Goal: Task Accomplishment & Management: Complete application form

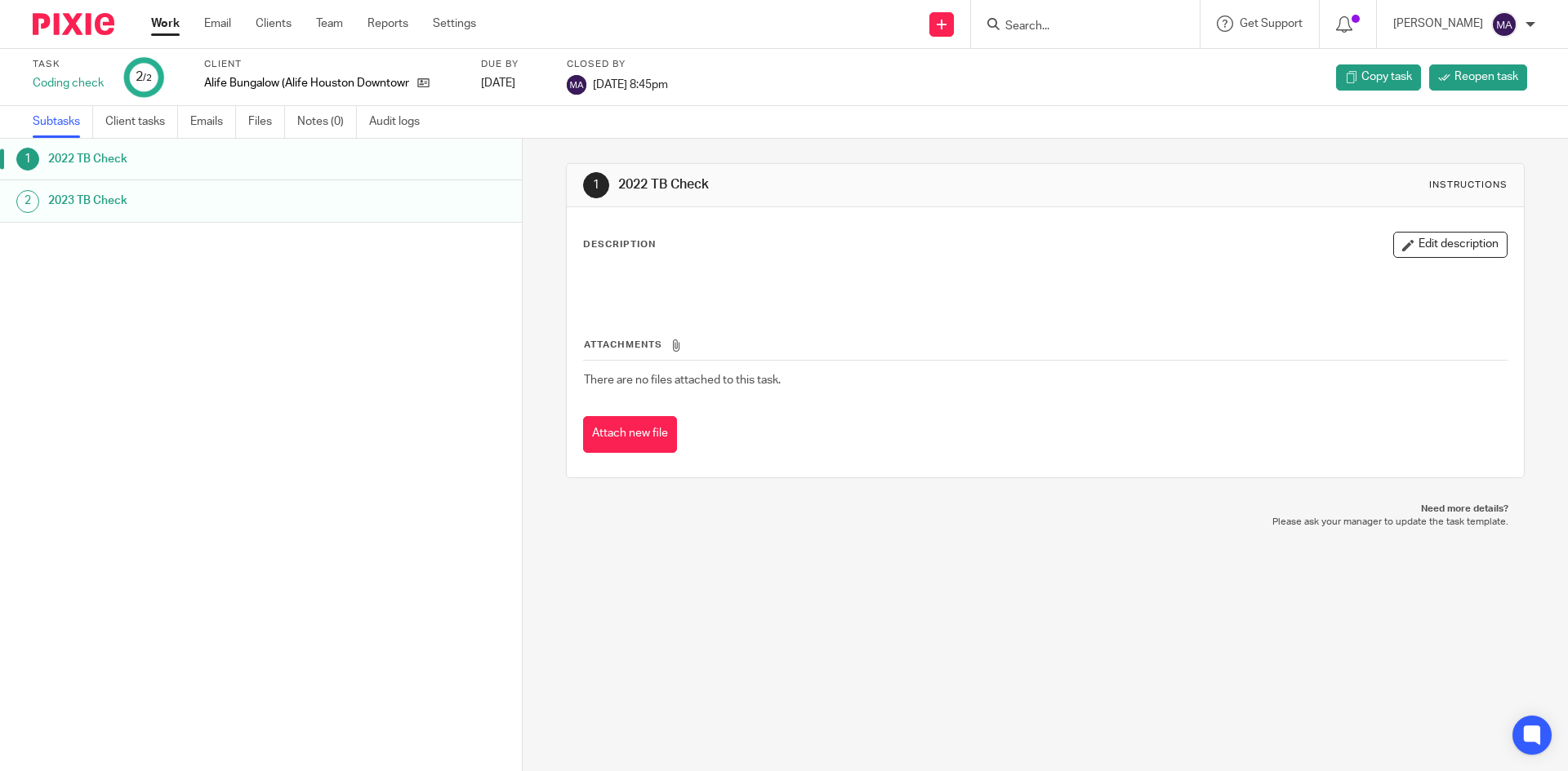
drag, startPoint x: 0, startPoint y: 0, endPoint x: 164, endPoint y: 23, distance: 165.6
click at [164, 23] on link "Work" at bounding box center [165, 23] width 29 height 16
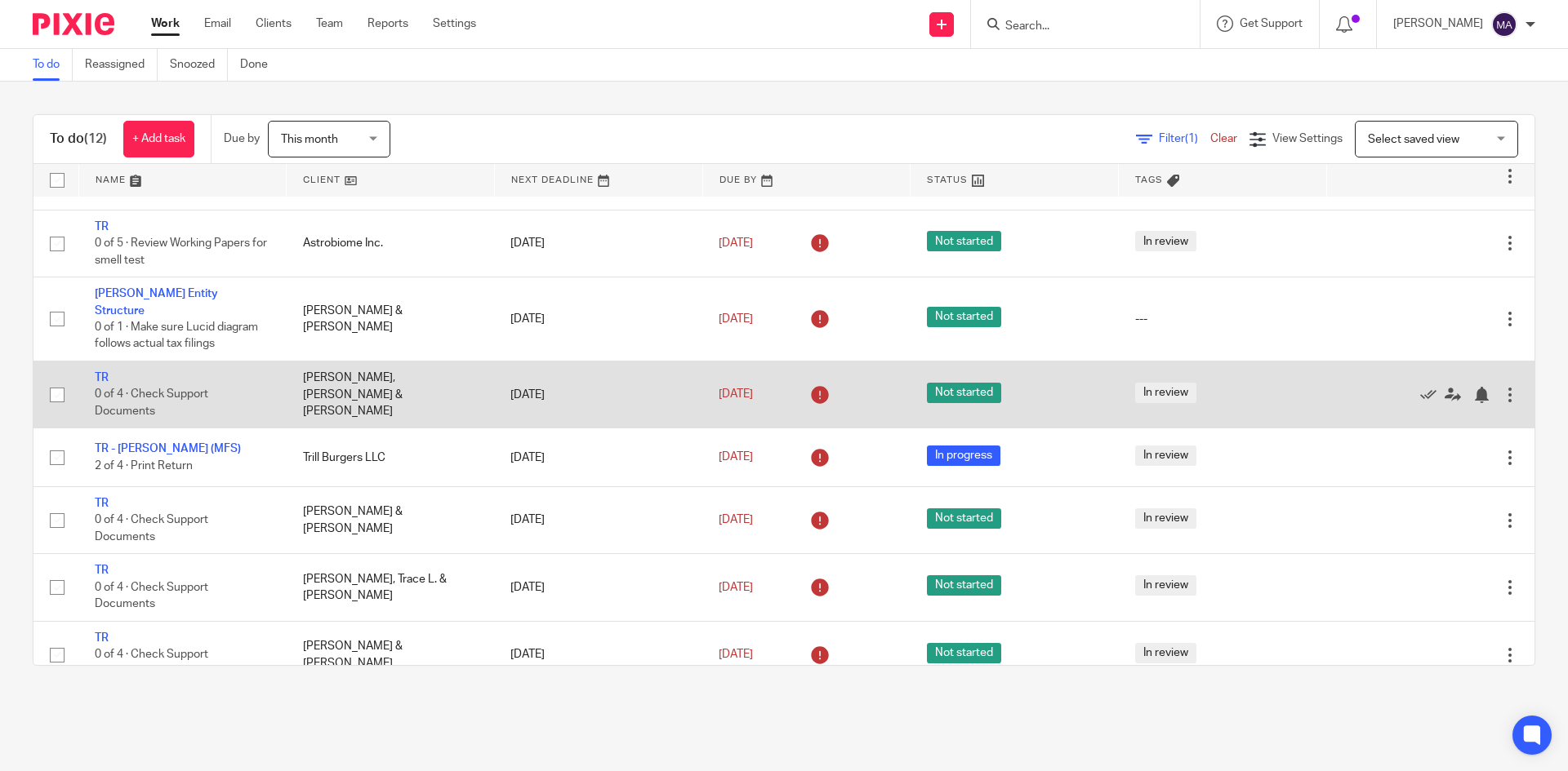
scroll to position [163, 0]
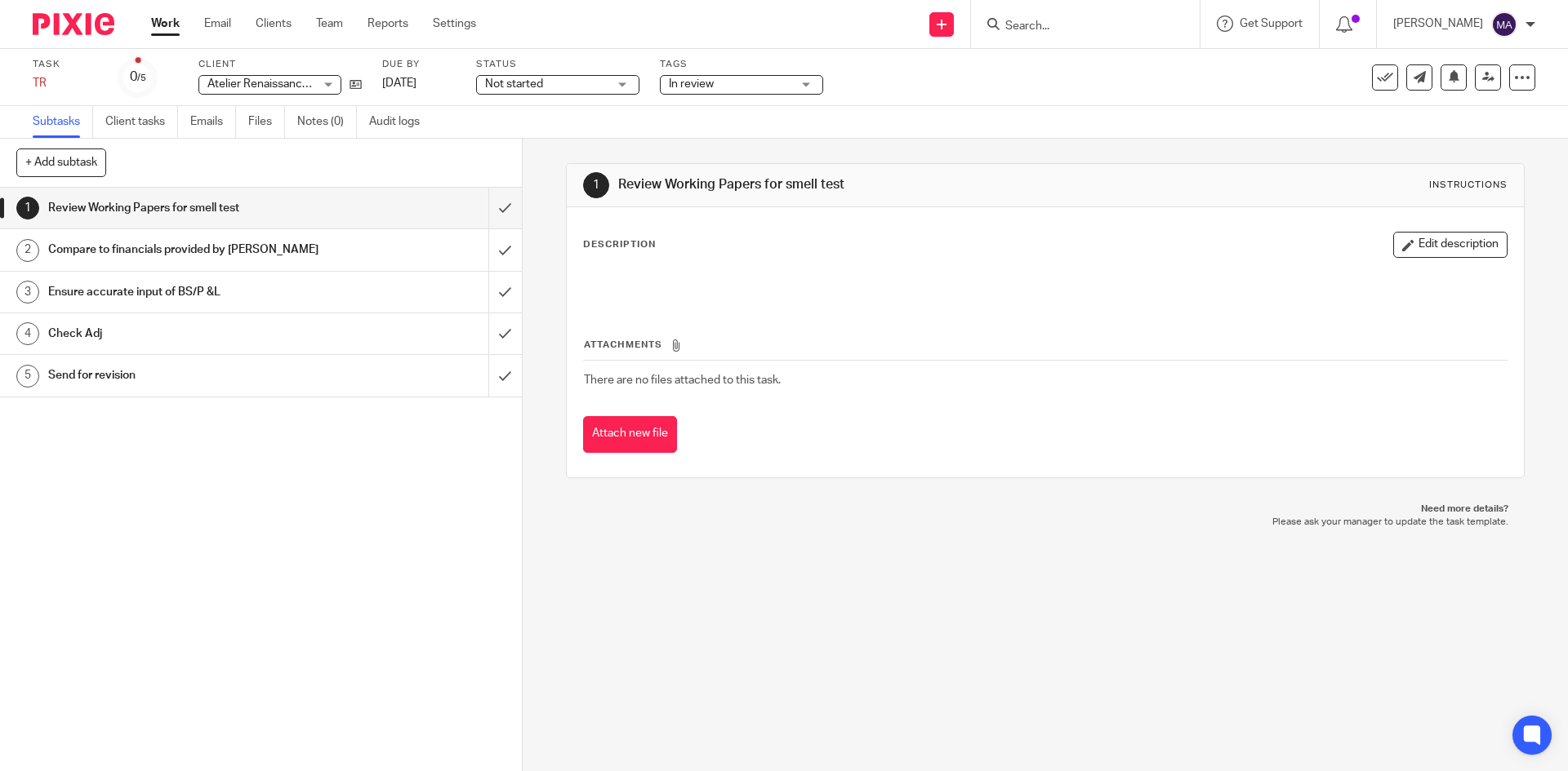
click at [552, 88] on span "Not started" at bounding box center [546, 84] width 122 height 17
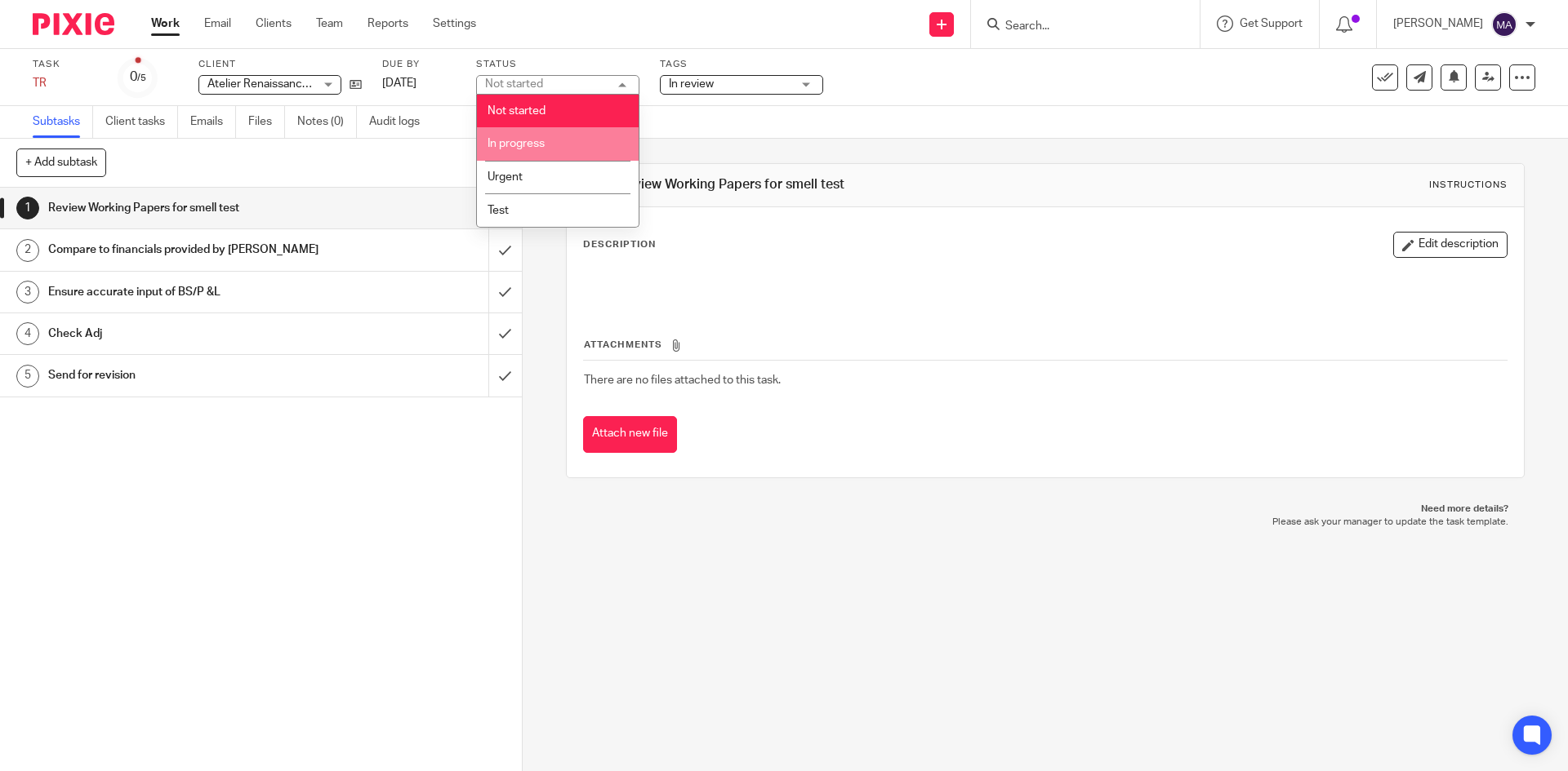
click at [688, 85] on span "In review" at bounding box center [691, 84] width 45 height 12
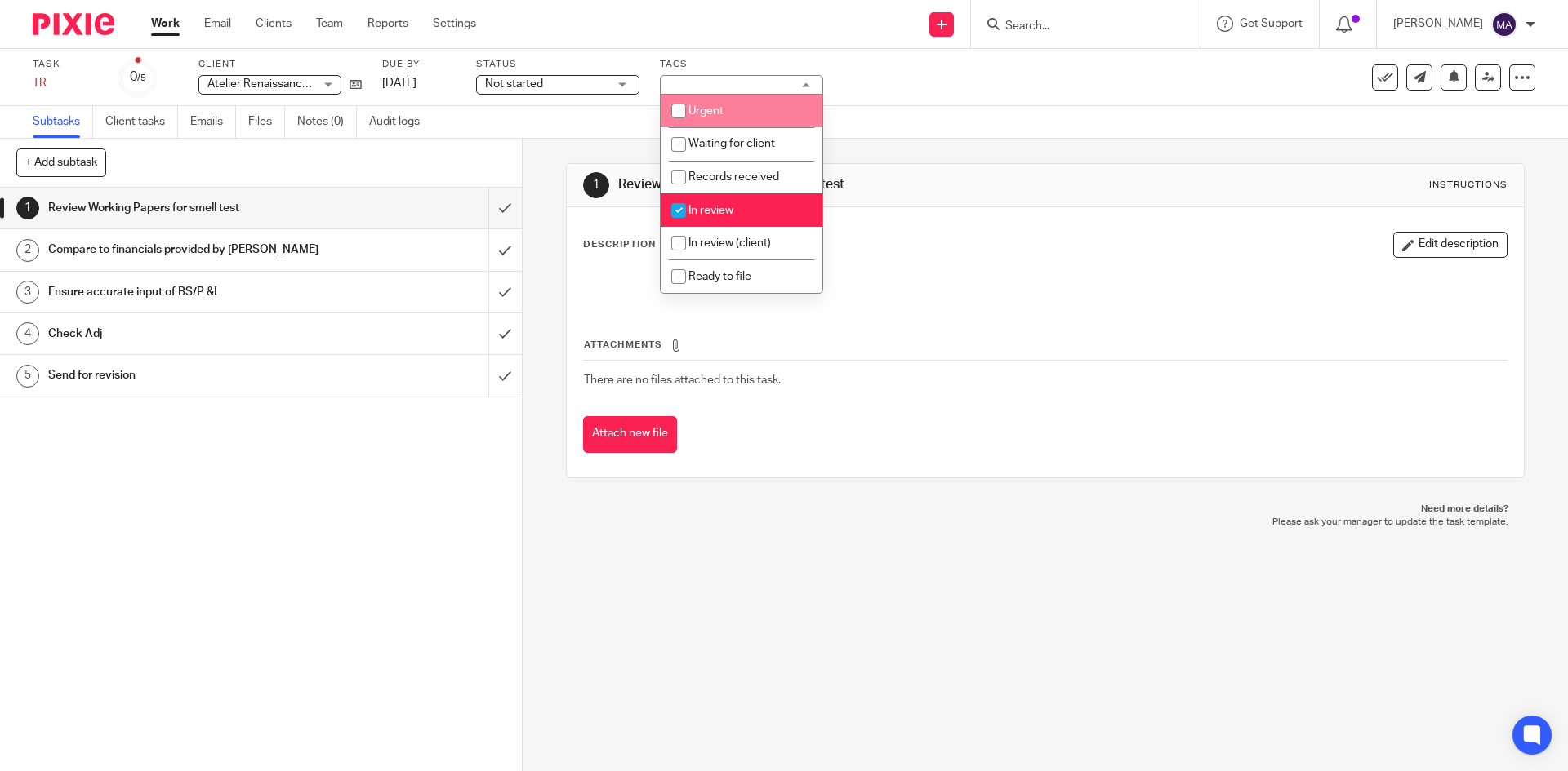
click at [602, 88] on span "Not started" at bounding box center [546, 84] width 122 height 17
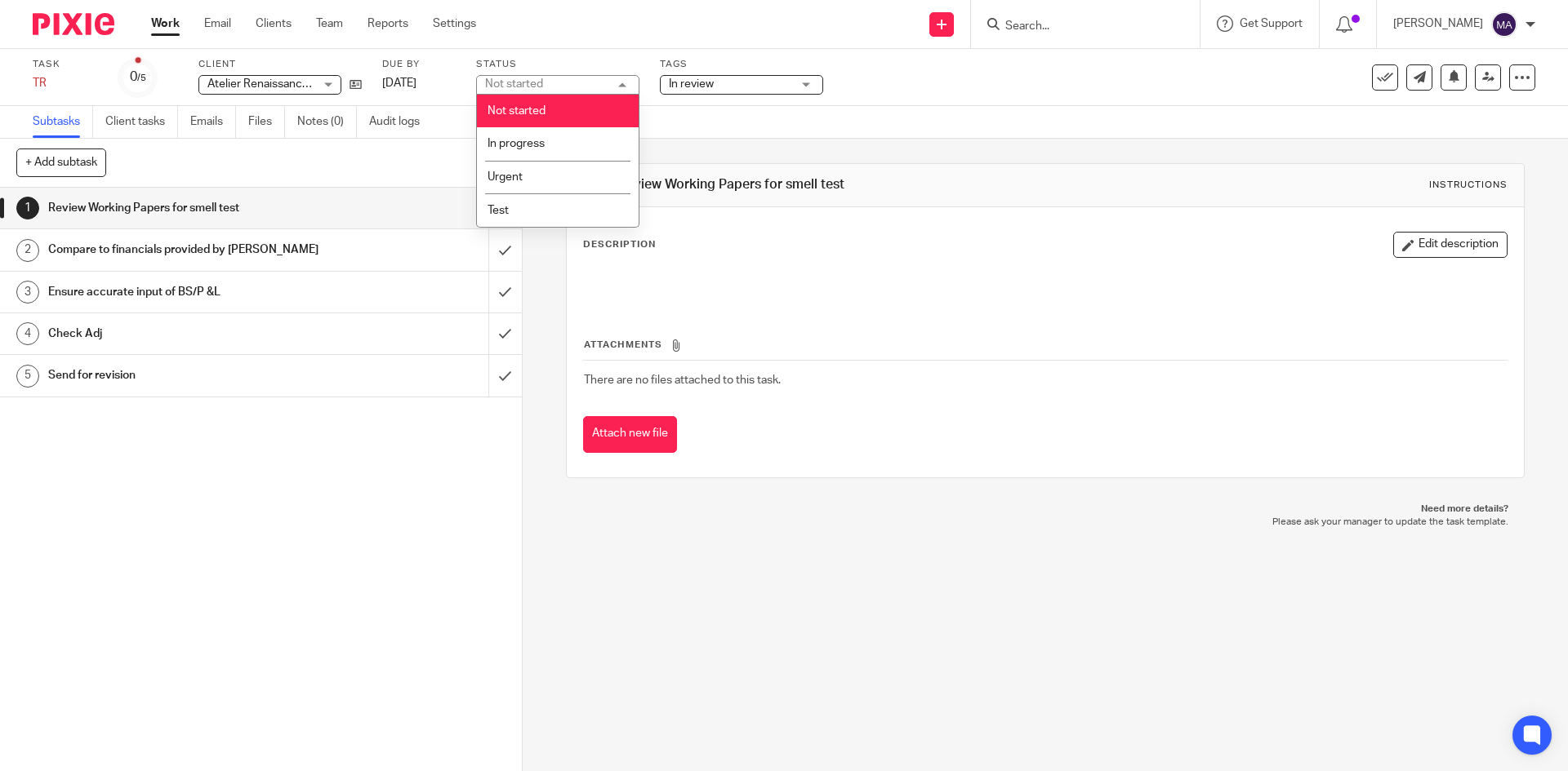
click at [581, 62] on label "Status" at bounding box center [558, 64] width 164 height 13
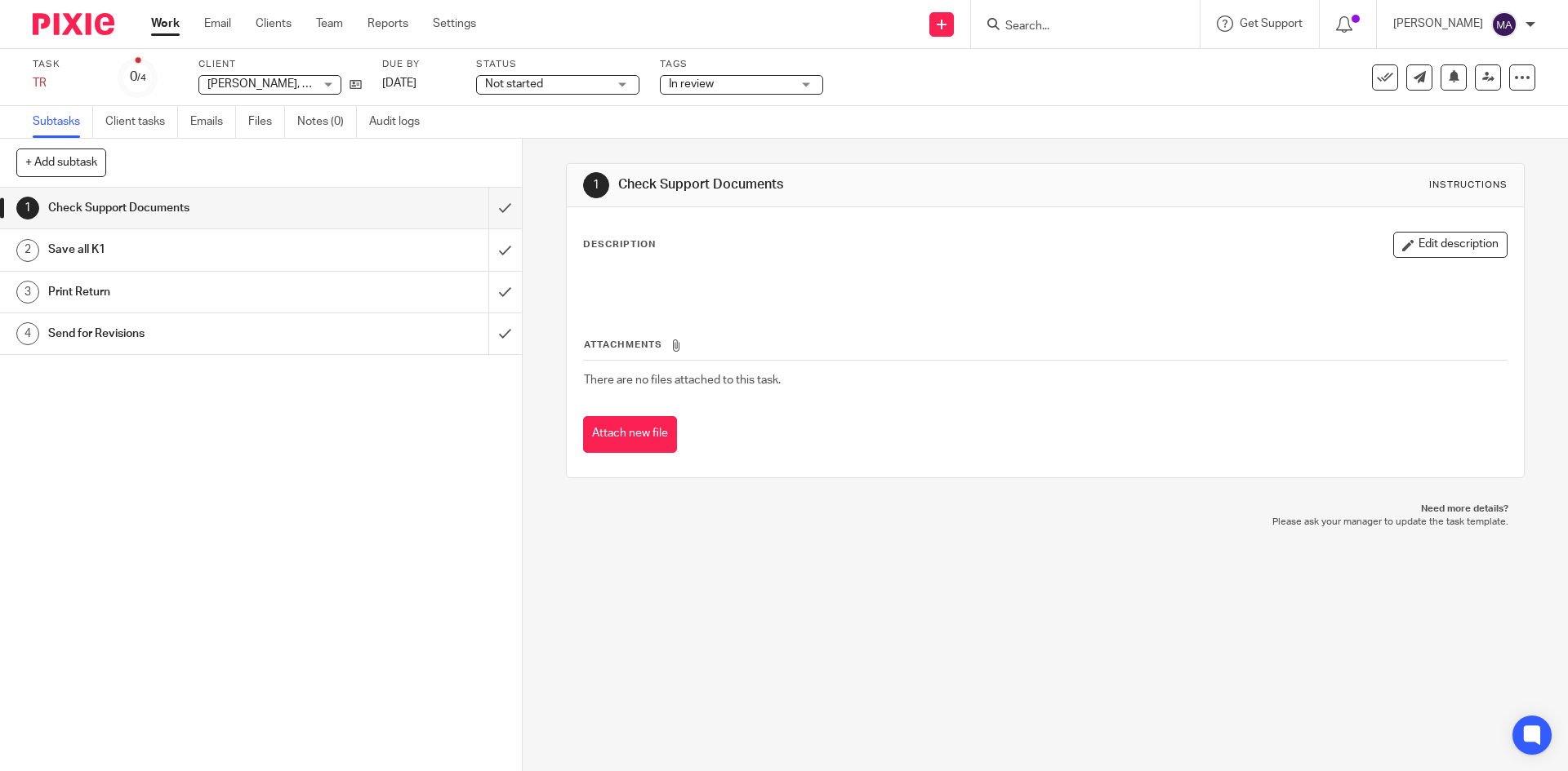
click at [534, 80] on span "Not started" at bounding box center [514, 84] width 58 height 12
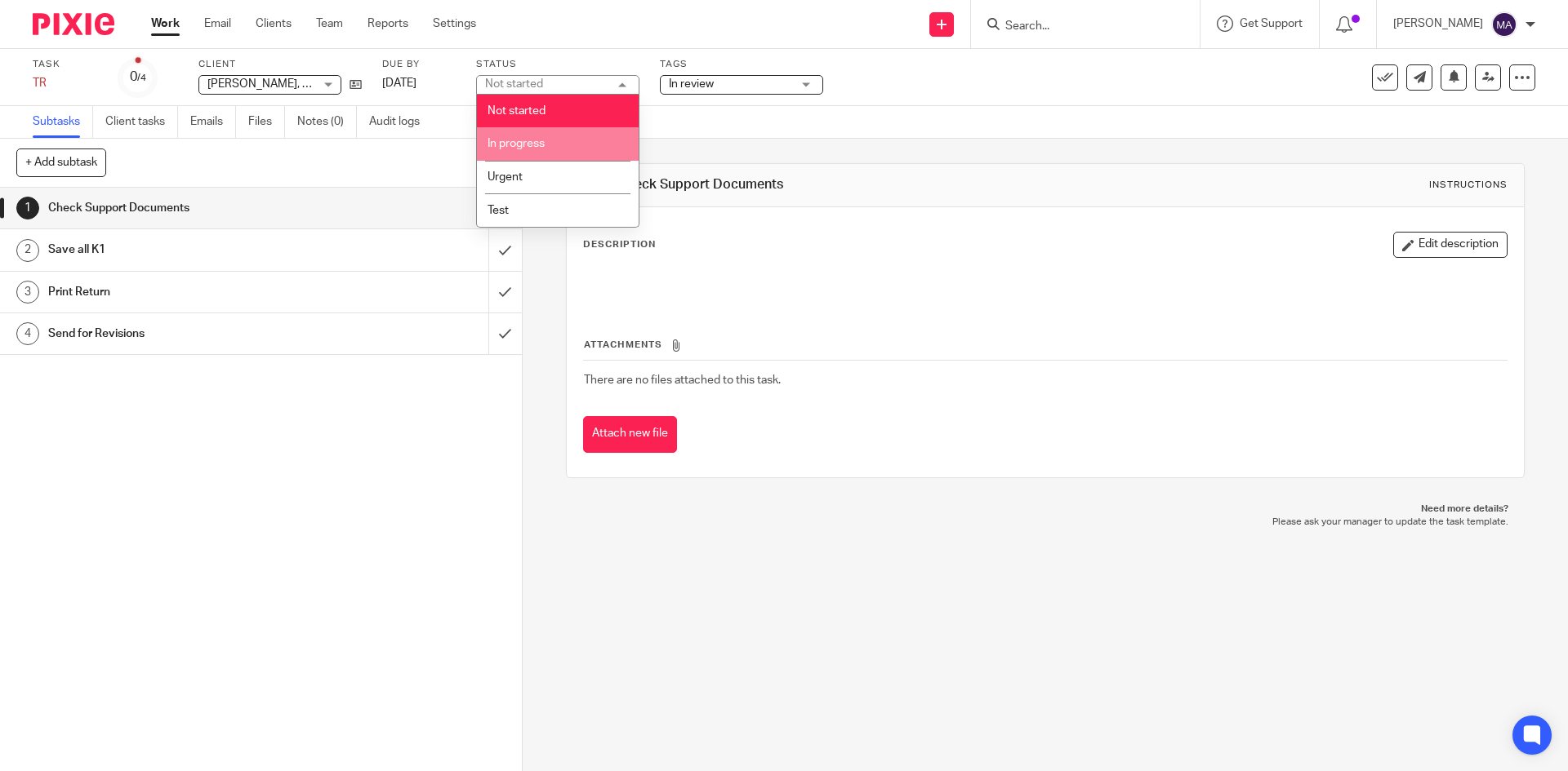
click at [544, 145] on span "In progress" at bounding box center [516, 143] width 57 height 12
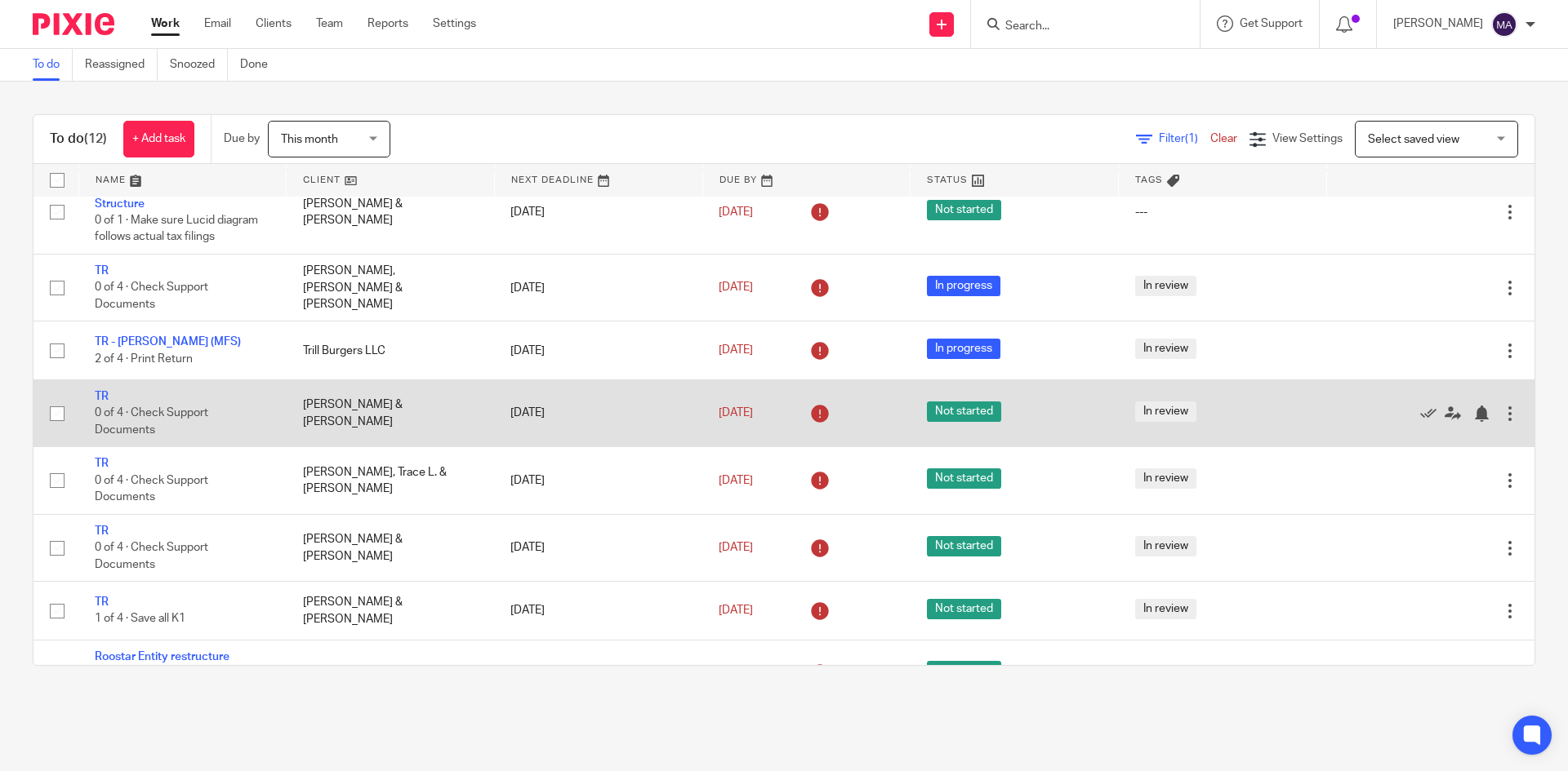
scroll to position [312, 0]
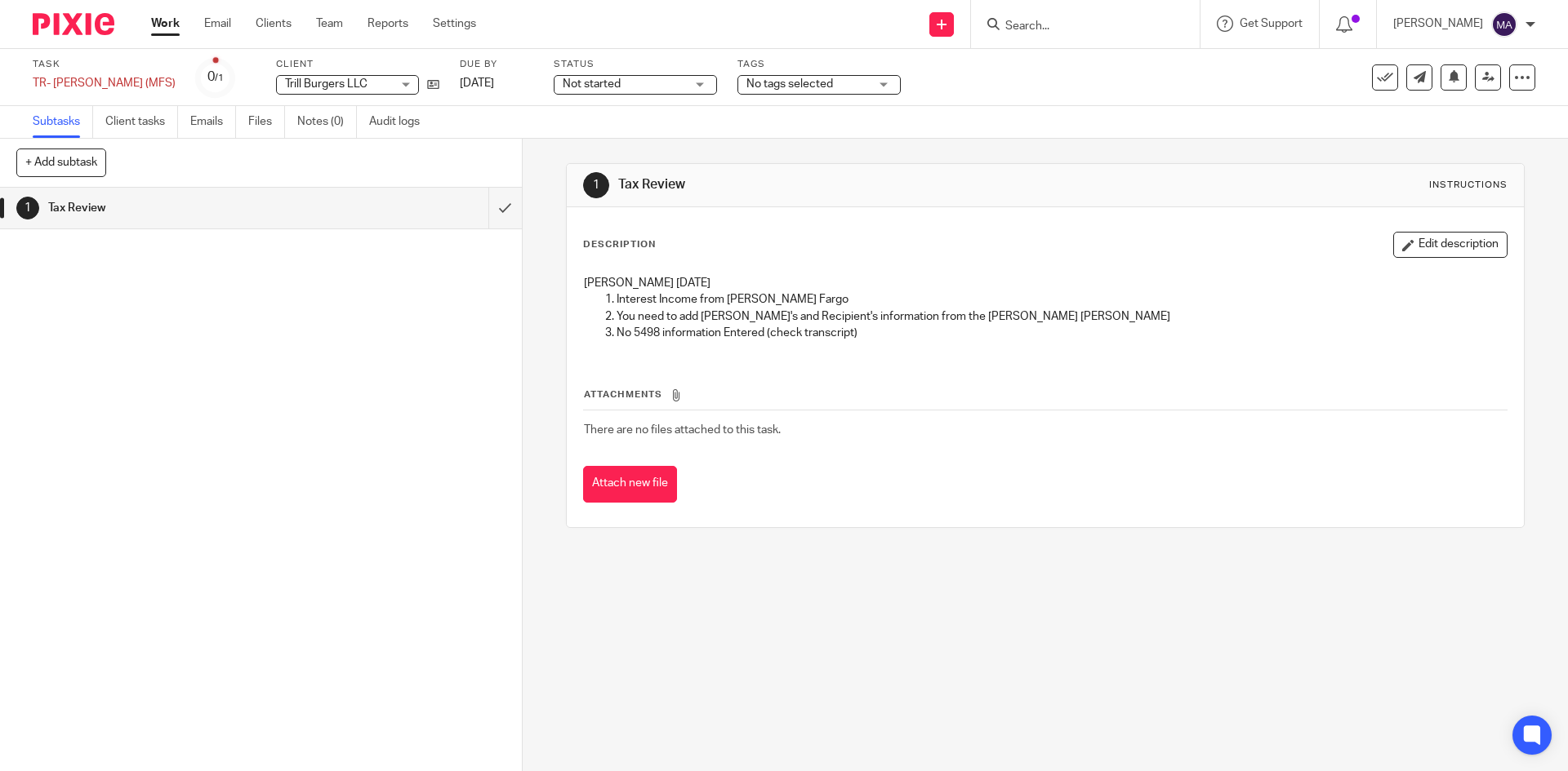
click at [576, 80] on span "Not started" at bounding box center [591, 84] width 58 height 12
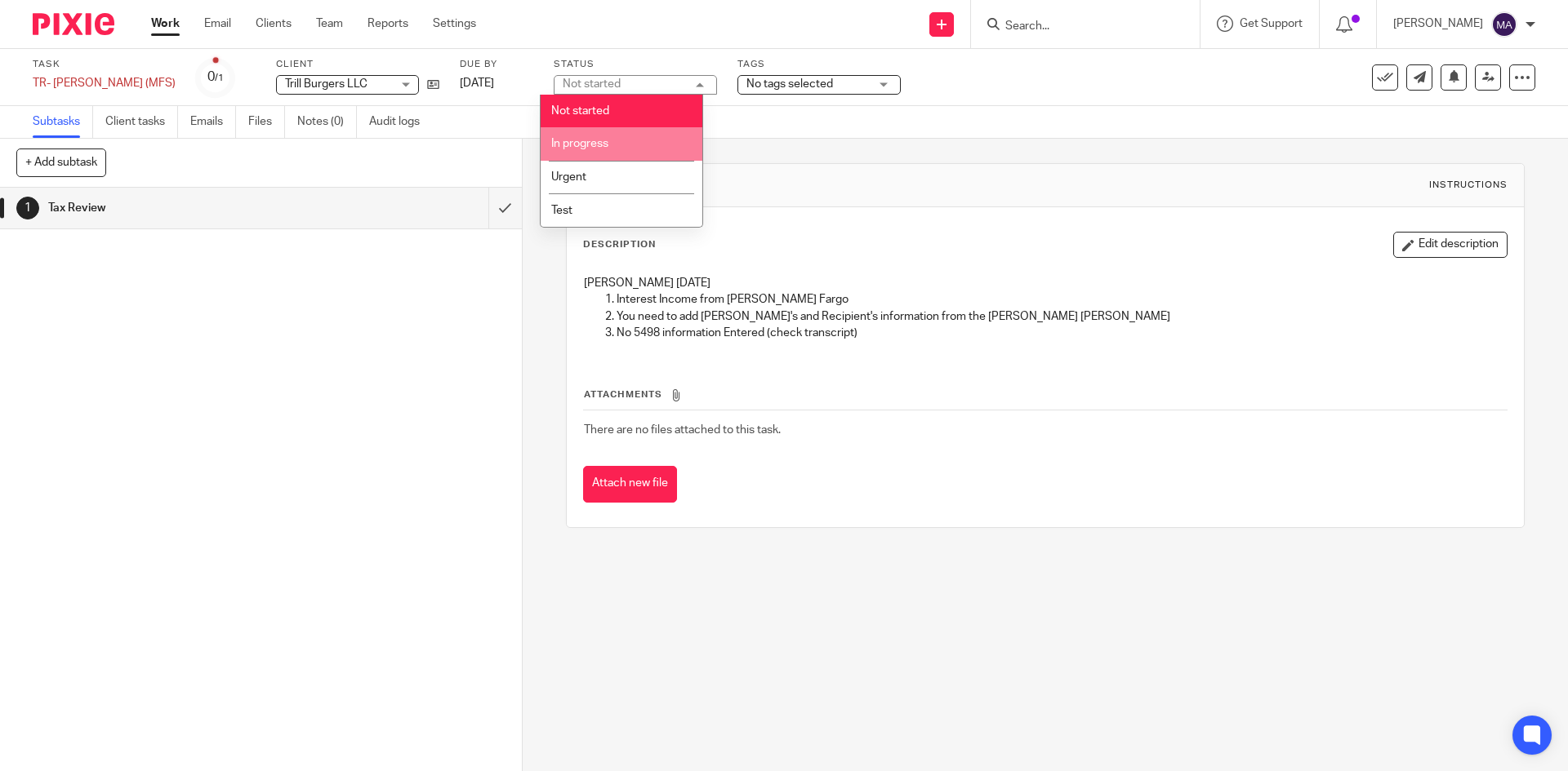
click at [594, 142] on span "In progress" at bounding box center [580, 143] width 57 height 12
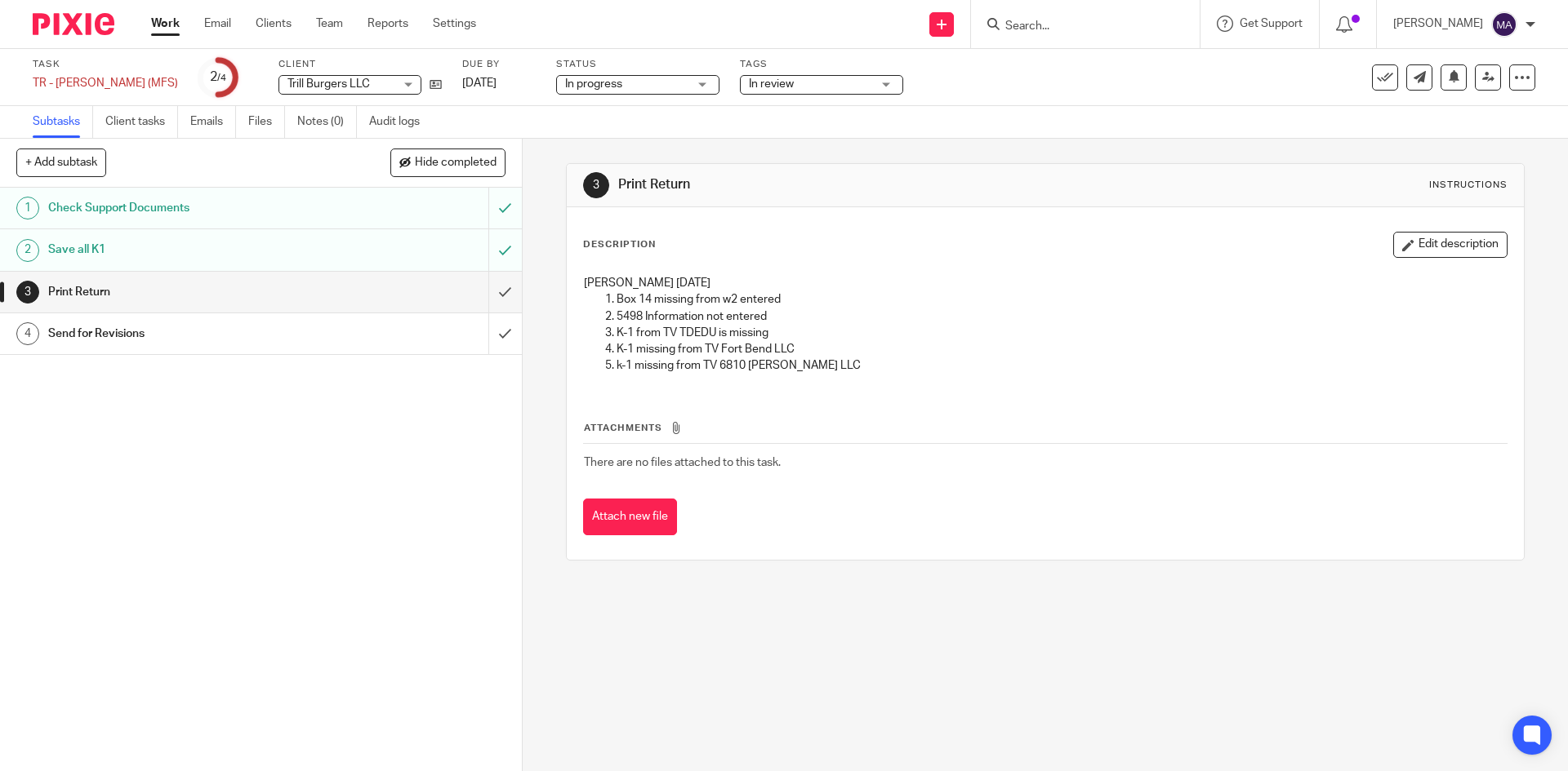
click at [565, 79] on span "In progress" at bounding box center [594, 84] width 57 height 12
click at [585, 141] on span "In progress" at bounding box center [577, 143] width 57 height 12
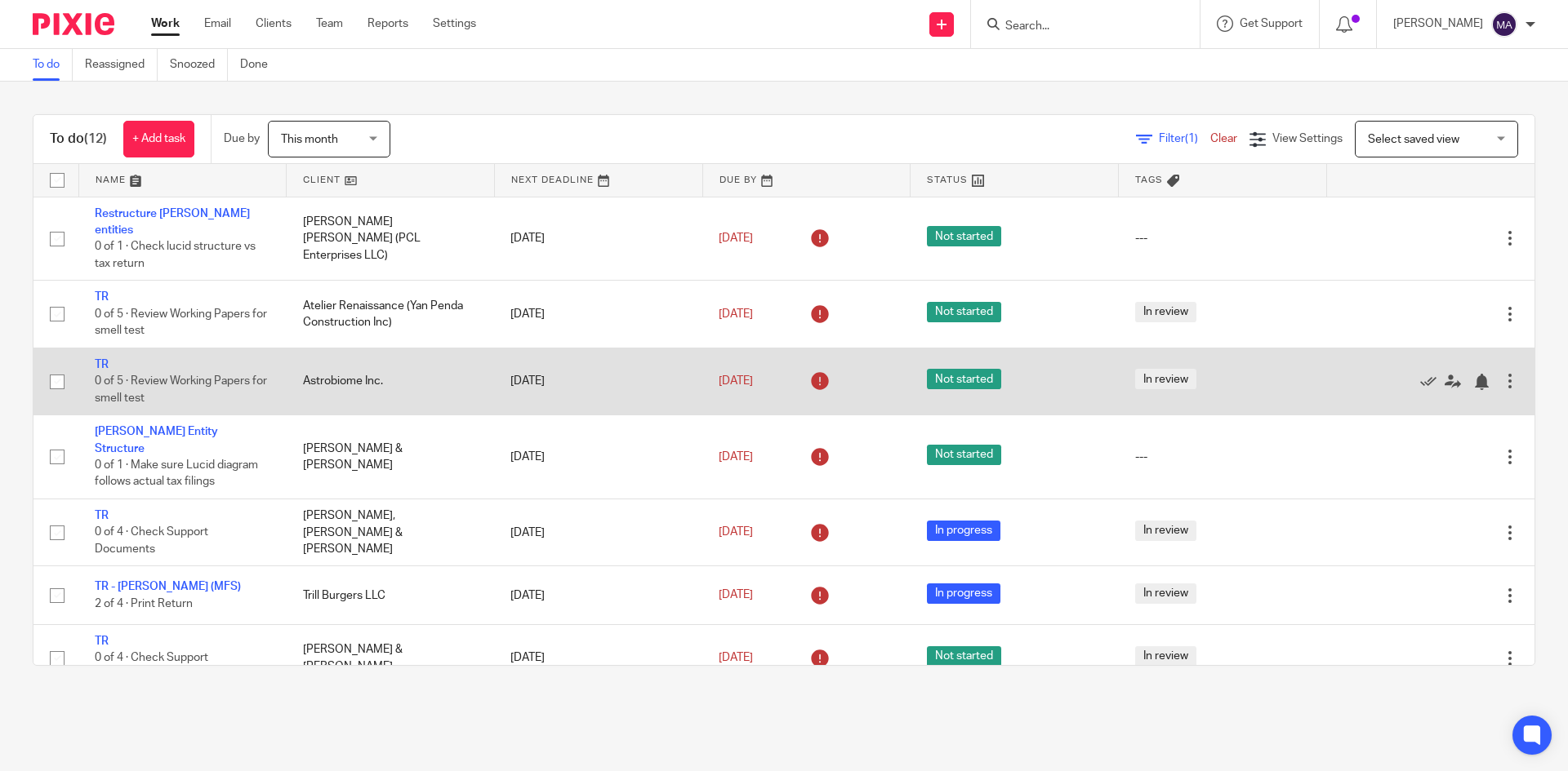
click at [948, 369] on span "Not started" at bounding box center [964, 379] width 74 height 21
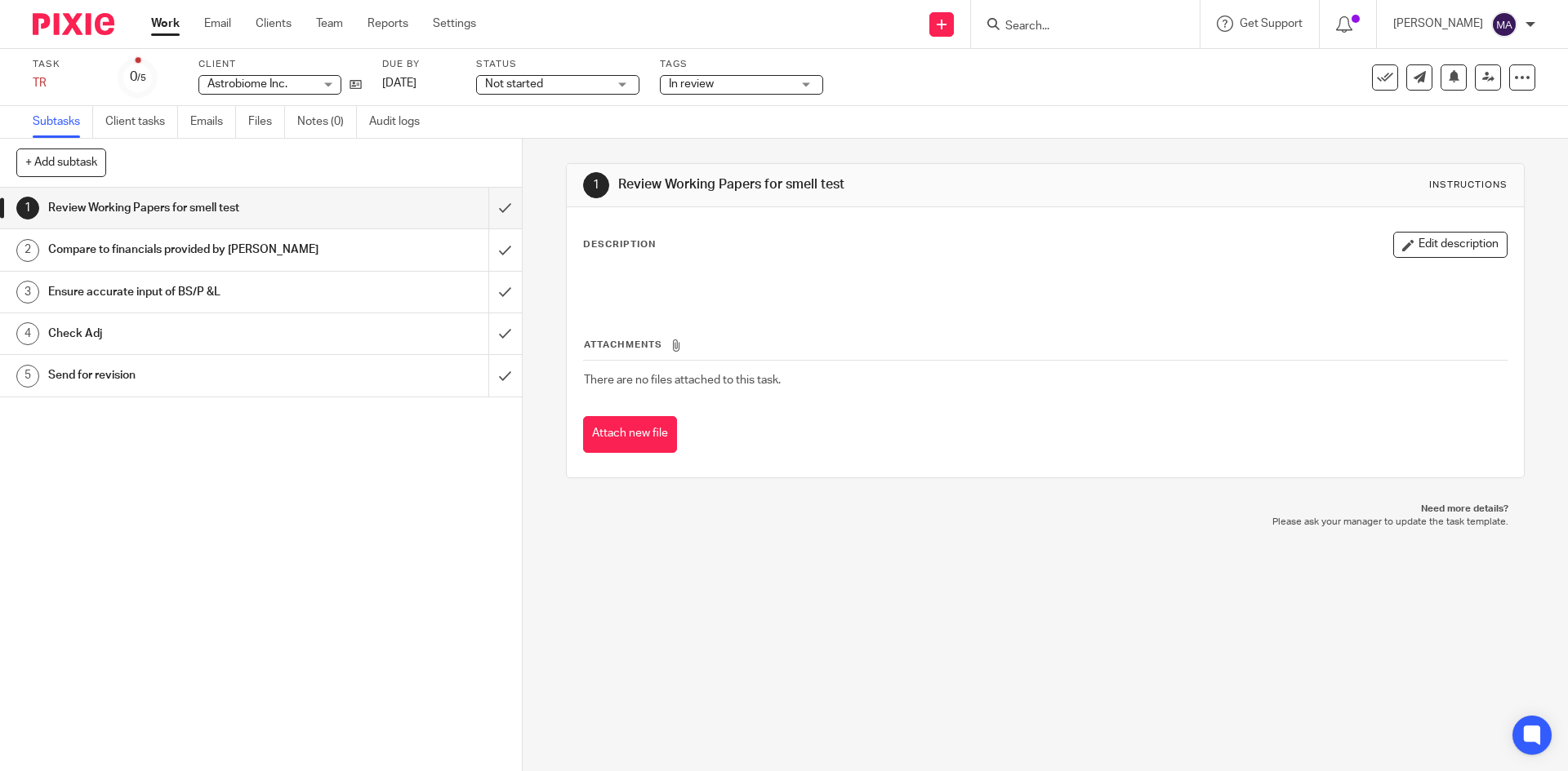
click at [569, 83] on span "Not started" at bounding box center [546, 84] width 122 height 17
click at [722, 88] on span "In review" at bounding box center [729, 84] width 122 height 17
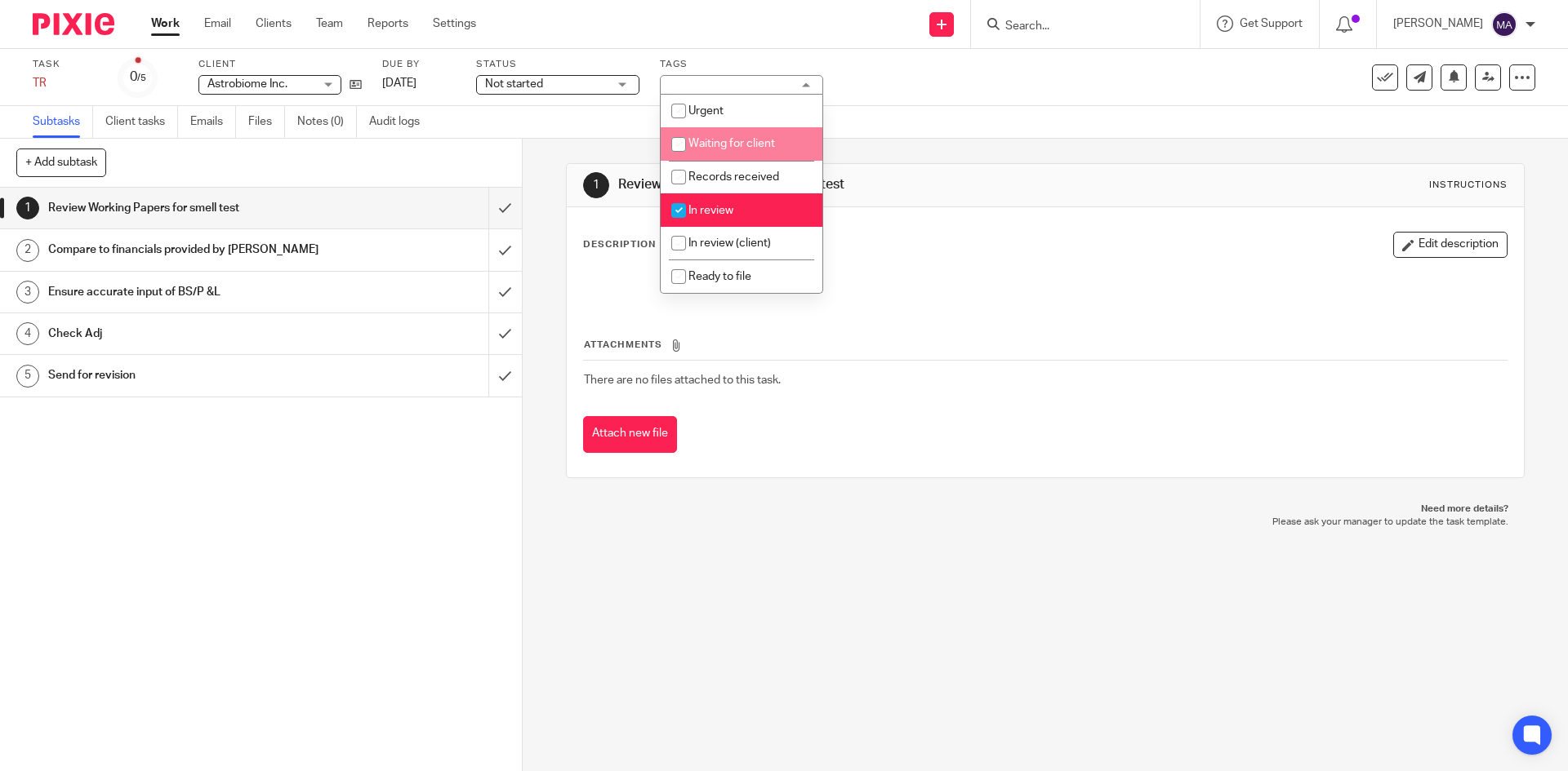
click at [719, 141] on span "Waiting for client" at bounding box center [731, 143] width 87 height 12
checkbox input "true"
click at [693, 212] on input "checkbox" at bounding box center [679, 210] width 31 height 31
checkbox input "false"
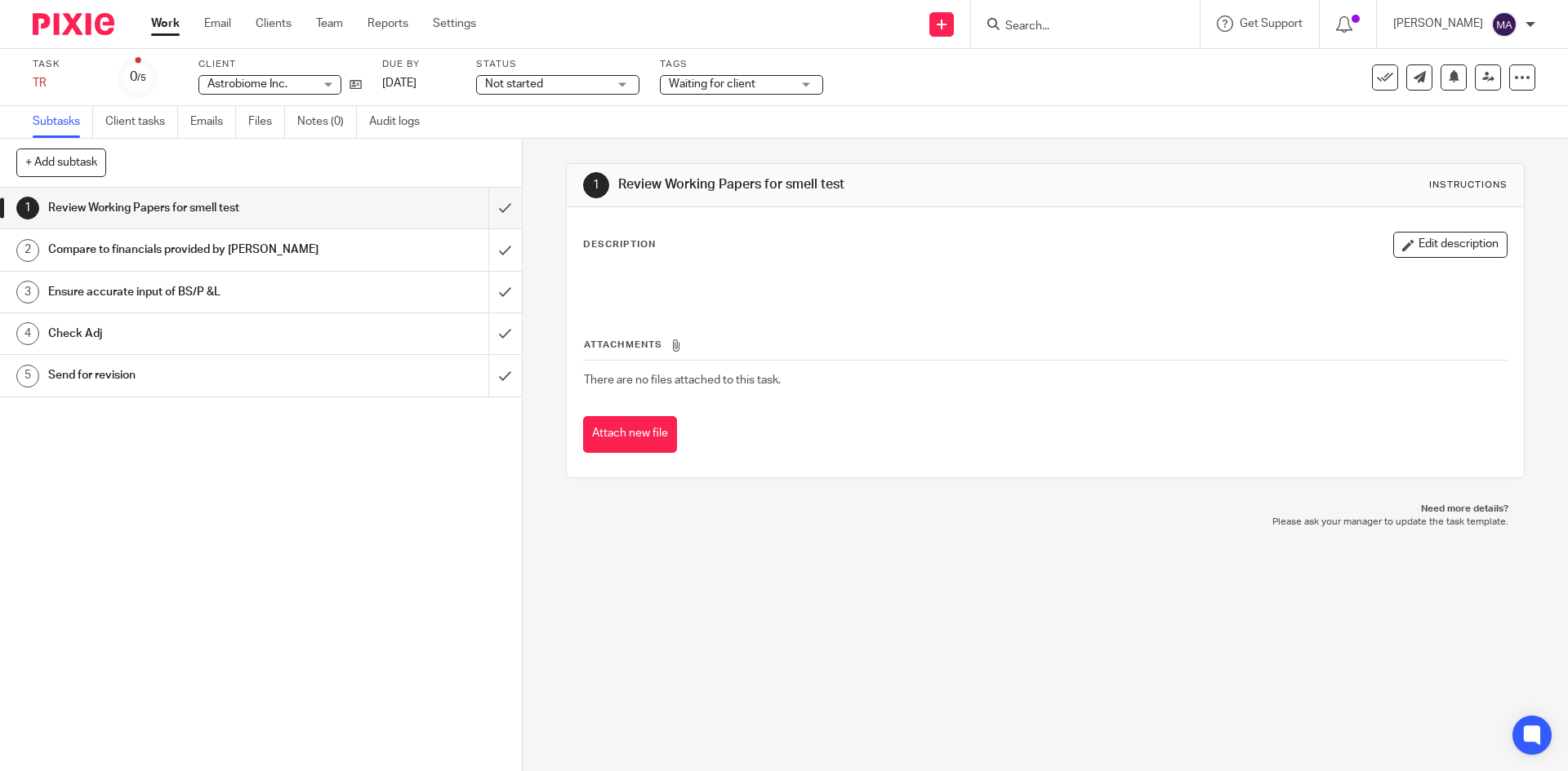
click at [721, 38] on div "Send new email Create task Add client Request signature Get Support Contact Sup…" at bounding box center [1034, 24] width 1067 height 48
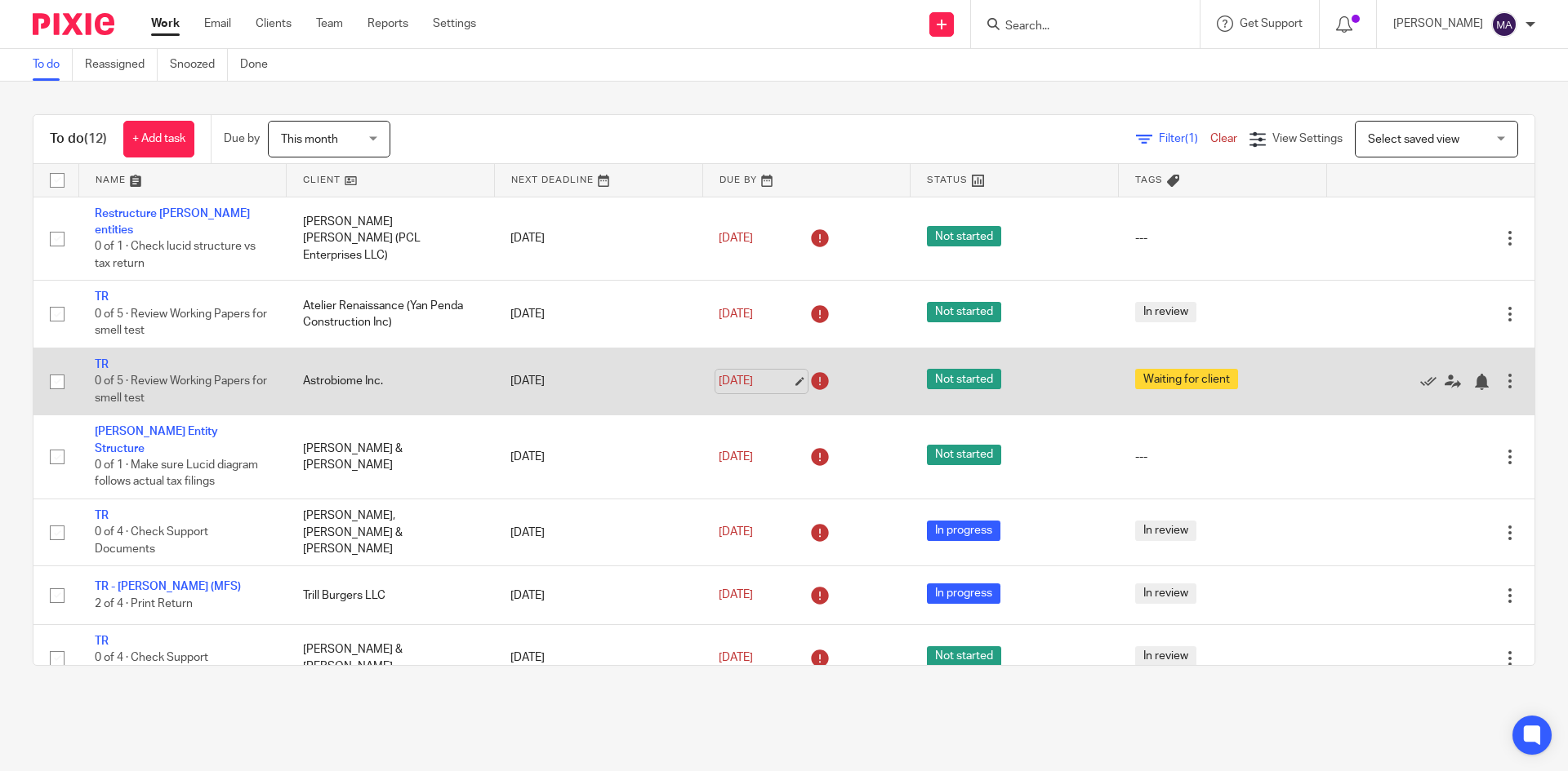
click at [781, 373] on link "[DATE]" at bounding box center [755, 381] width 73 height 17
click at [780, 373] on link "Sep 28, 2025" at bounding box center [755, 381] width 73 height 17
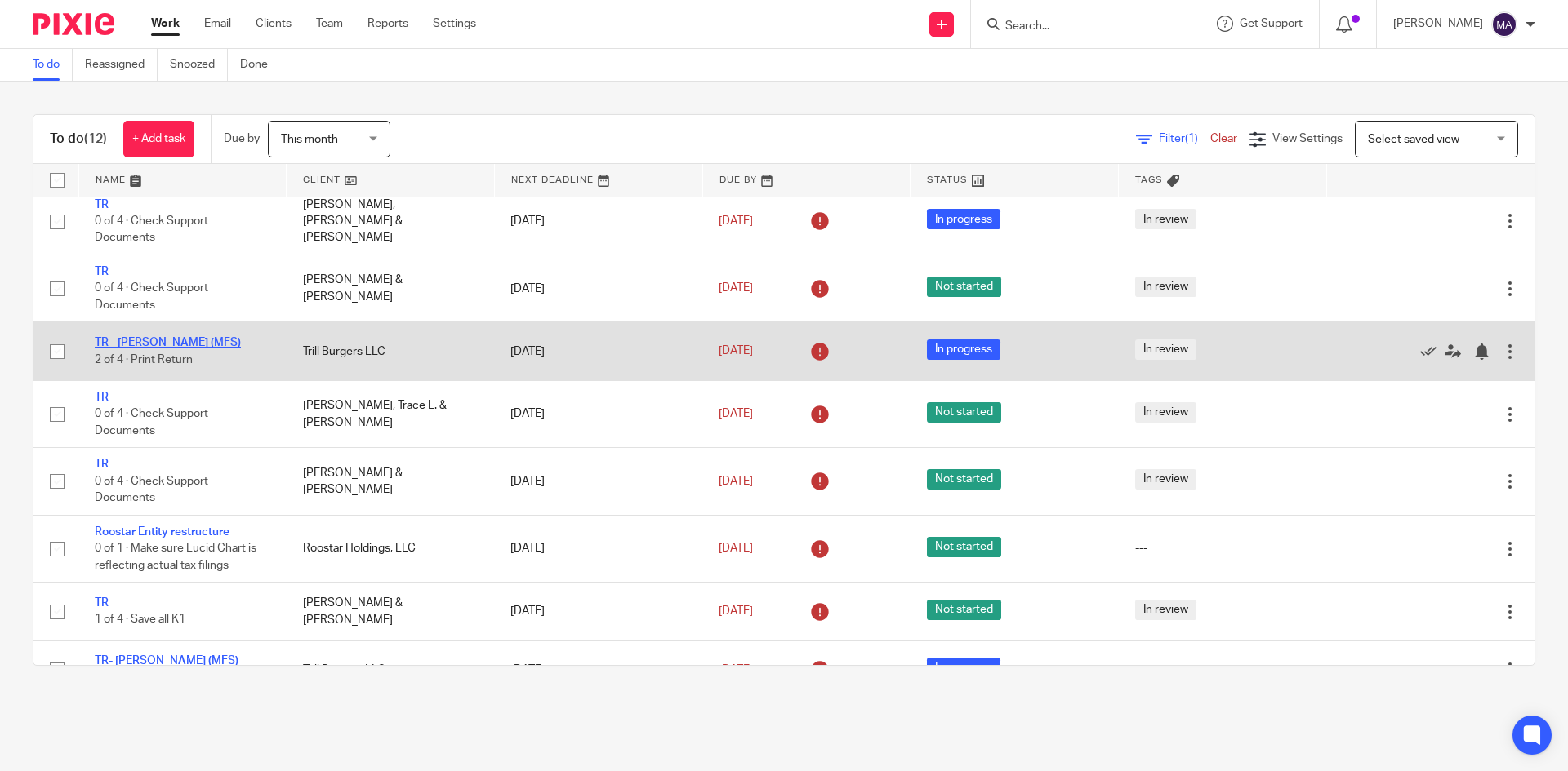
scroll to position [245, 0]
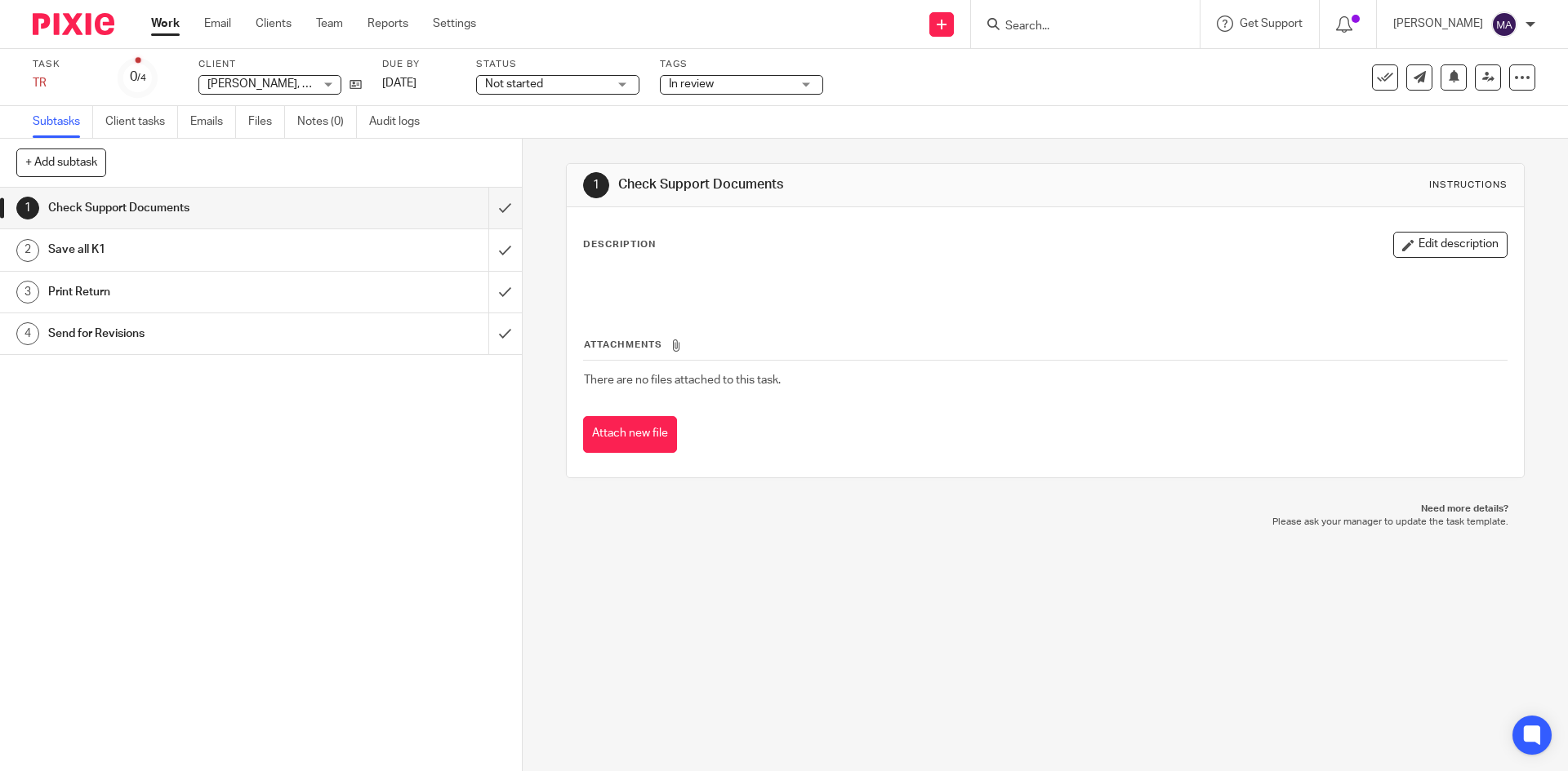
click at [704, 82] on span "In review" at bounding box center [691, 84] width 45 height 12
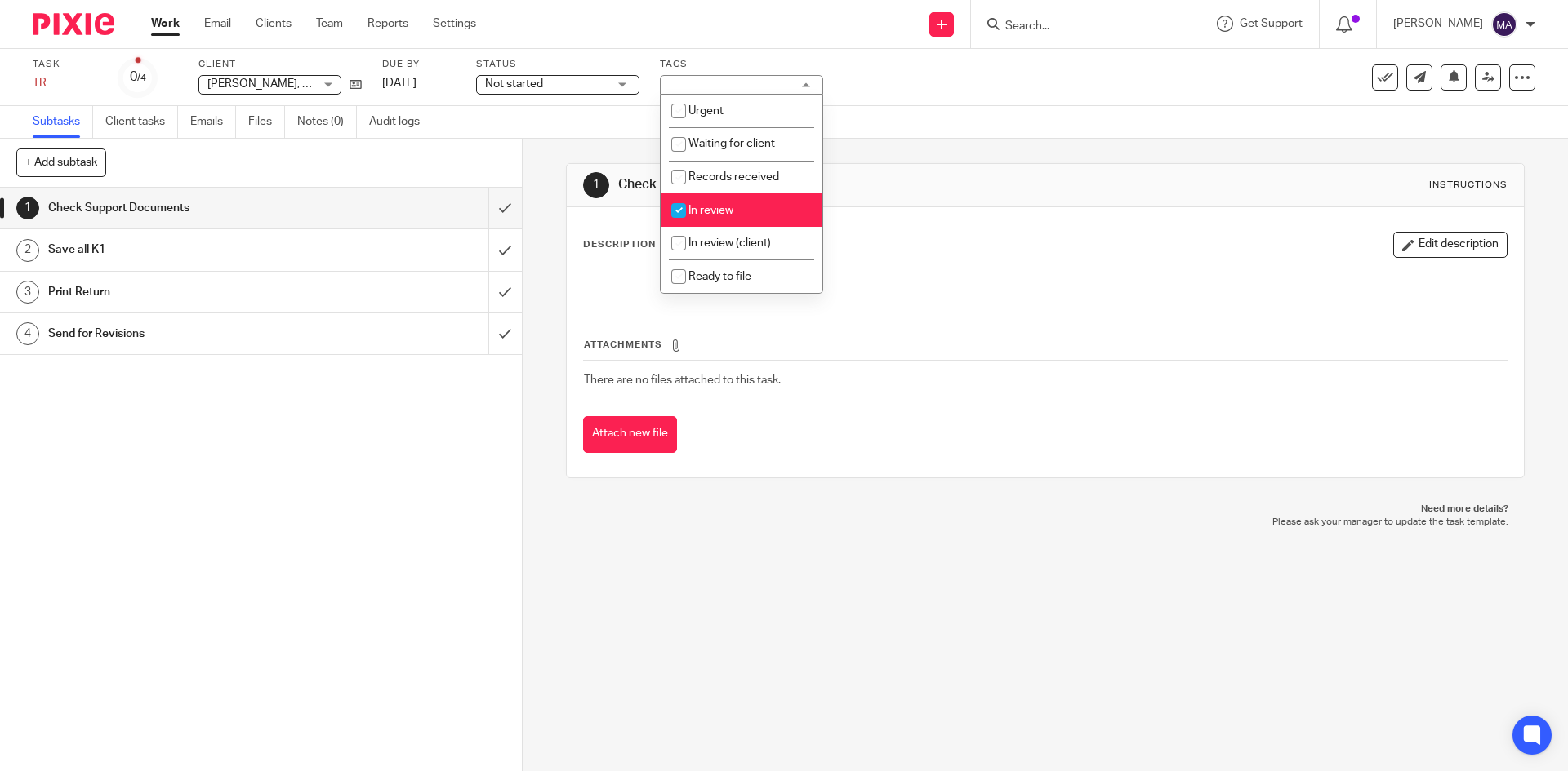
click at [713, 206] on span "In review" at bounding box center [711, 210] width 45 height 12
checkbox input "false"
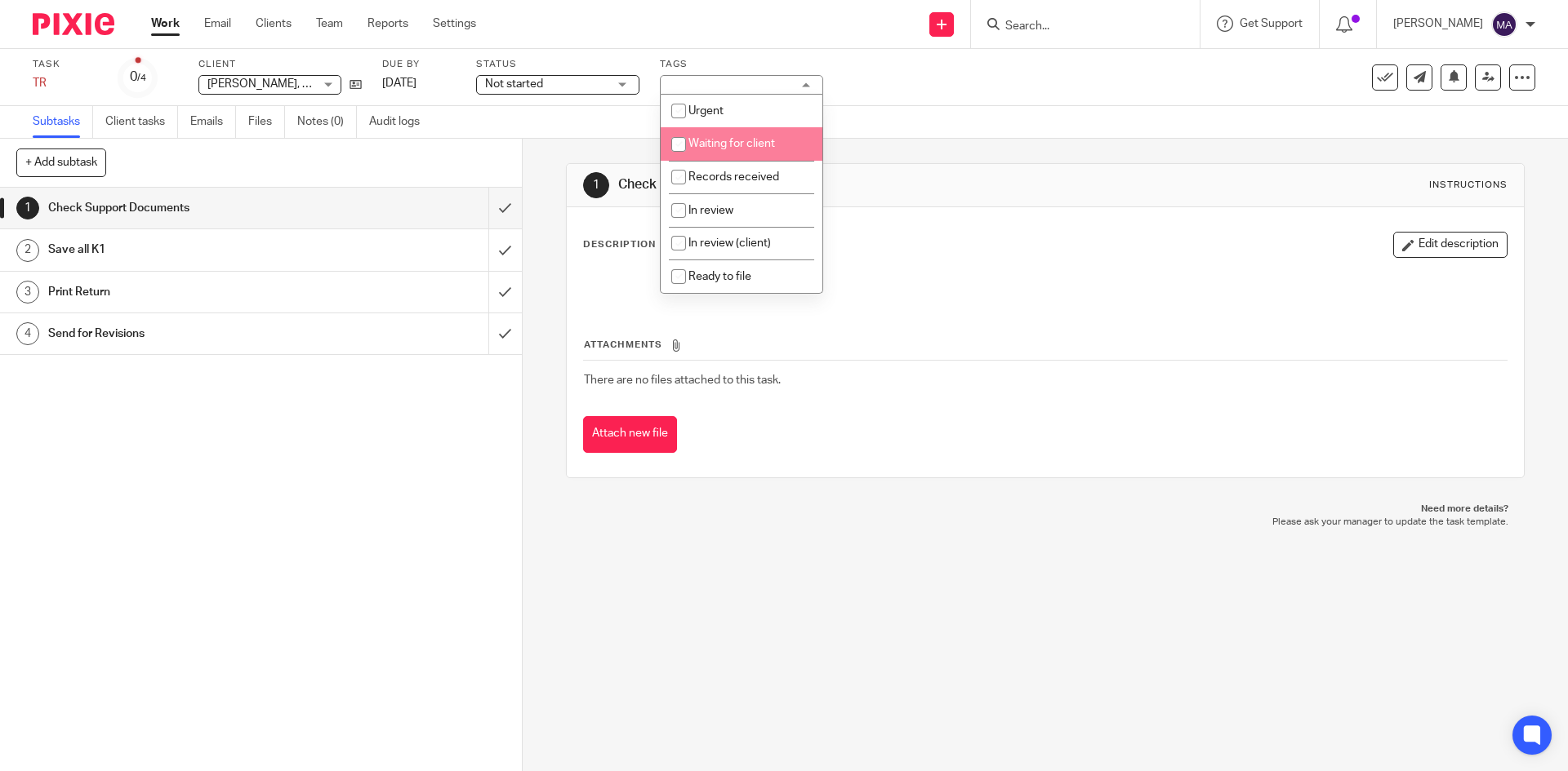
click at [721, 150] on li "Waiting for client" at bounding box center [741, 143] width 162 height 33
checkbox input "true"
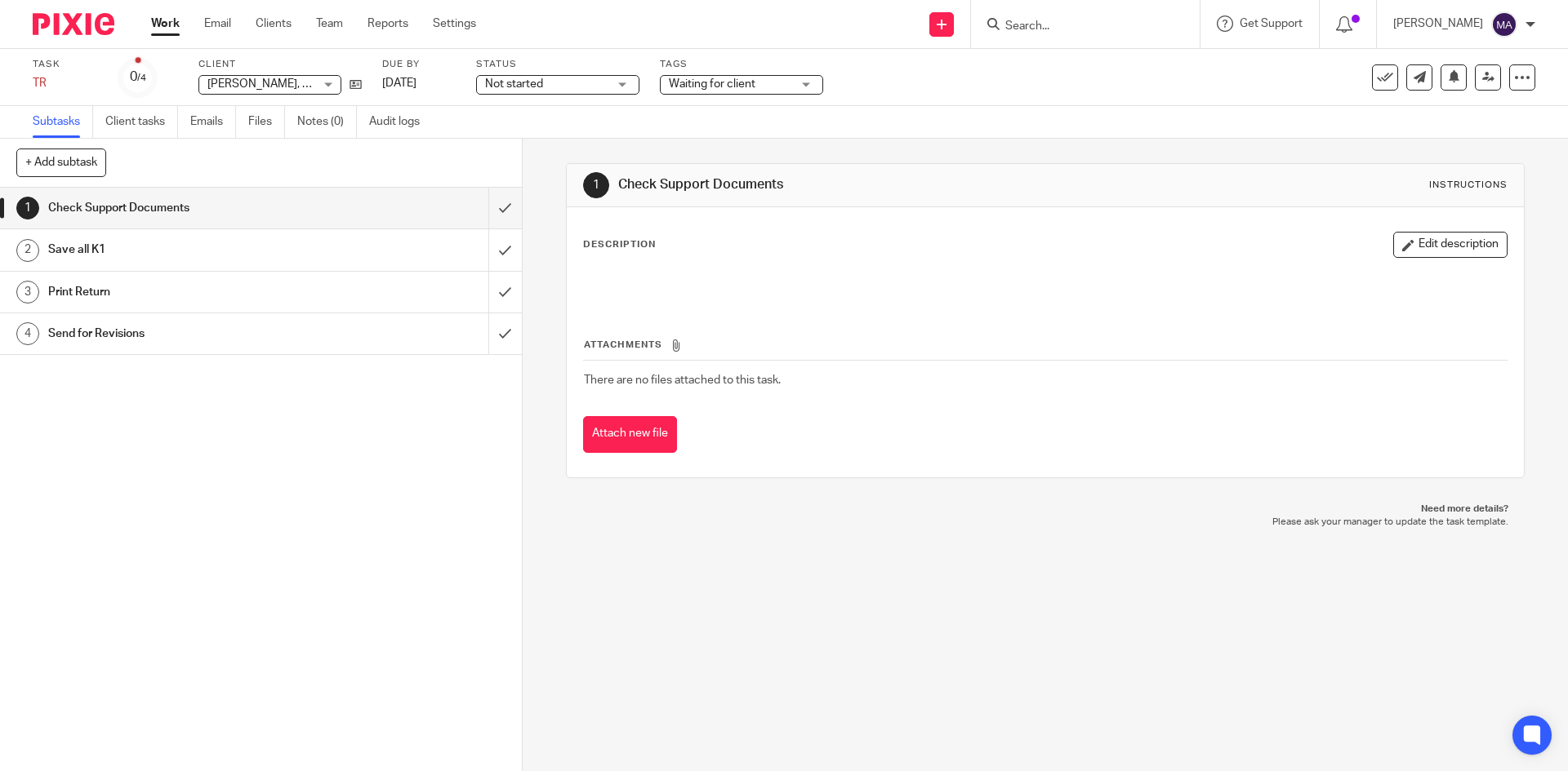
click at [558, 118] on div "Subtasks Client tasks Emails Files Notes (0) Audit logs" at bounding box center [784, 122] width 1568 height 33
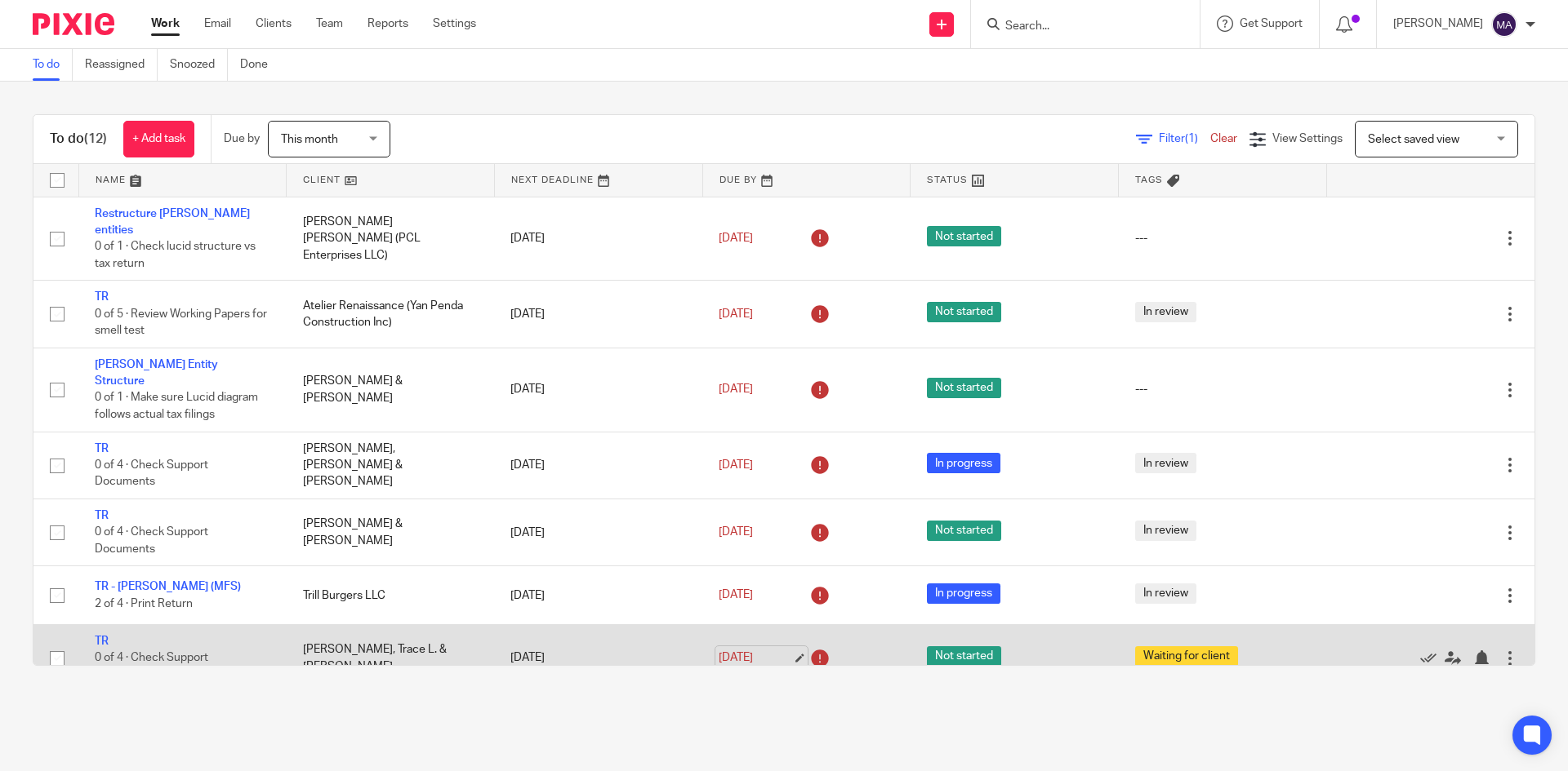
click at [780, 649] on link "[DATE]" at bounding box center [755, 658] width 73 height 17
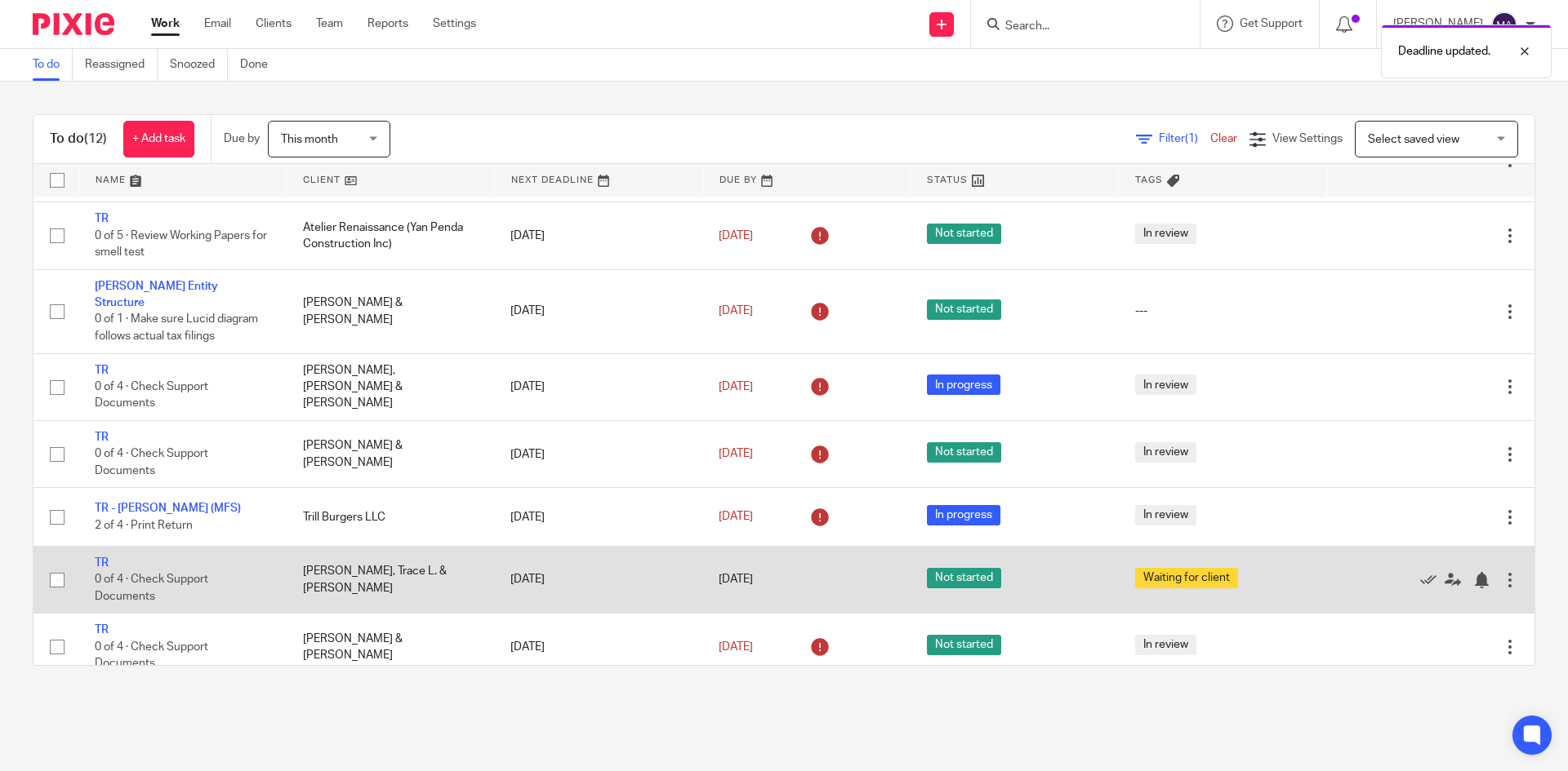
scroll to position [312, 0]
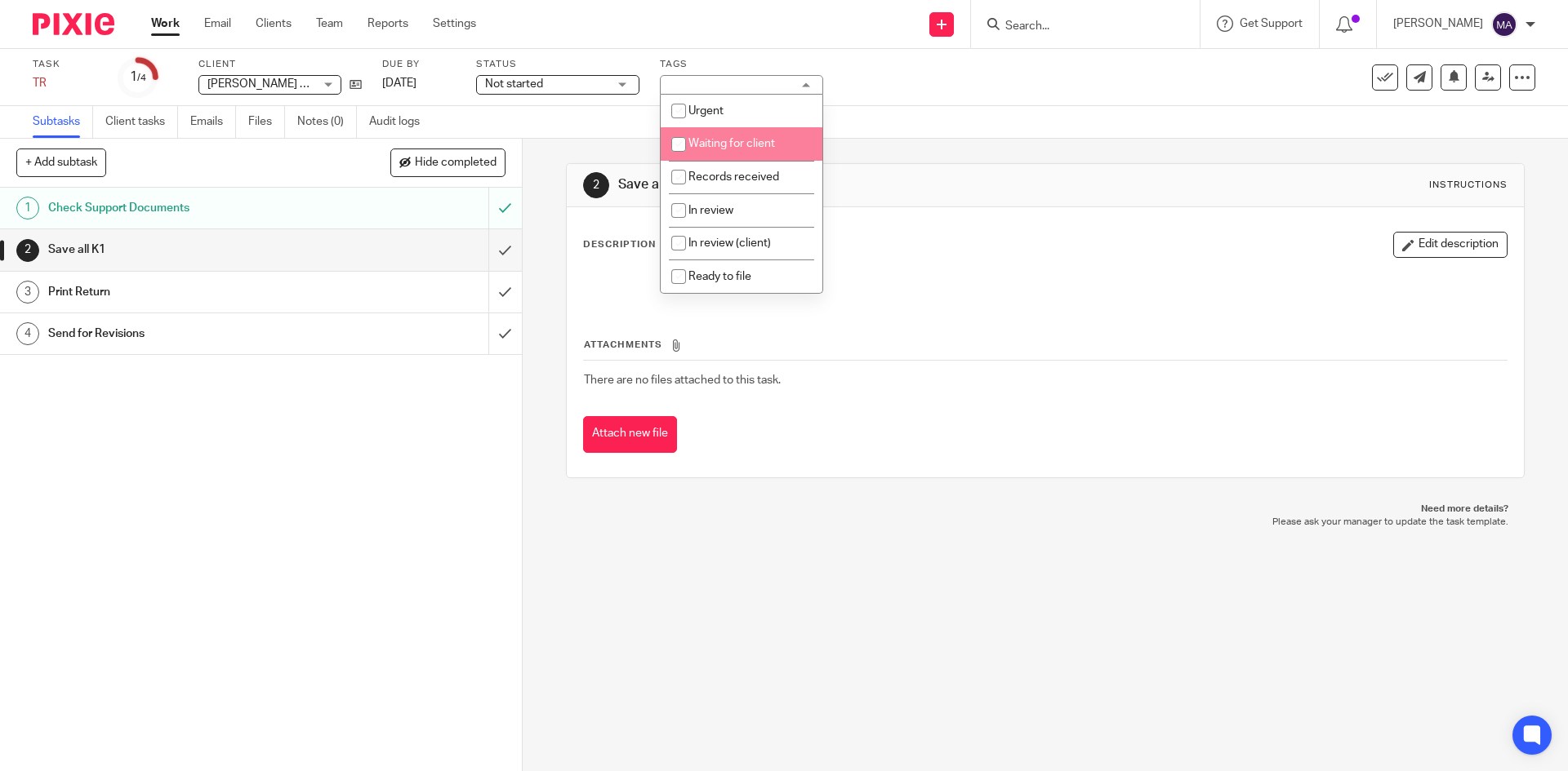
click at [725, 144] on span "Waiting for client" at bounding box center [731, 143] width 87 height 12
checkbox input "true"
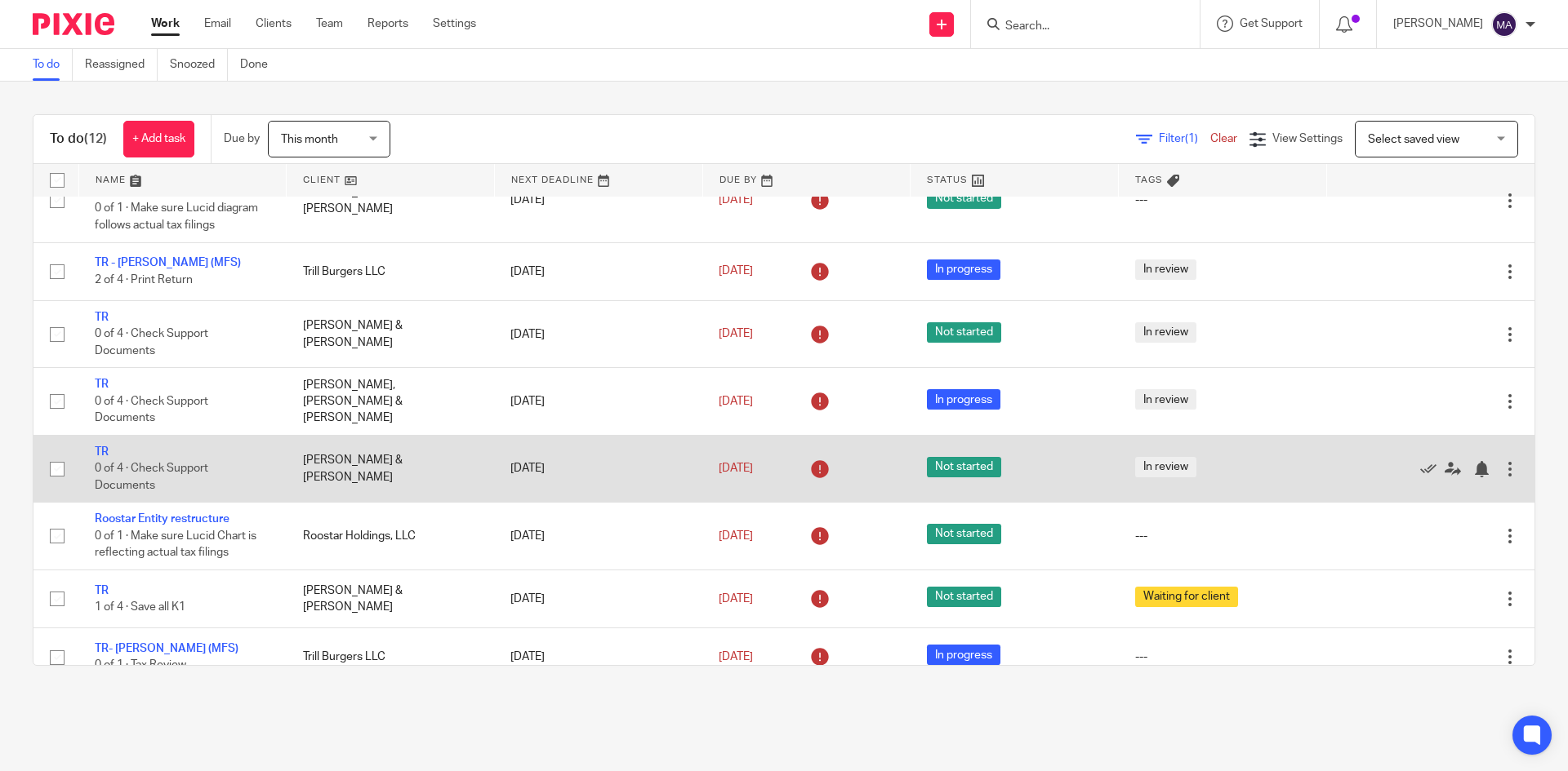
scroll to position [312, 0]
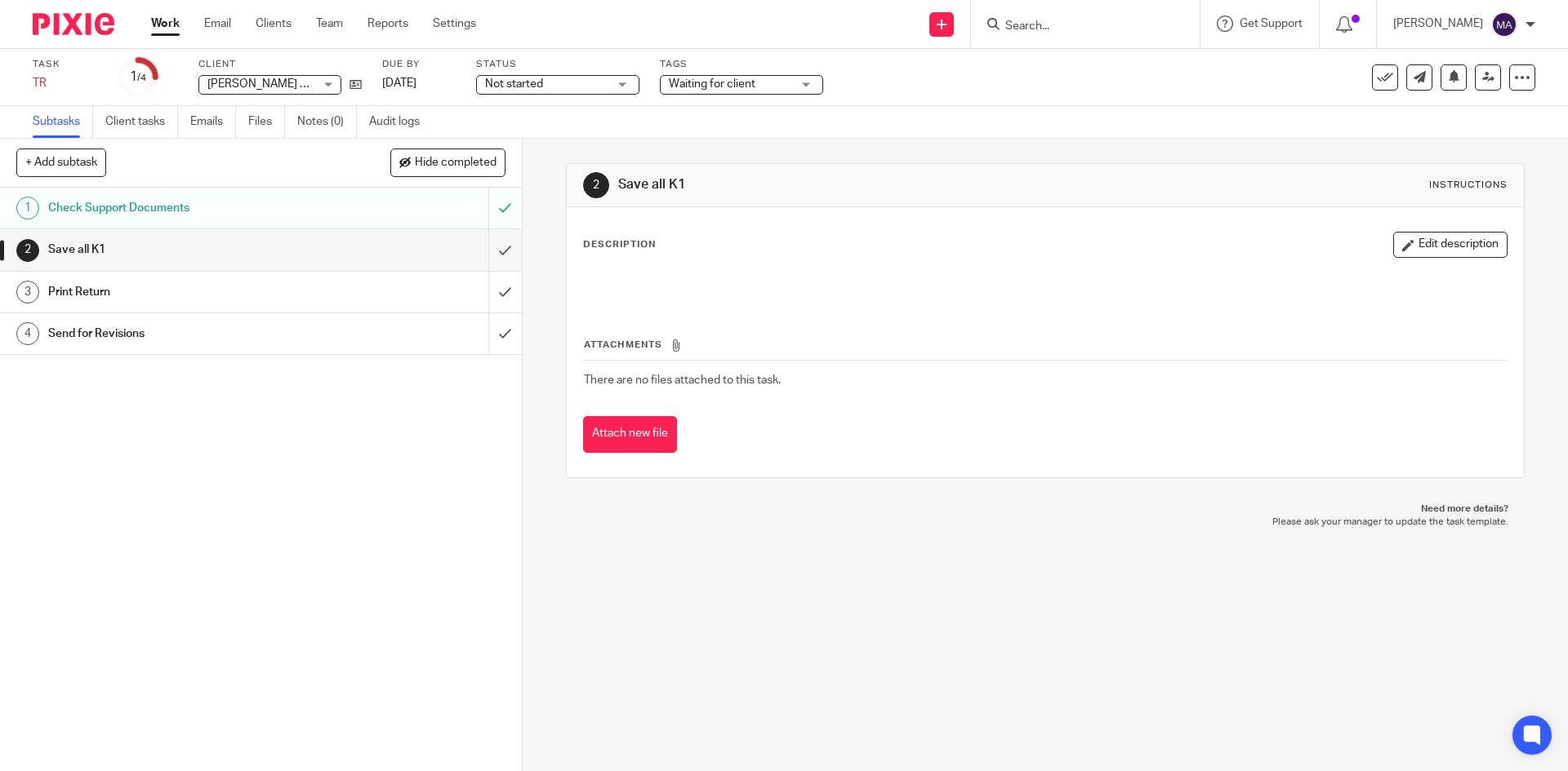
click at [532, 80] on span "Not started" at bounding box center [514, 84] width 58 height 12
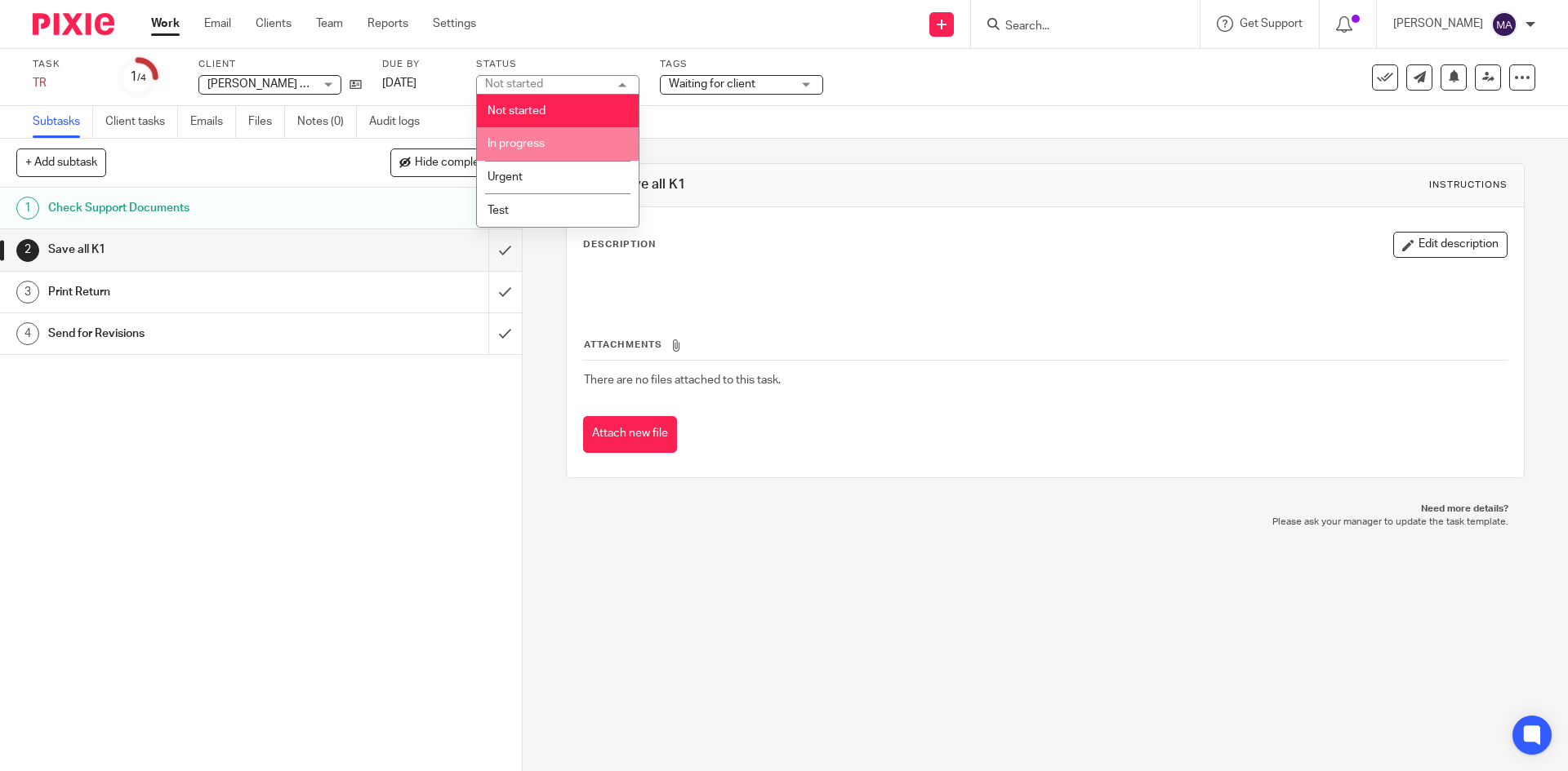
click at [558, 141] on li "In progress" at bounding box center [557, 143] width 162 height 33
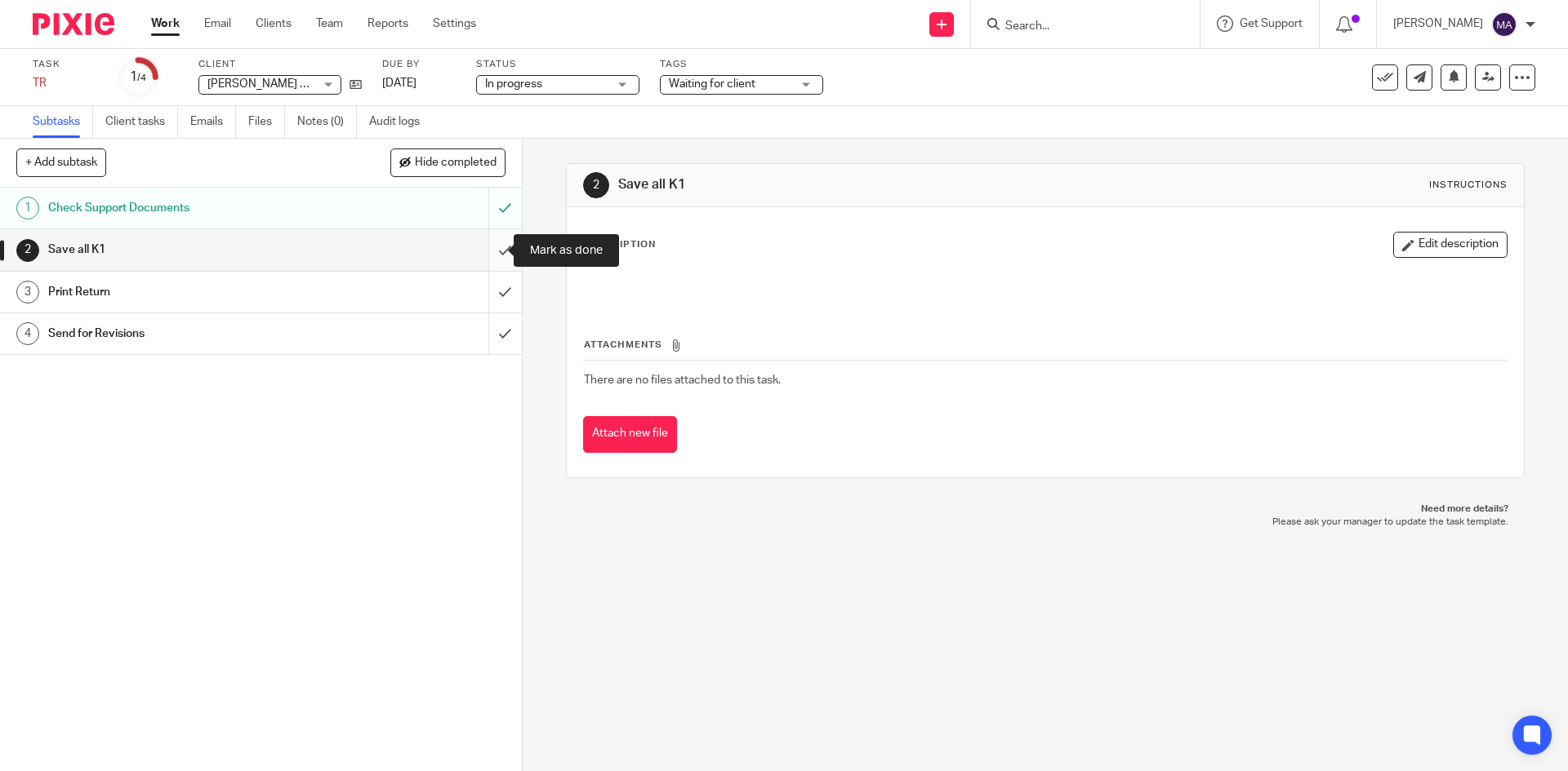
click at [485, 251] on input "submit" at bounding box center [261, 250] width 522 height 41
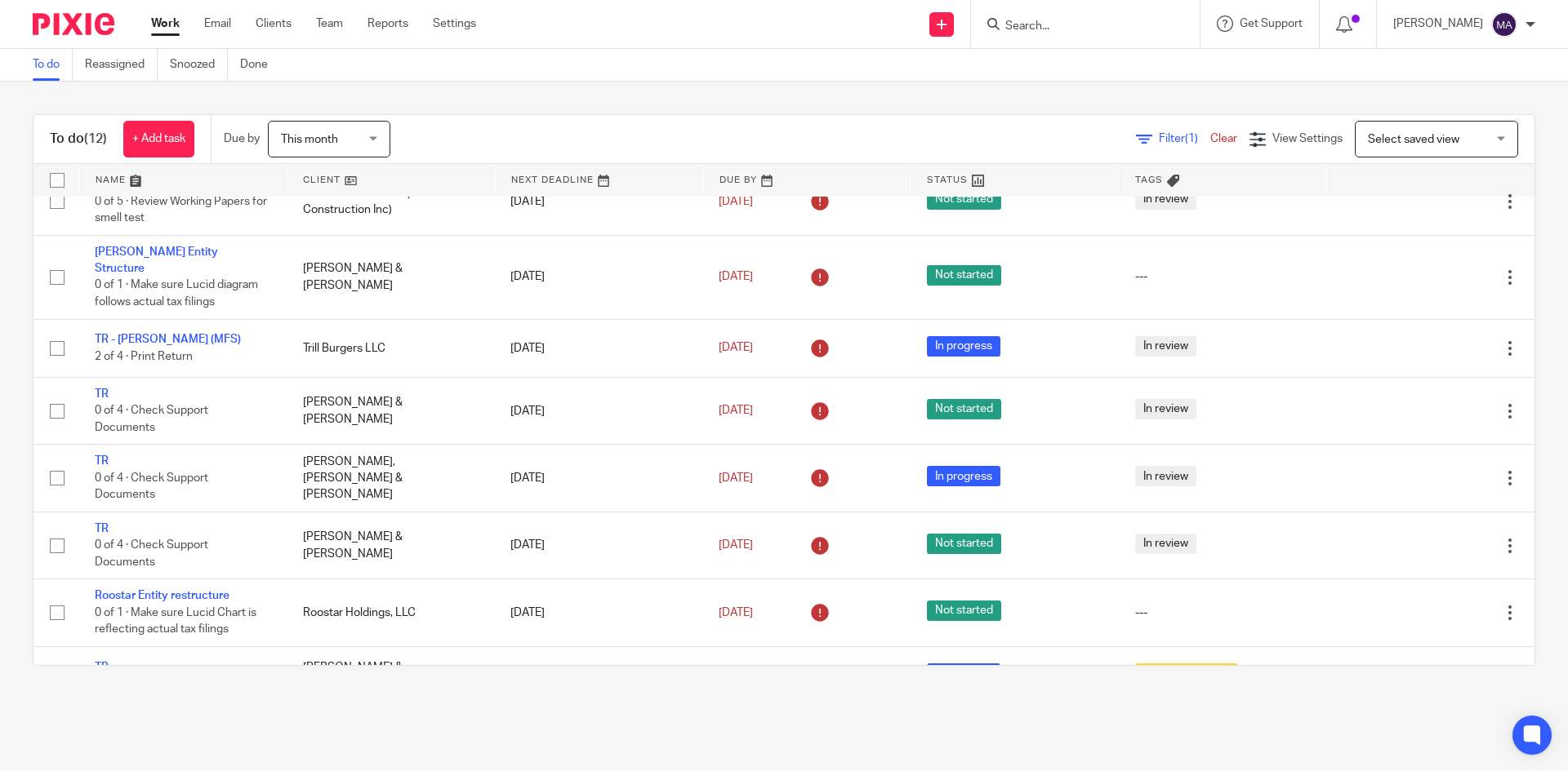
scroll to position [312, 0]
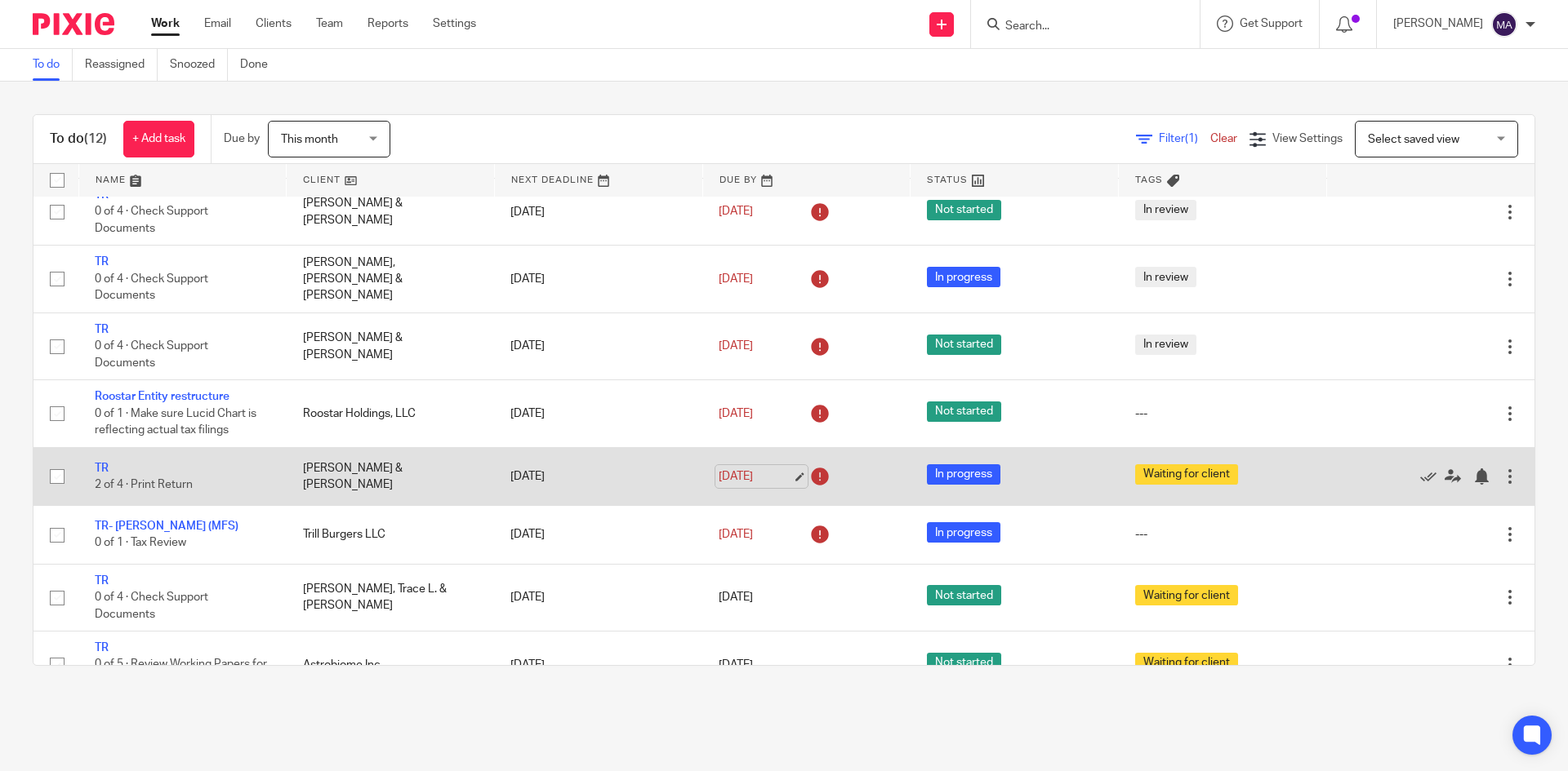
click at [780, 468] on link "[DATE]" at bounding box center [755, 476] width 73 height 17
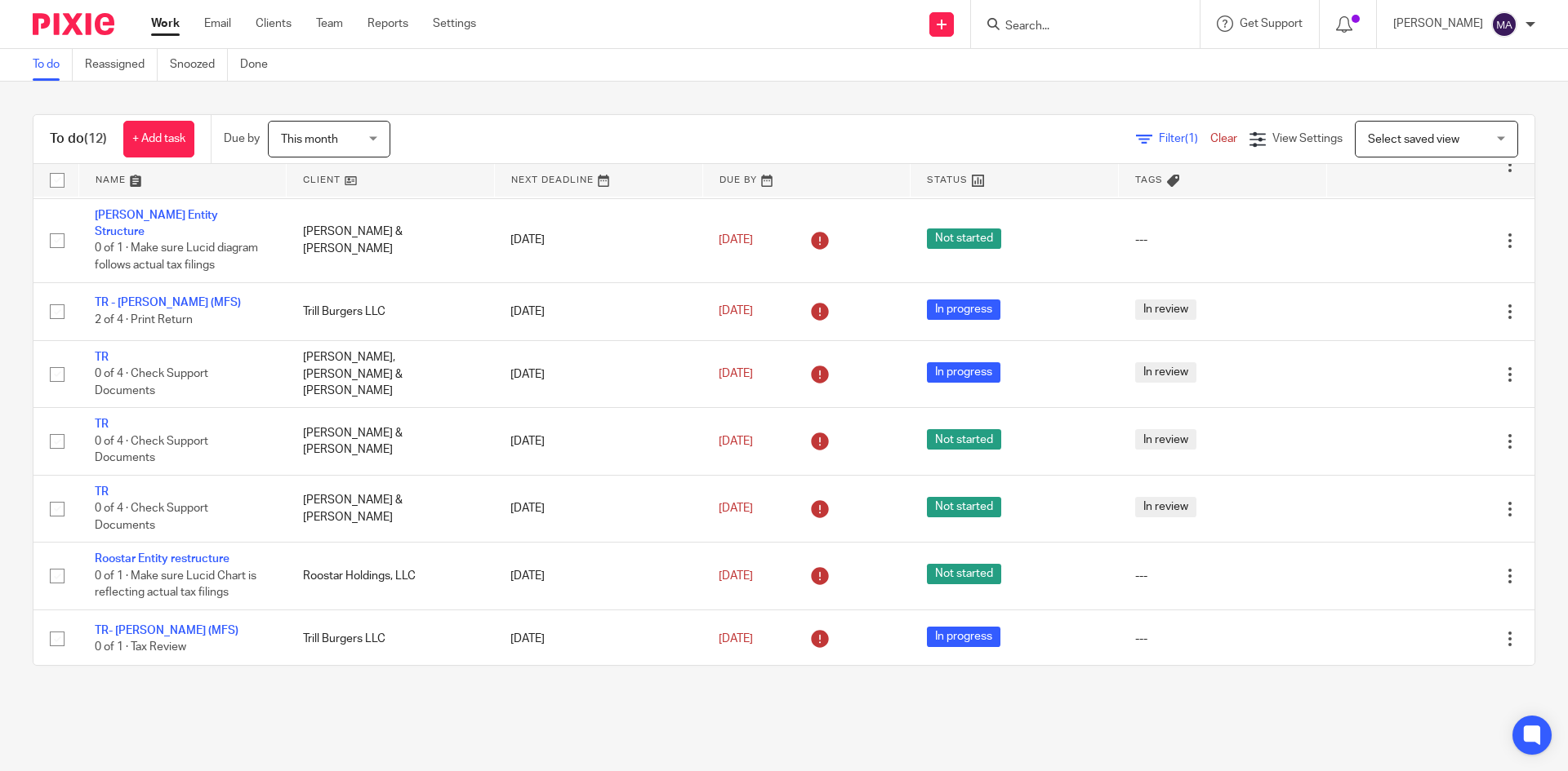
scroll to position [312, 0]
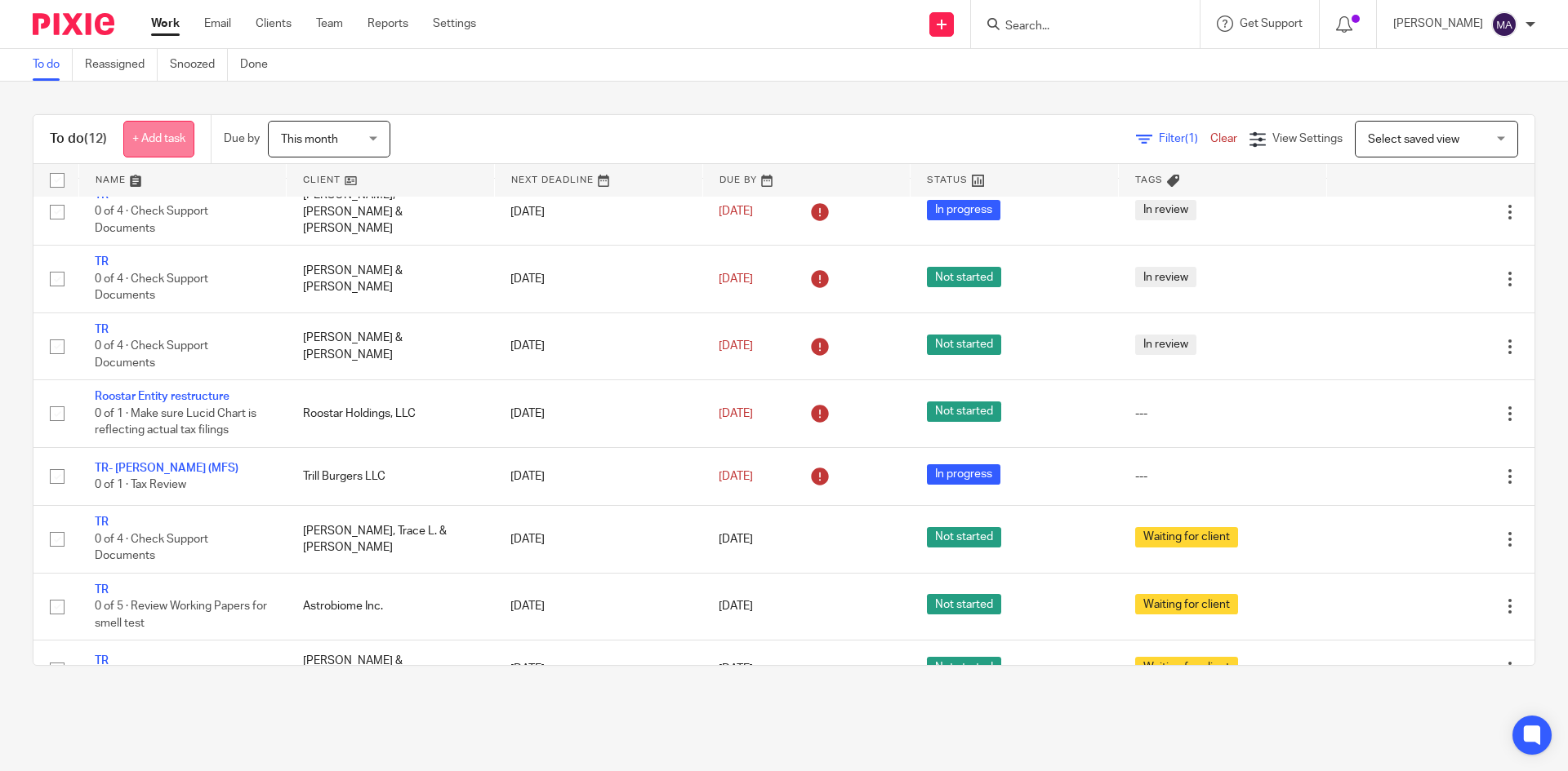
click at [172, 137] on link "+ Add task" at bounding box center [158, 138] width 71 height 37
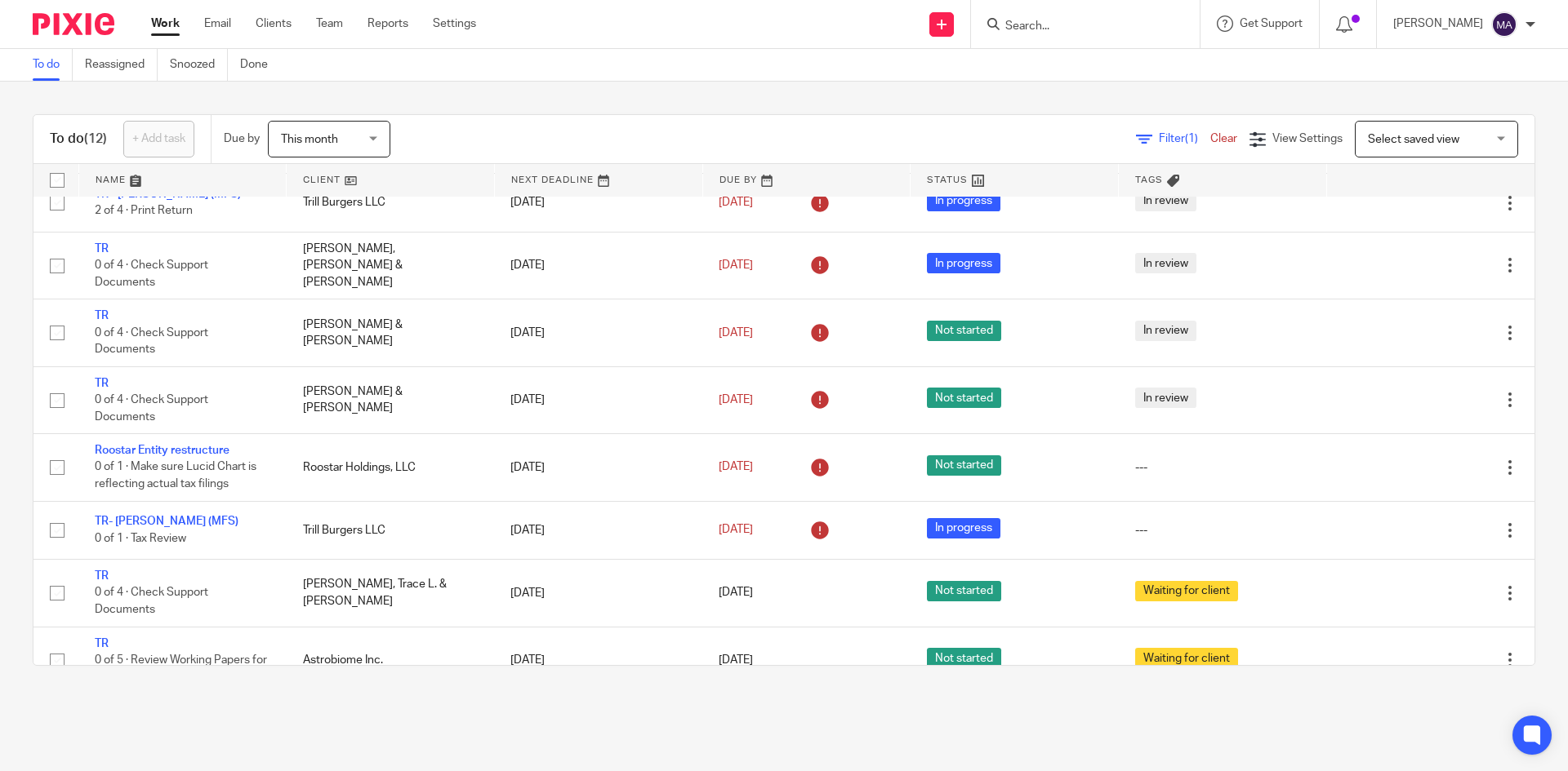
scroll to position [0, 0]
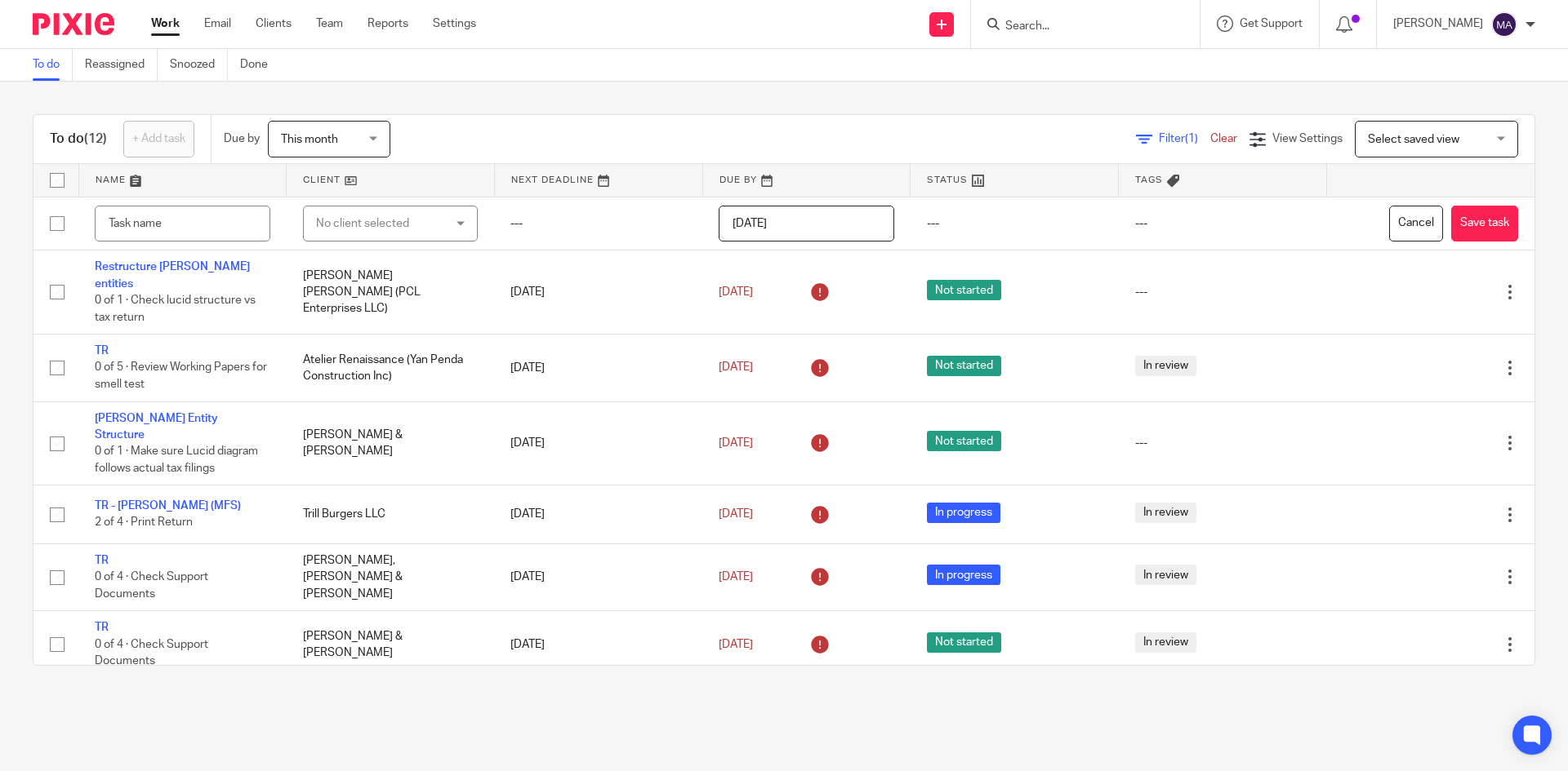
click at [552, 83] on div "To do (12) + Add task Due by This month This month Today Tomorrow This week Nex…" at bounding box center [784, 390] width 1568 height 617
click at [940, 27] on div "Send new email Create task Add client Request signature" at bounding box center [941, 24] width 58 height 48
click at [937, 101] on link "Create task" at bounding box center [955, 100] width 114 height 23
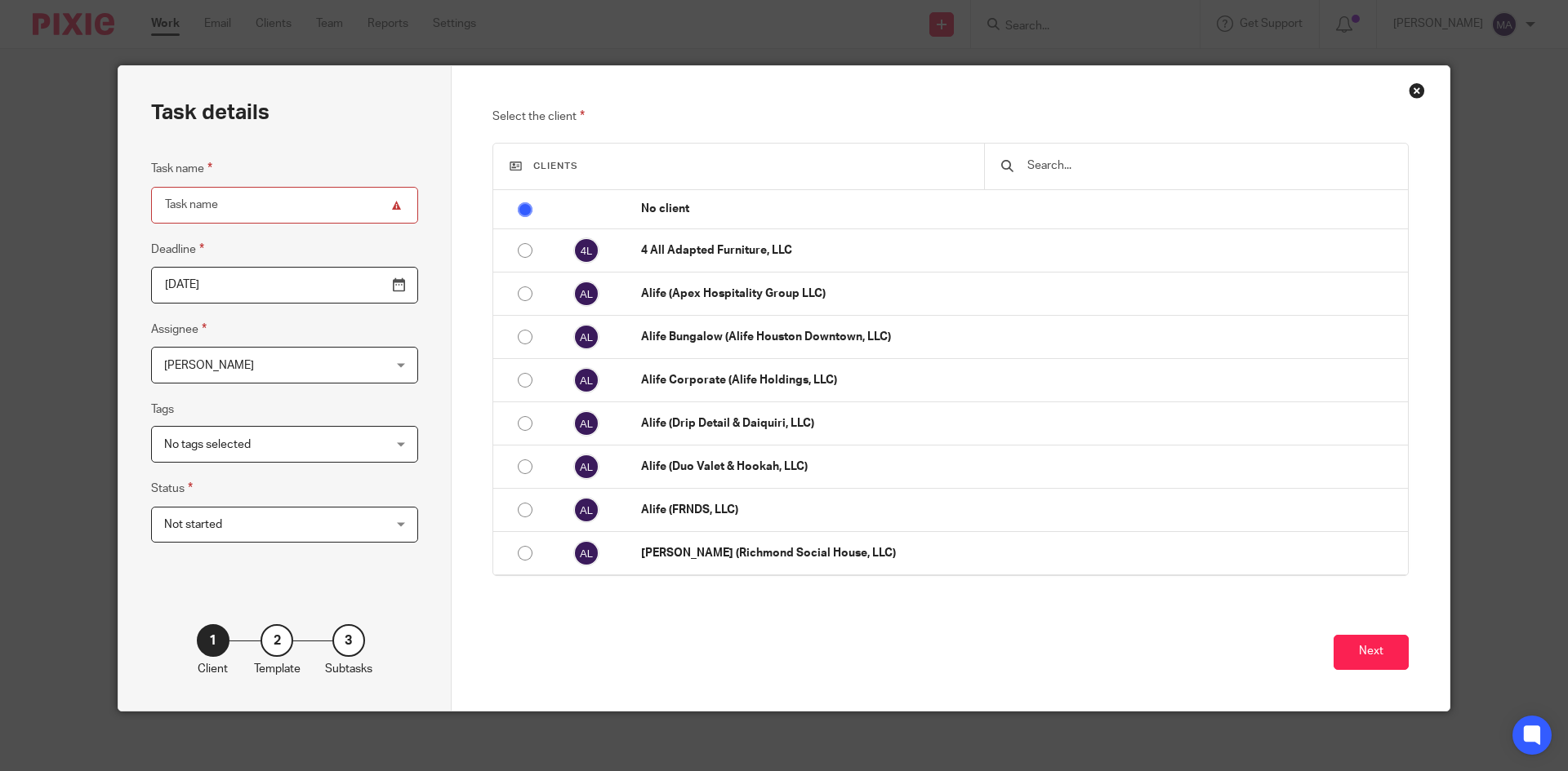
click at [271, 209] on input "Task name" at bounding box center [284, 205] width 267 height 37
click at [315, 203] on input "Task name" at bounding box center [284, 205] width 267 height 37
type input "2"
type input "24 TR"
click at [314, 448] on span "No tags selected" at bounding box center [266, 444] width 203 height 34
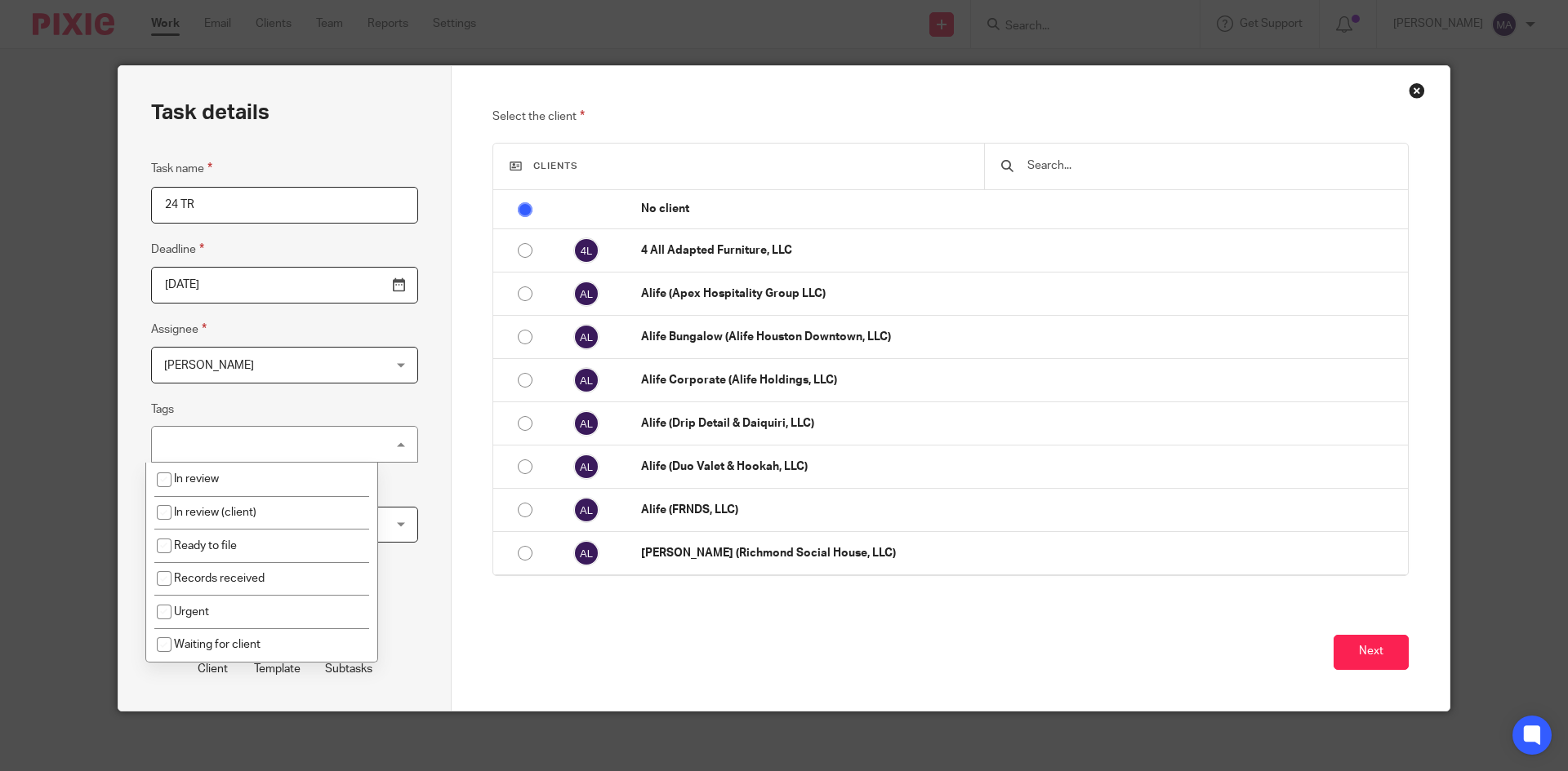
click at [306, 439] on div "No tags selected" at bounding box center [284, 444] width 267 height 37
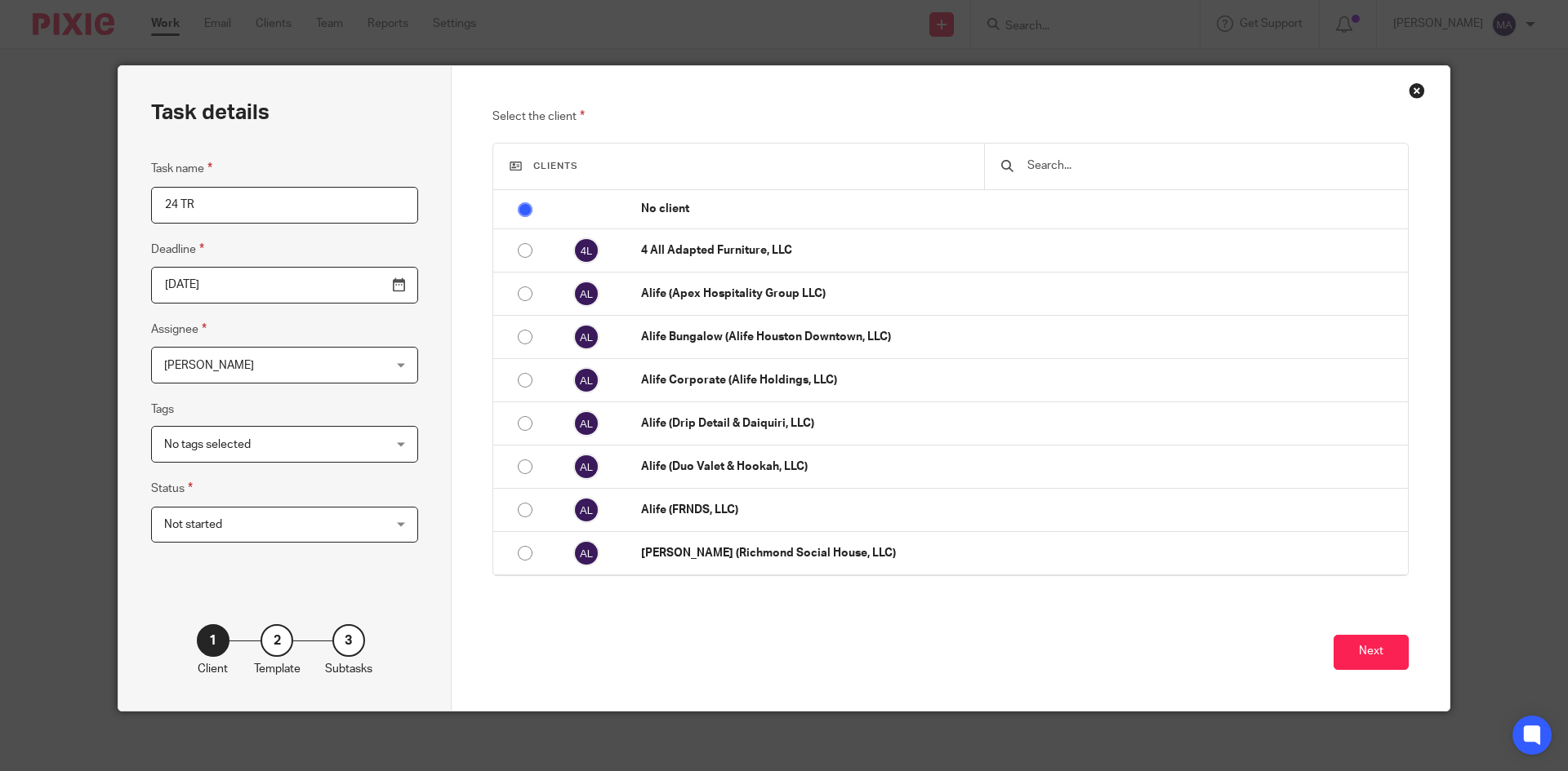
click at [1079, 165] on input "text" at bounding box center [1208, 165] width 366 height 18
click at [1058, 163] on input "text" at bounding box center [1208, 165] width 366 height 18
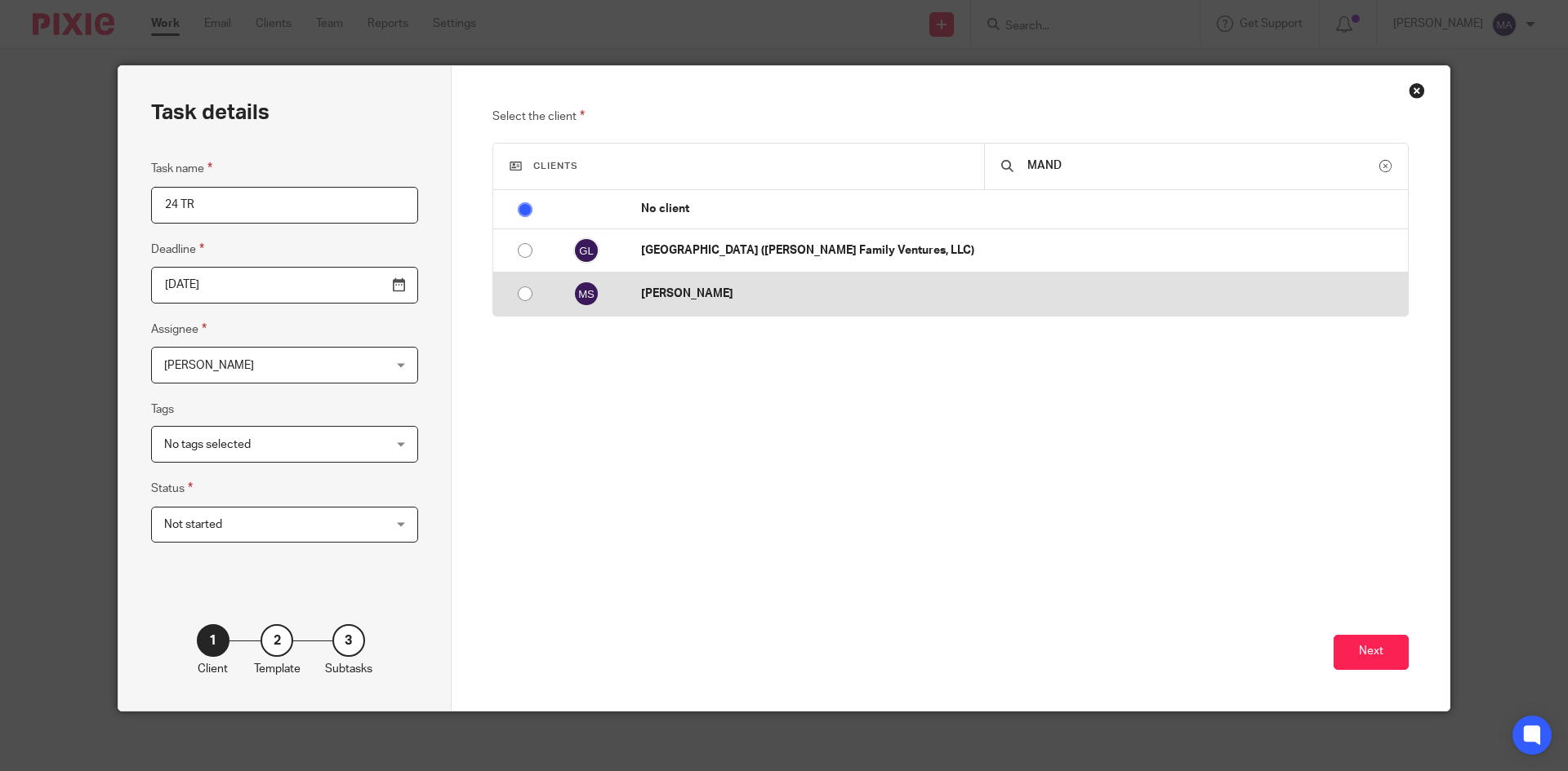
type input "MAND"
click at [940, 288] on p "[PERSON_NAME]" at bounding box center [1020, 294] width 759 height 16
radio input "false"
radio input "true"
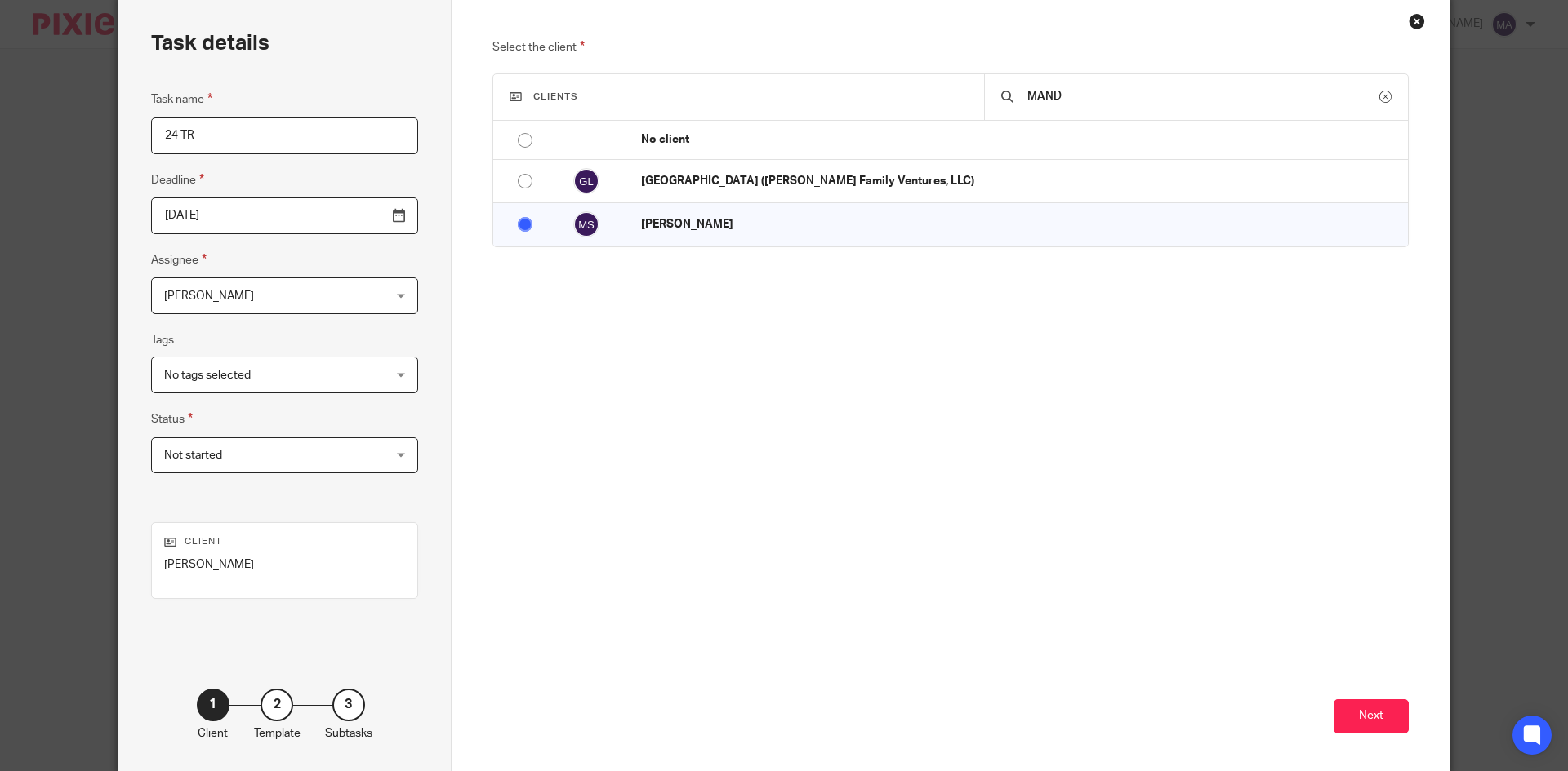
scroll to position [138, 0]
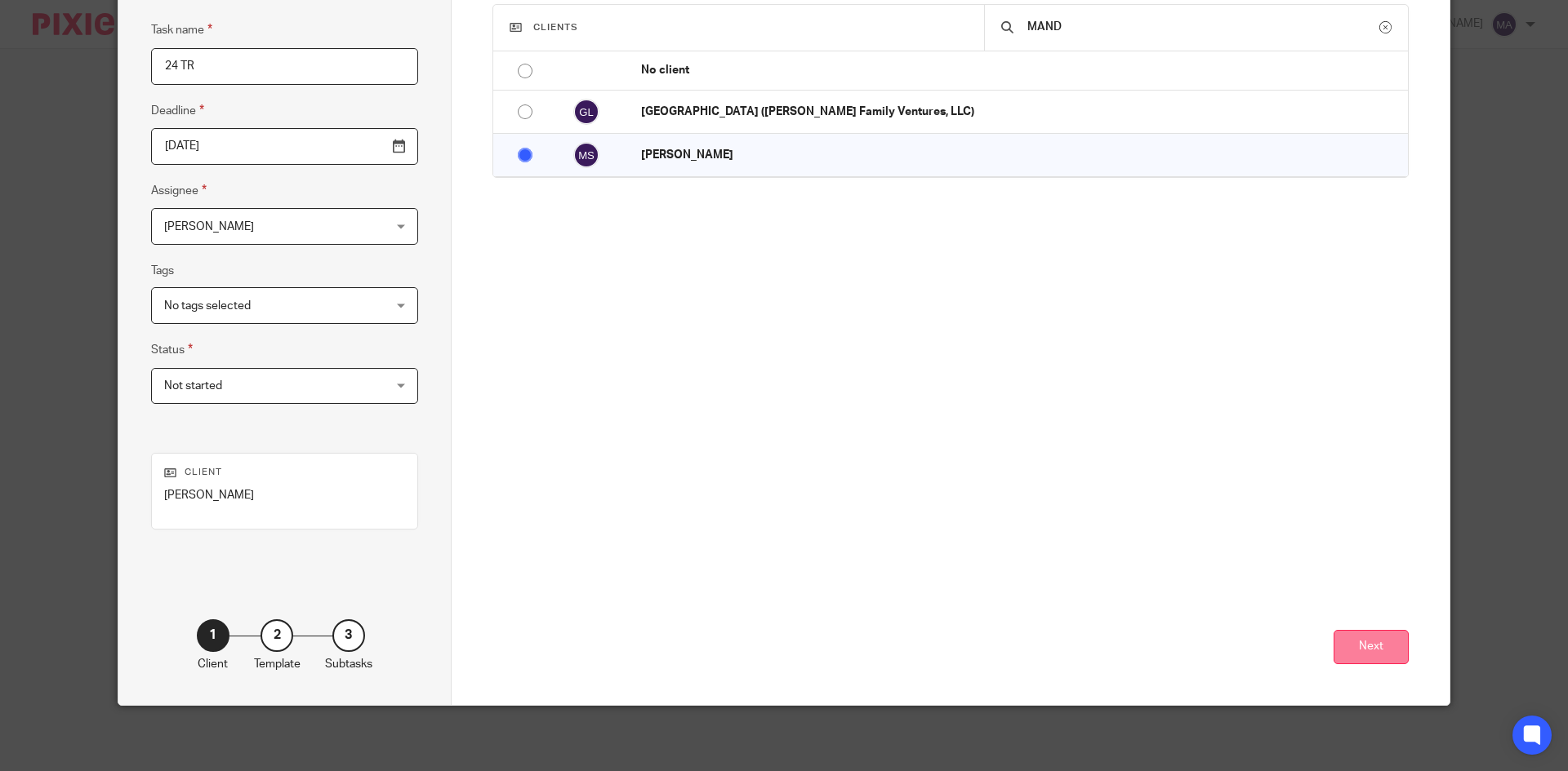
click at [1368, 645] on button "Next" at bounding box center [1371, 647] width 75 height 35
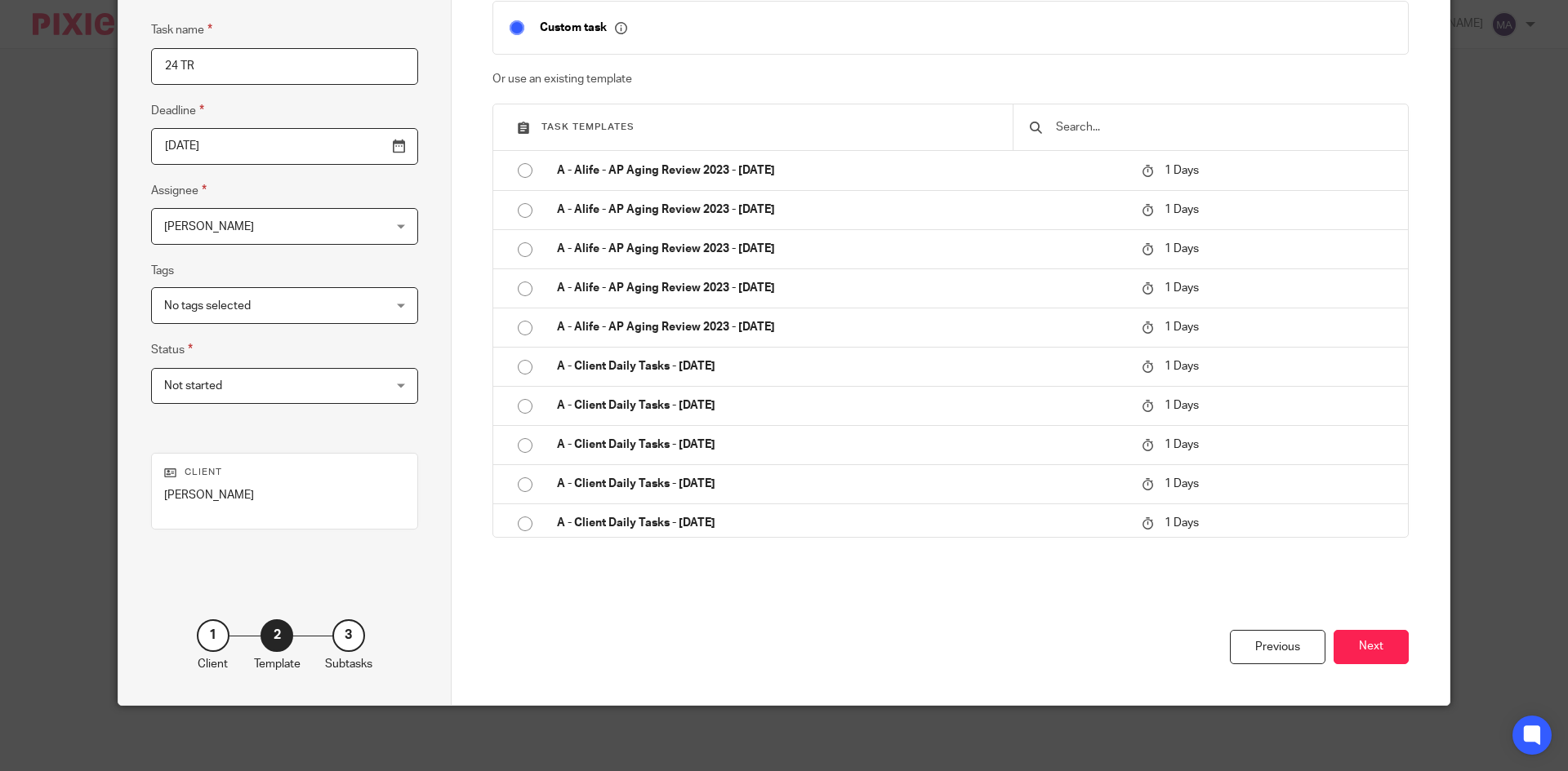
click at [1168, 128] on input "text" at bounding box center [1222, 127] width 337 height 18
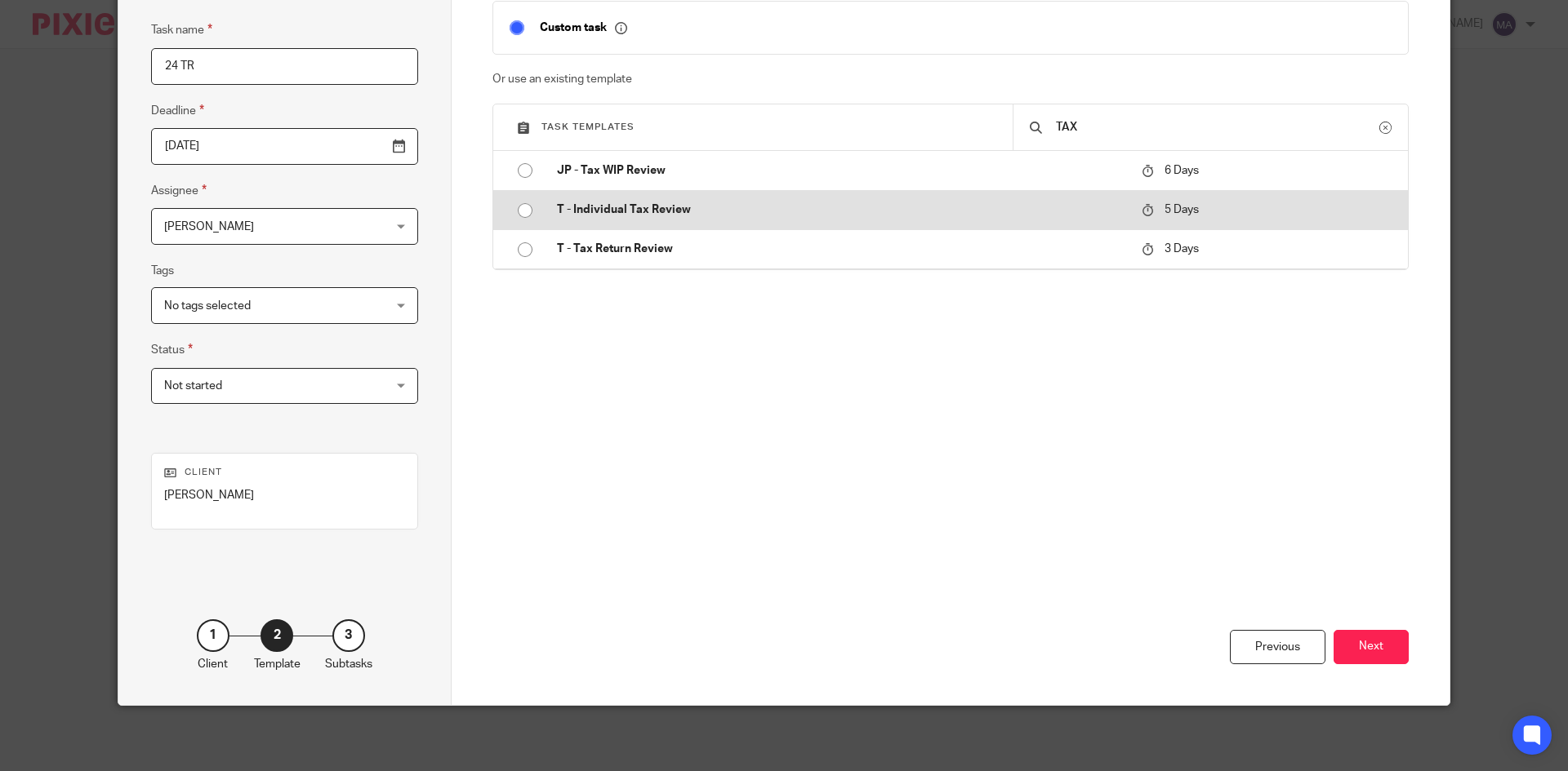
type input "TAX"
click at [957, 199] on td "T - Individual Tax Review" at bounding box center [837, 210] width 593 height 39
type input "2025-09-22"
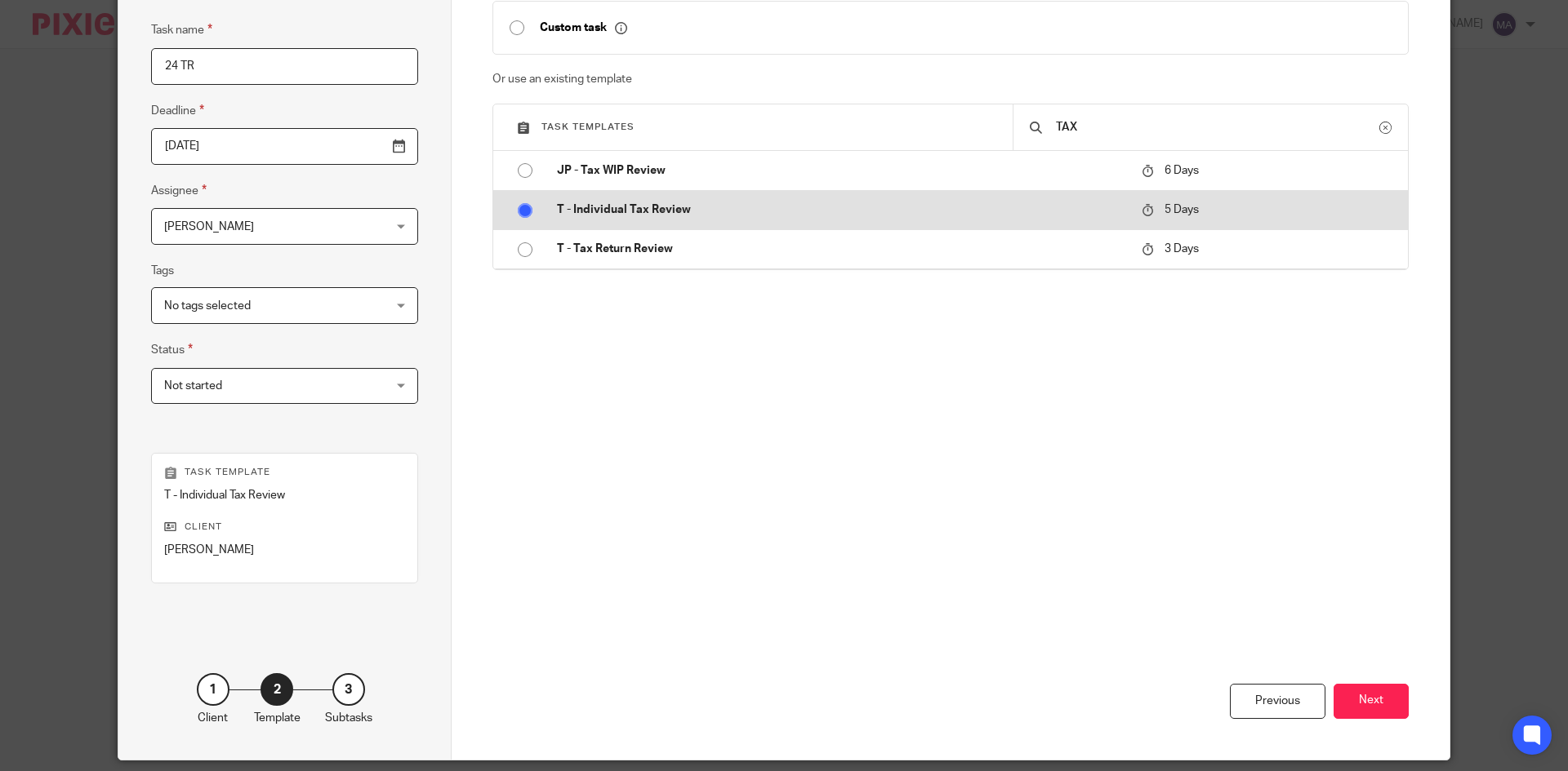
checkbox input "false"
radio input "true"
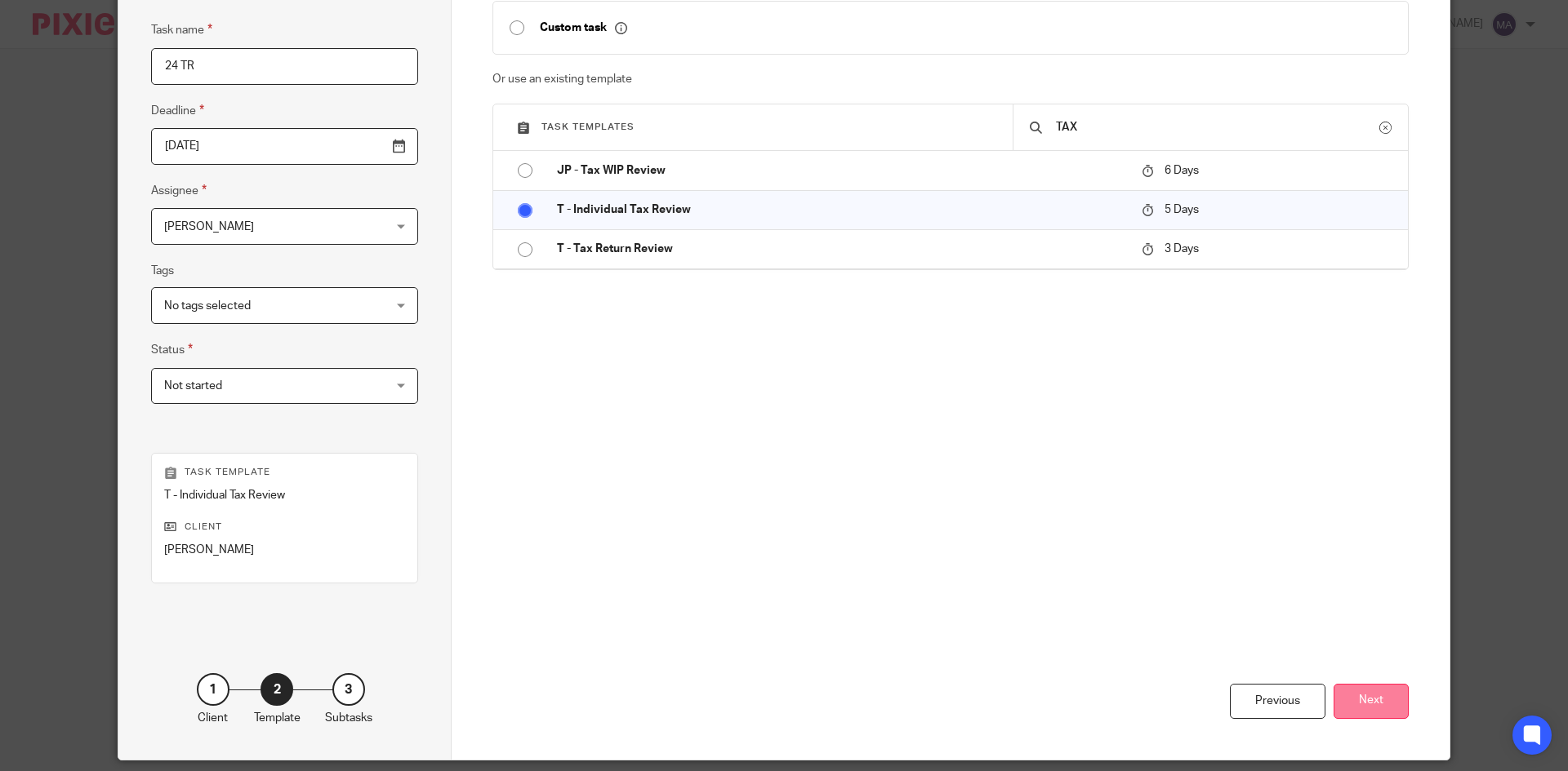
click at [1372, 685] on button "Next" at bounding box center [1371, 700] width 75 height 35
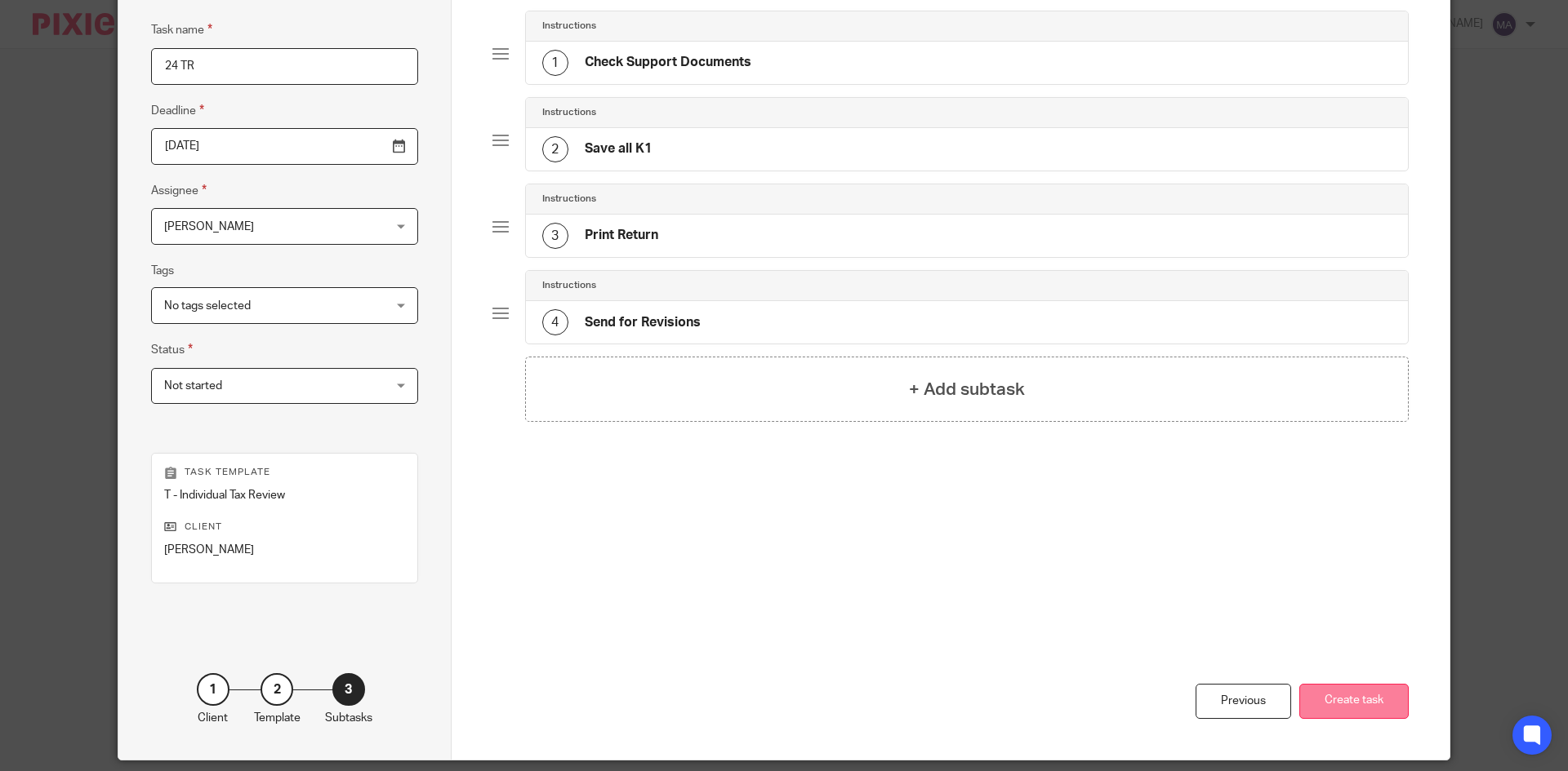
click at [1369, 700] on button "Create task" at bounding box center [1353, 700] width 109 height 35
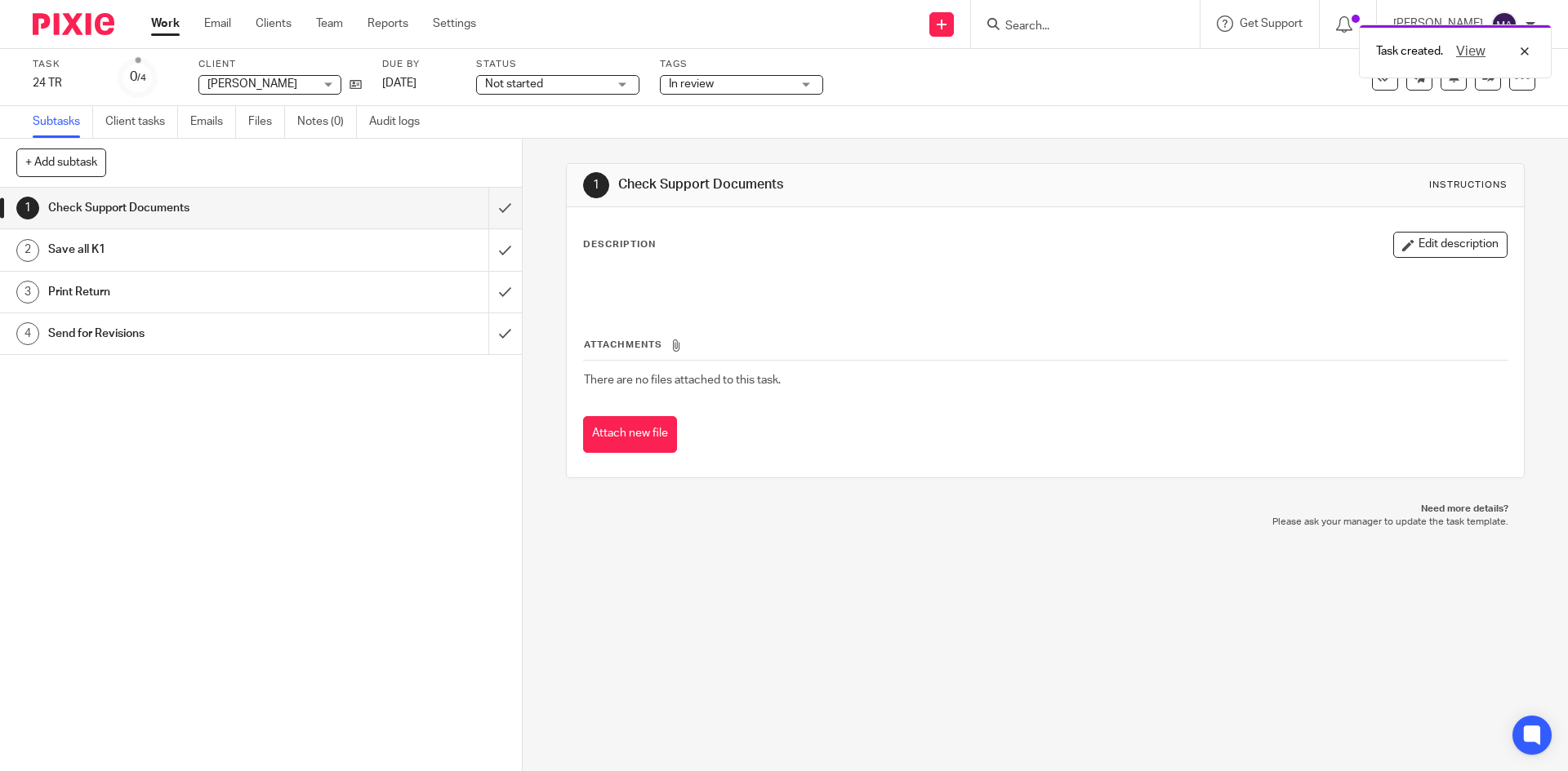
click at [156, 25] on link "Work" at bounding box center [165, 23] width 29 height 16
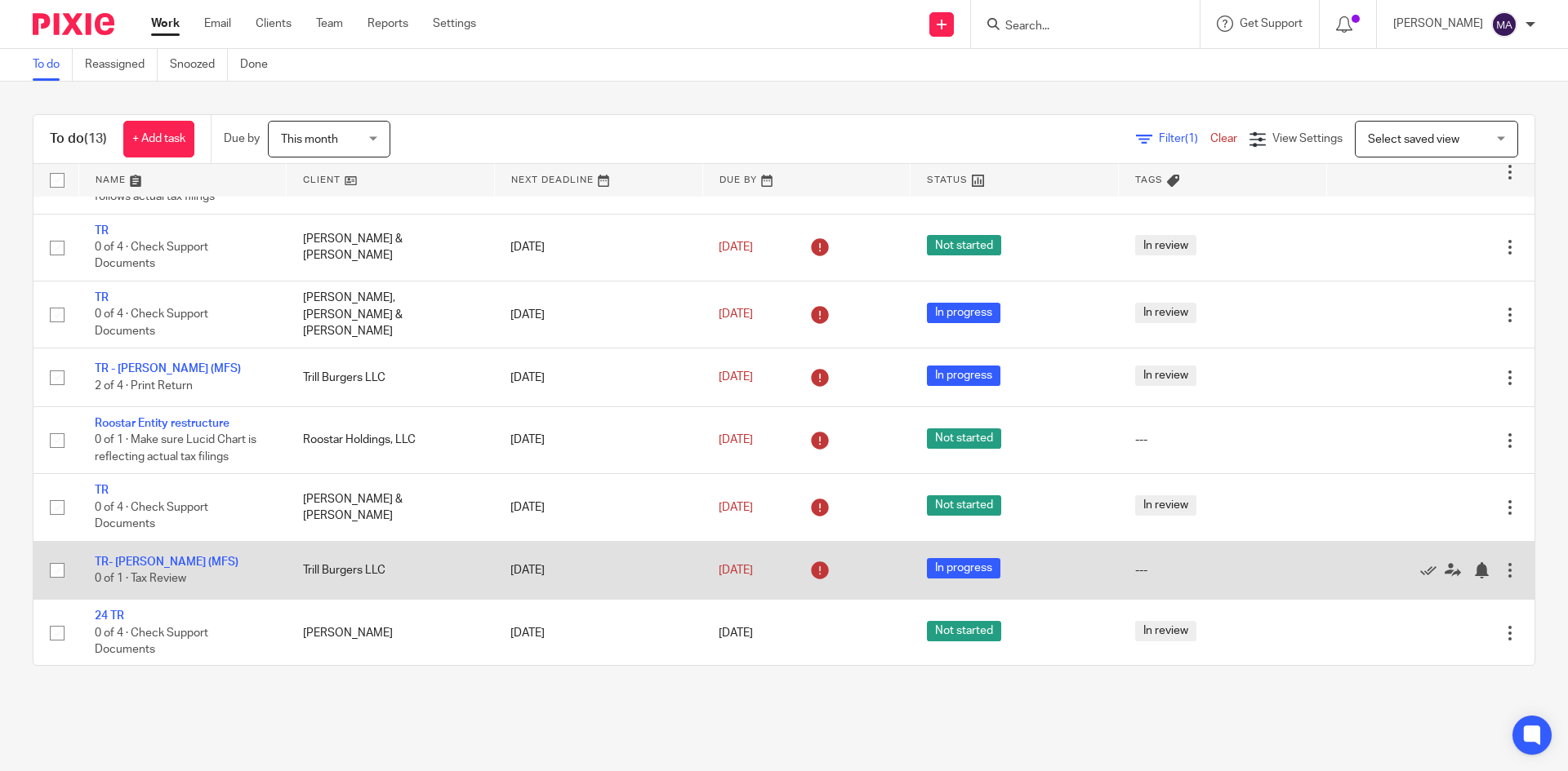
scroll to position [379, 0]
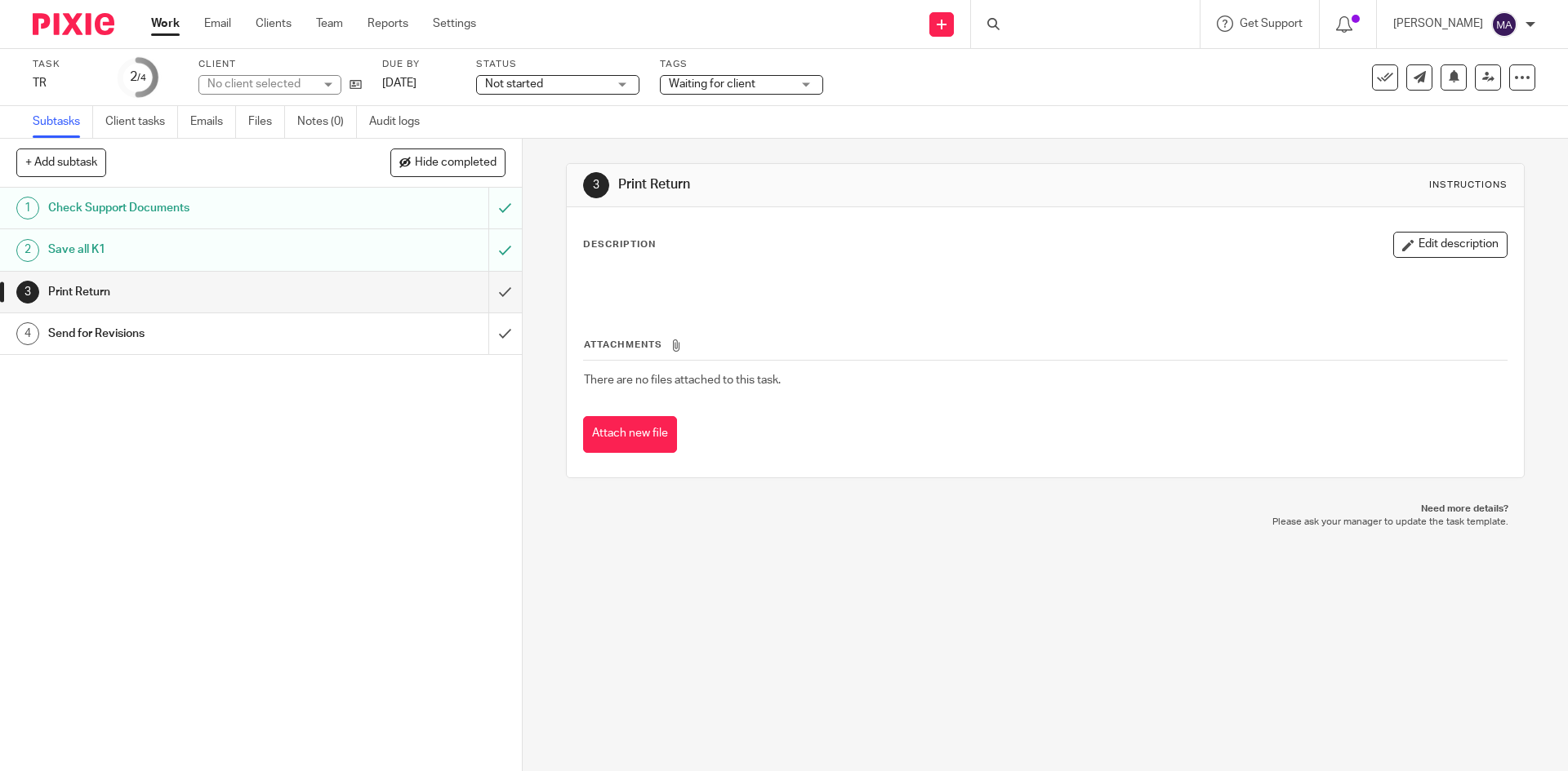
click at [561, 80] on span "Not started" at bounding box center [546, 84] width 122 height 17
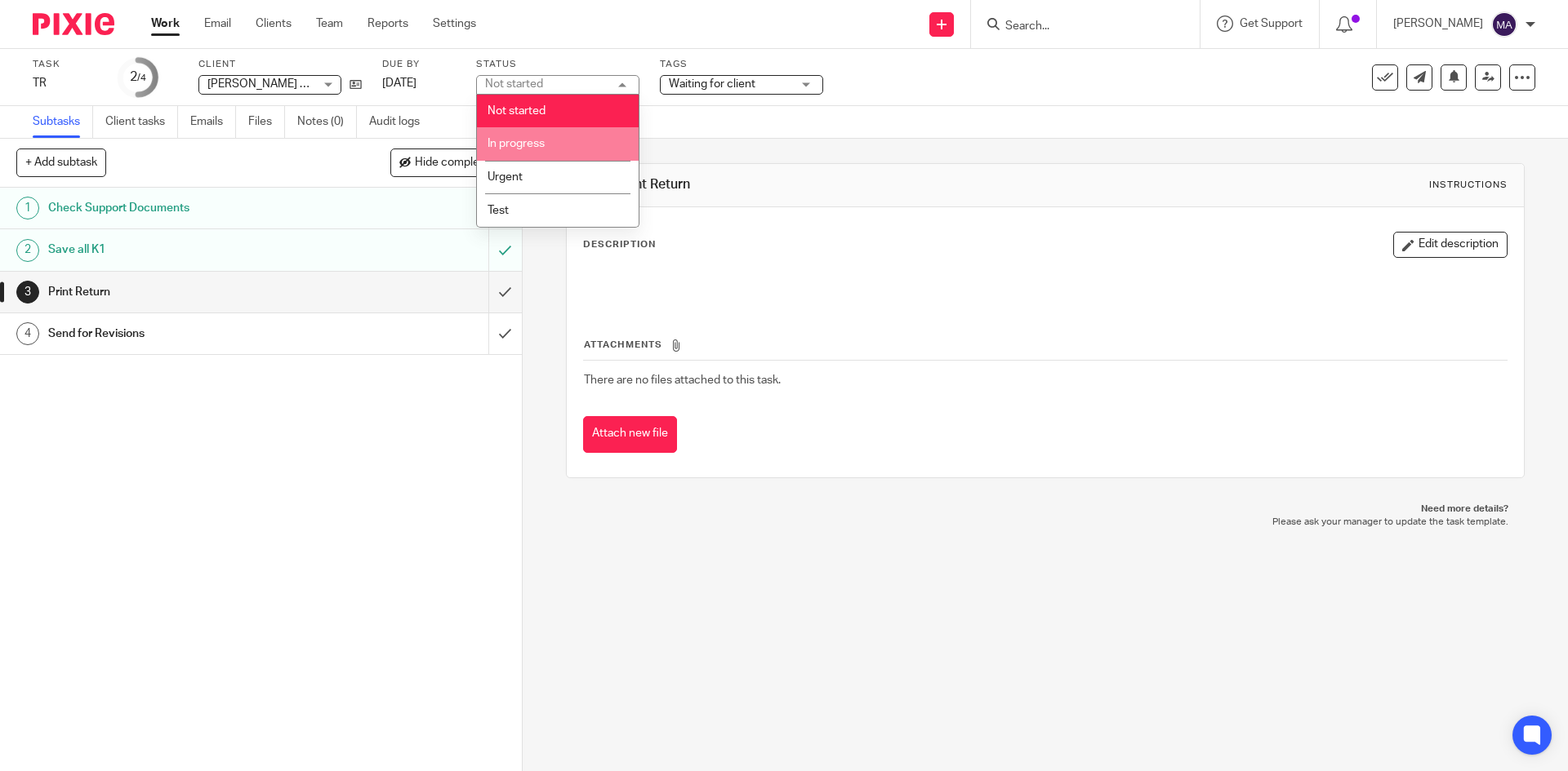
click at [551, 144] on li "In progress" at bounding box center [557, 143] width 162 height 33
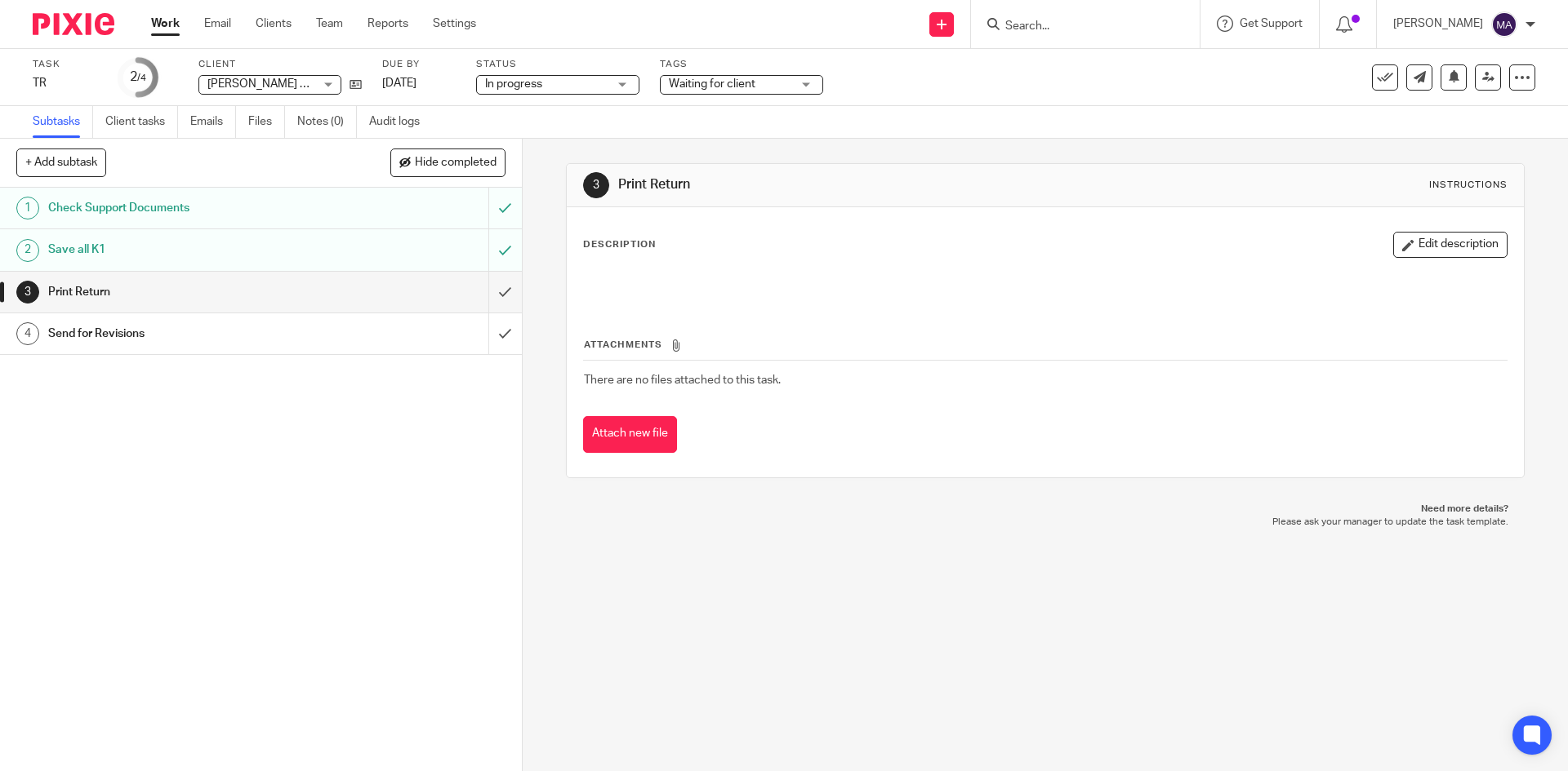
click at [582, 20] on div "Send new email Create task Add client Request signature Get Support Contact Sup…" at bounding box center [1034, 24] width 1067 height 48
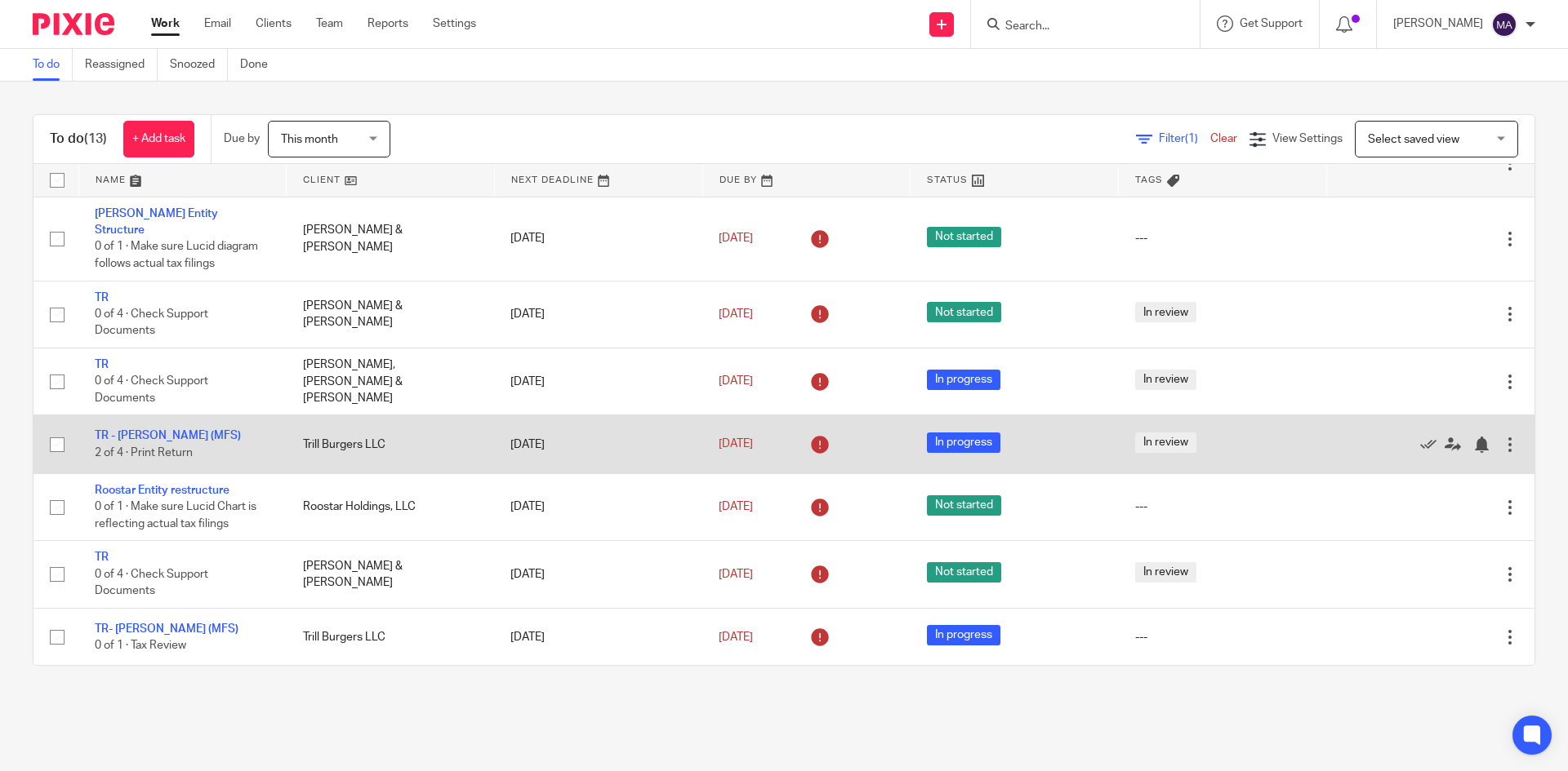
scroll to position [134, 0]
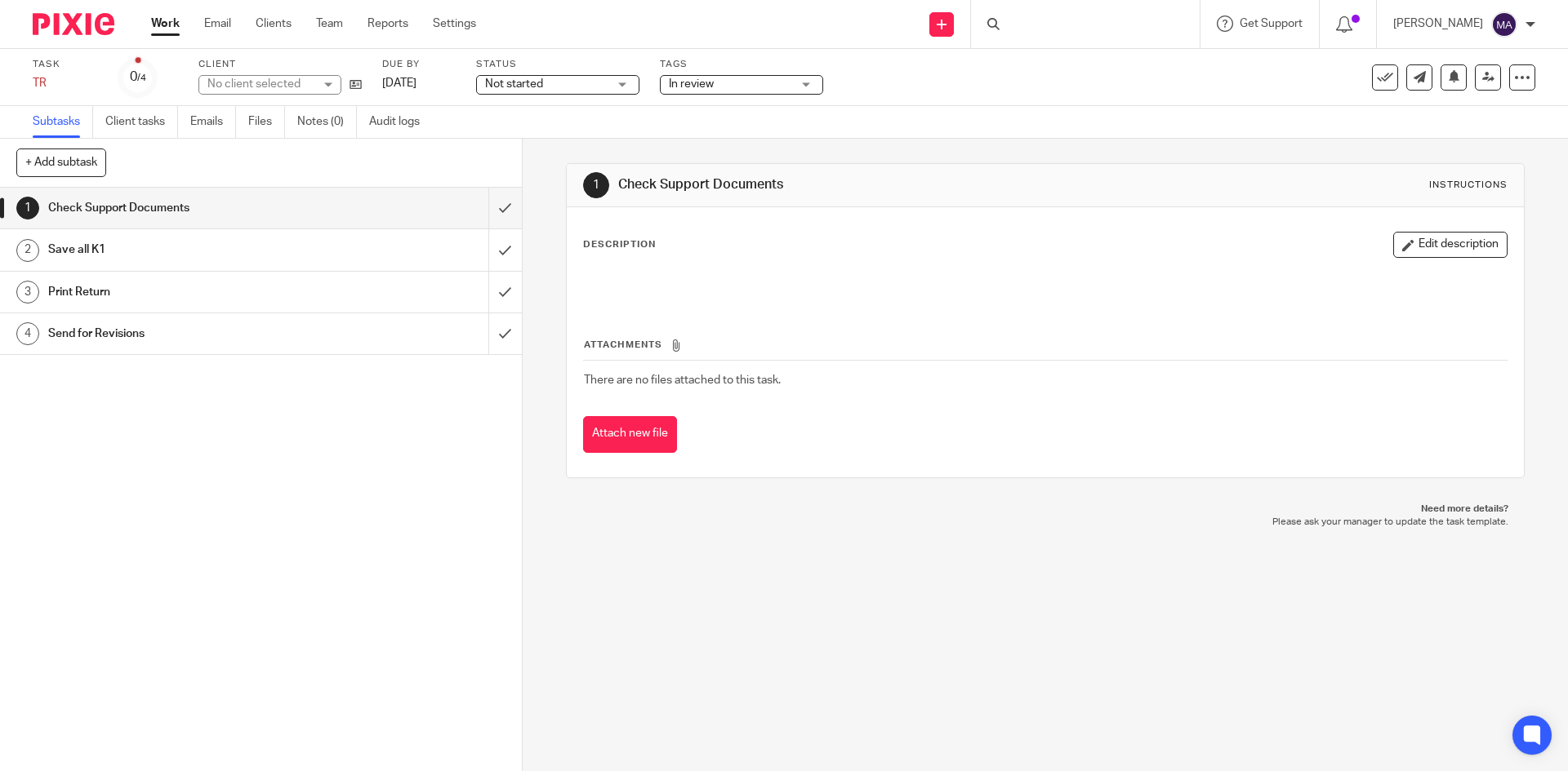
drag, startPoint x: 0, startPoint y: 0, endPoint x: 557, endPoint y: 85, distance: 563.4
click at [557, 85] on span "Not started" at bounding box center [546, 84] width 122 height 17
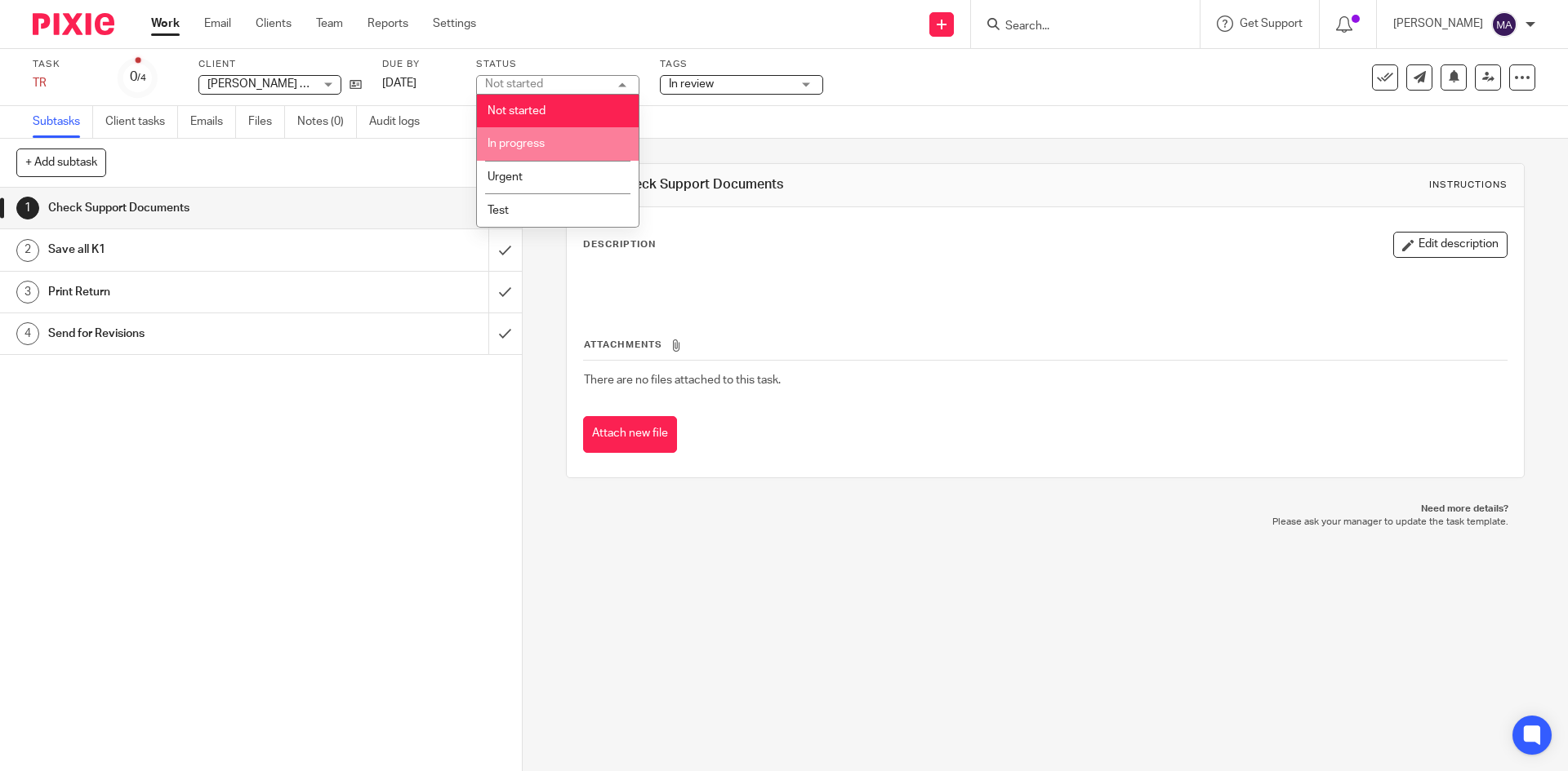
click at [549, 139] on li "In progress" at bounding box center [557, 143] width 162 height 33
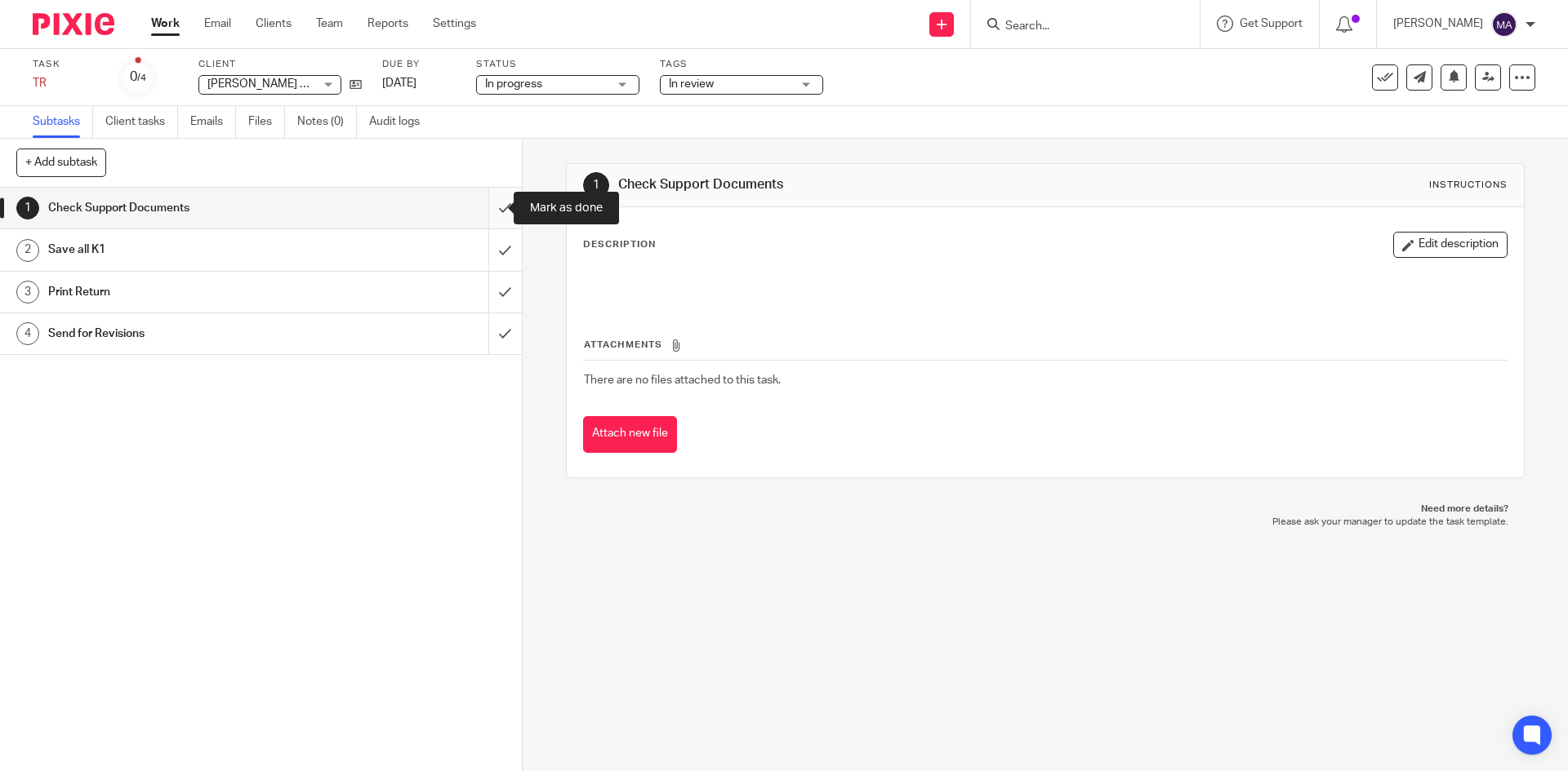
click at [489, 210] on input "submit" at bounding box center [261, 208] width 522 height 41
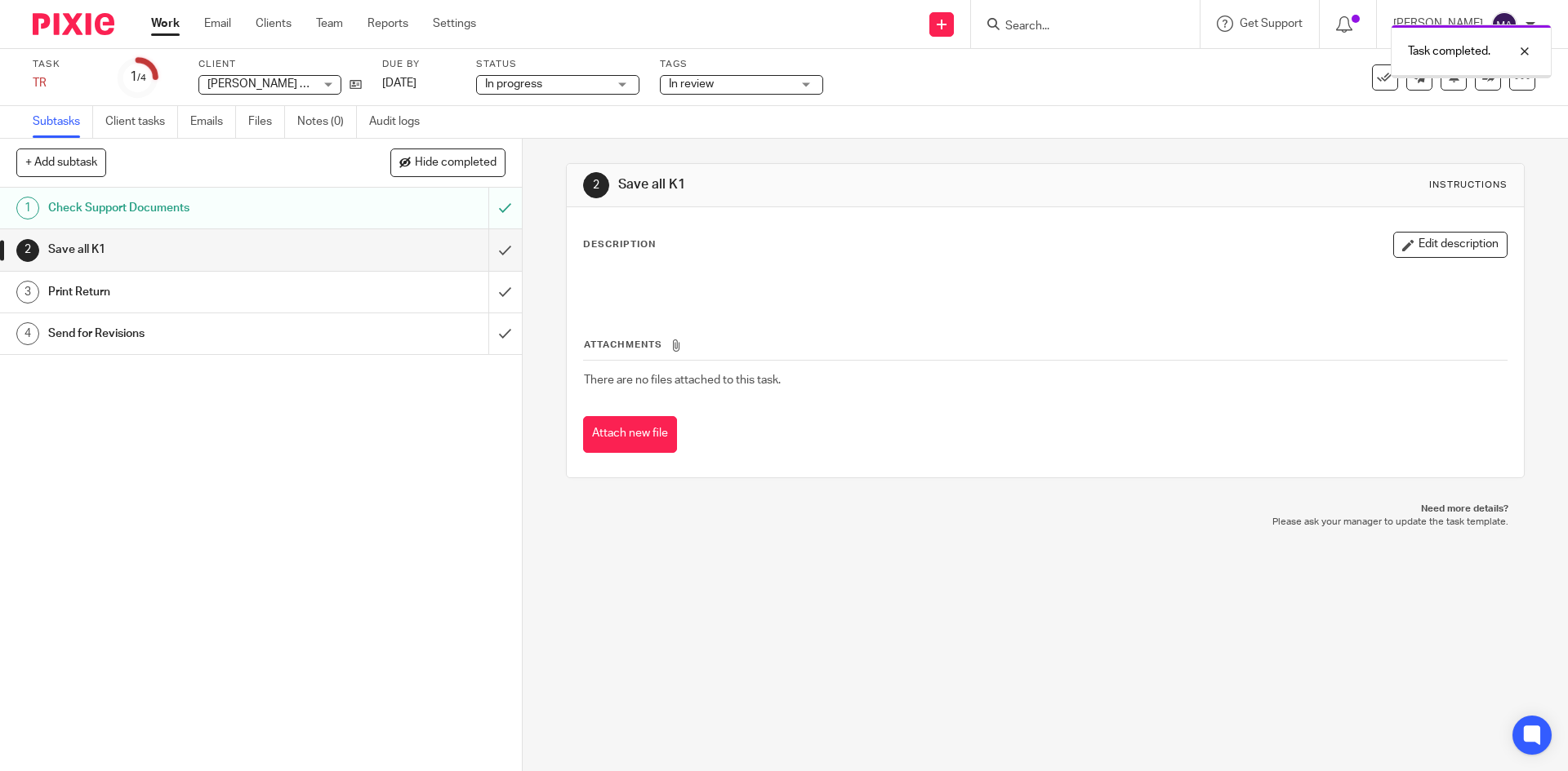
click at [485, 254] on input "submit" at bounding box center [261, 250] width 522 height 41
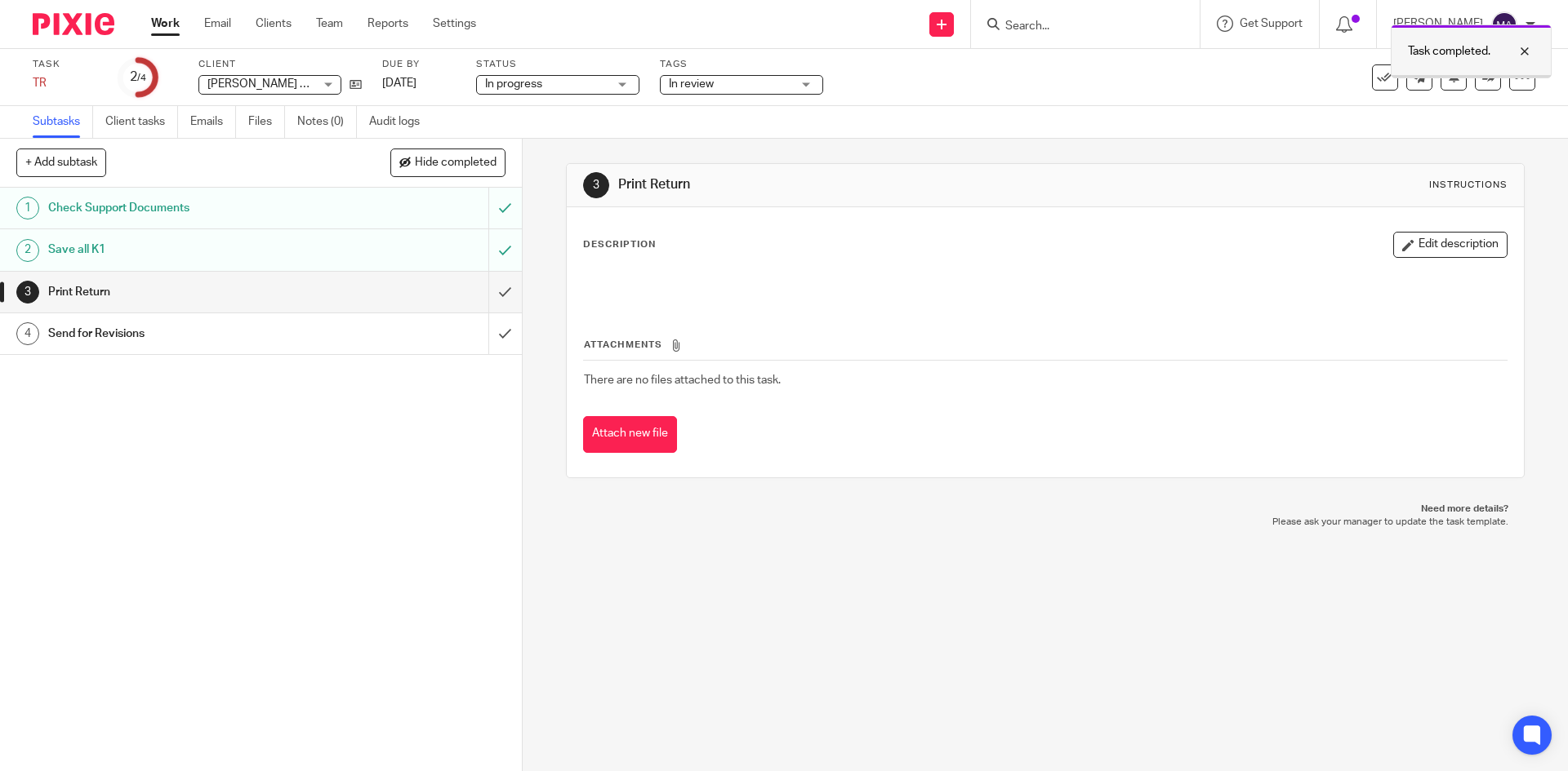
click at [1526, 55] on div at bounding box center [1512, 52] width 44 height 20
click at [436, 83] on link "[DATE]" at bounding box center [418, 83] width 73 height 17
click at [1475, 87] on link at bounding box center [1488, 77] width 26 height 26
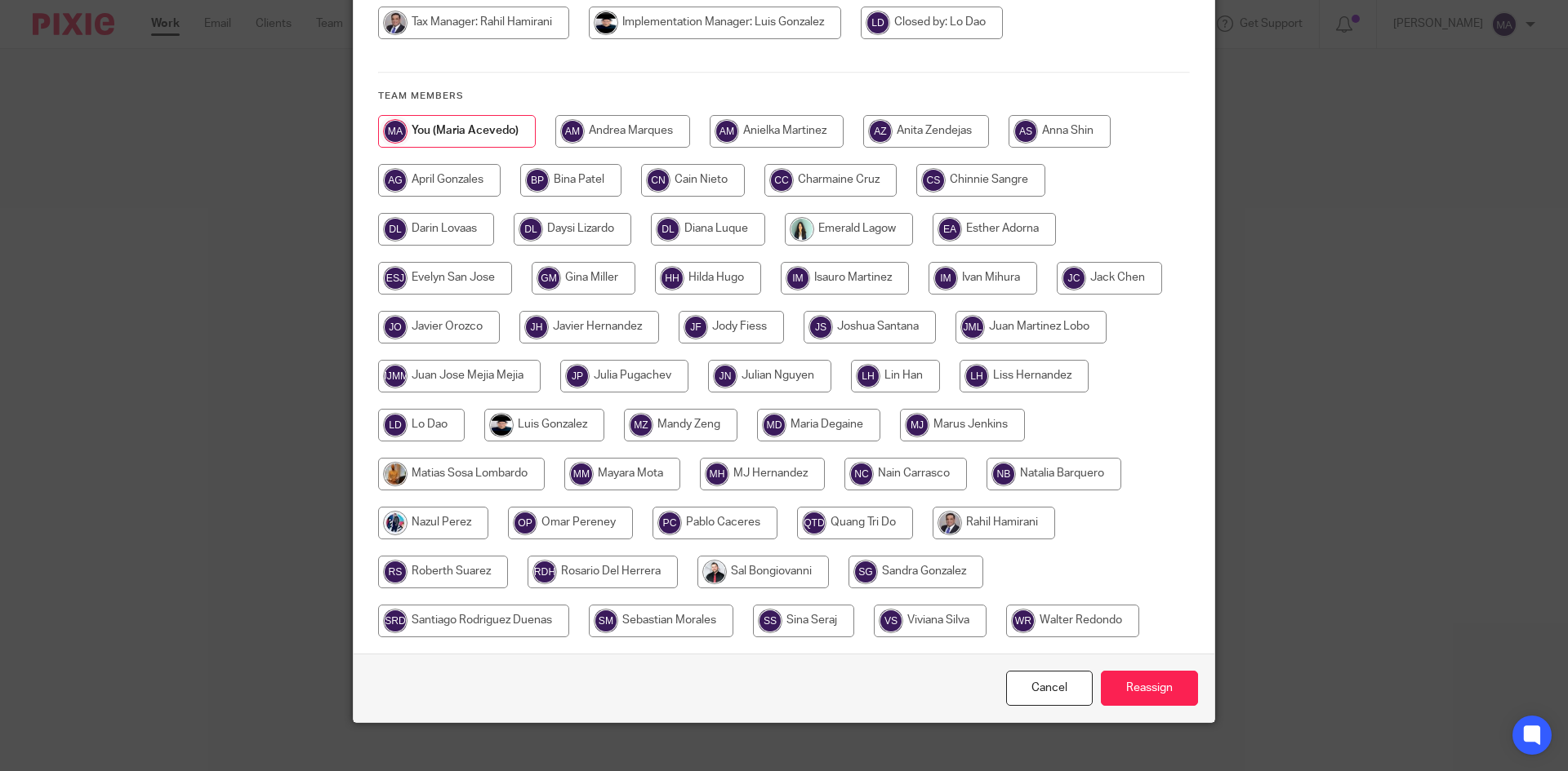
scroll to position [245, 0]
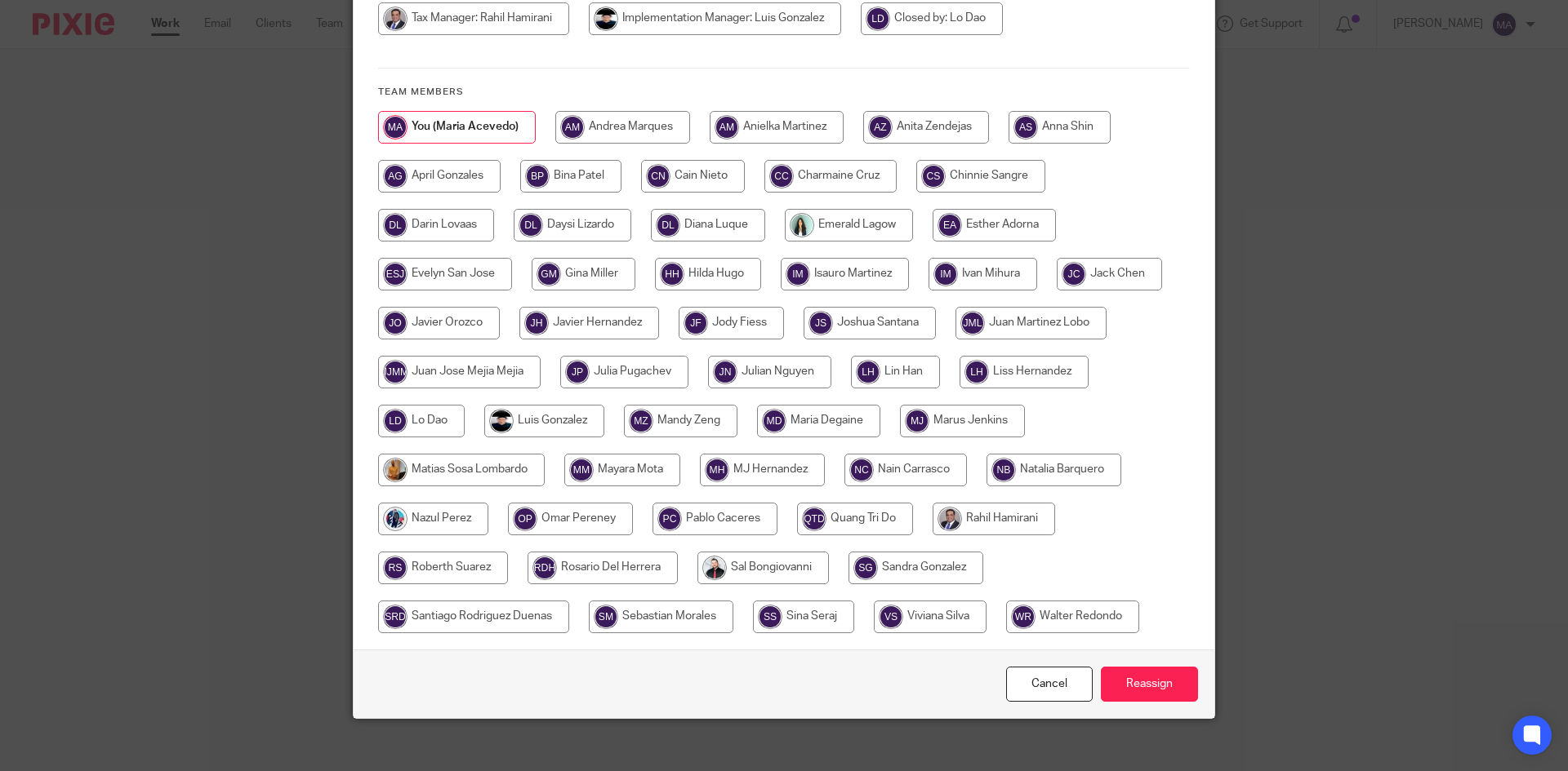
click at [954, 510] on input "radio" at bounding box center [993, 519] width 122 height 33
radio input "true"
click at [1111, 695] on input "Reassign" at bounding box center [1149, 683] width 97 height 35
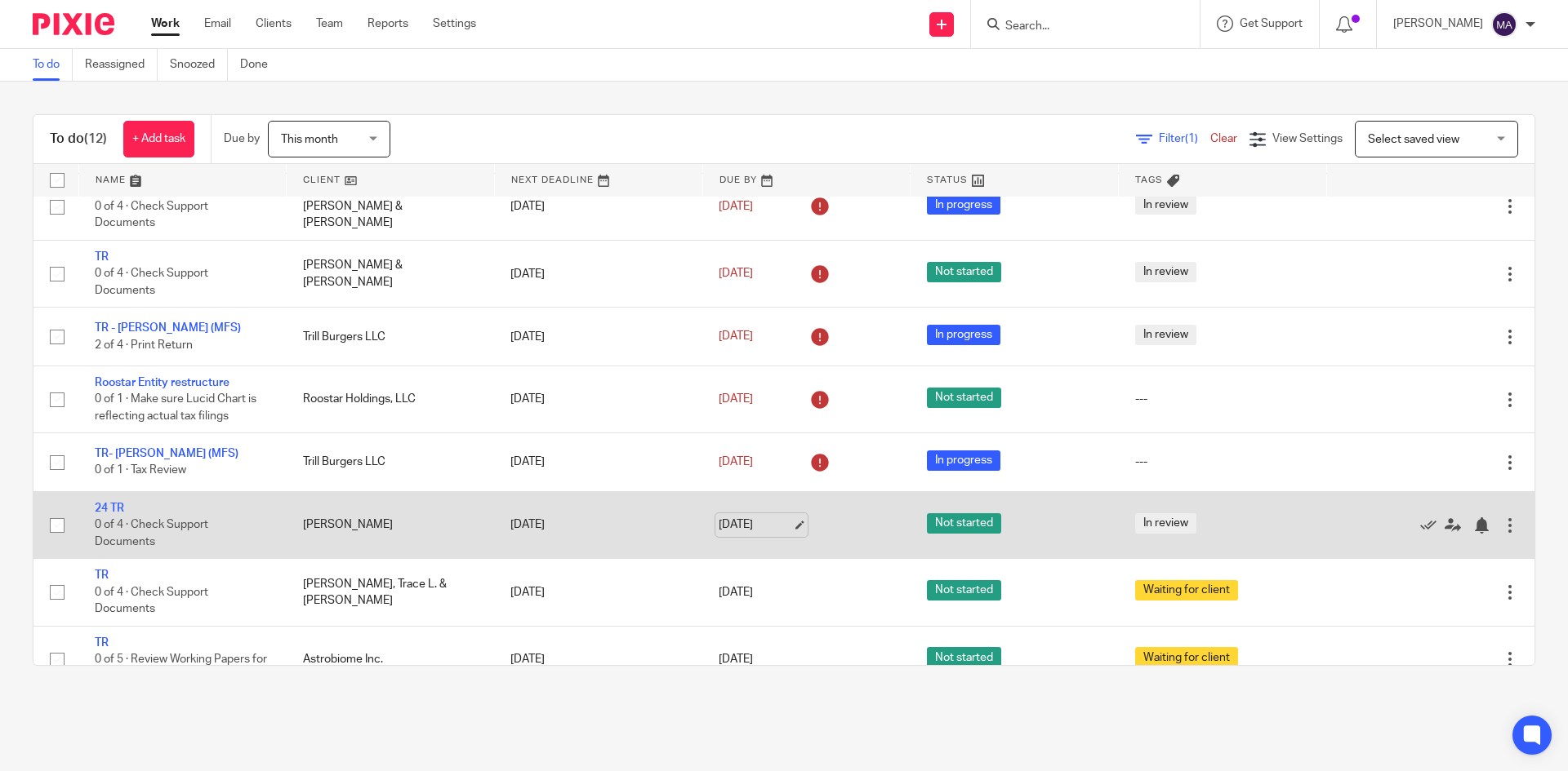
scroll to position [230, 0]
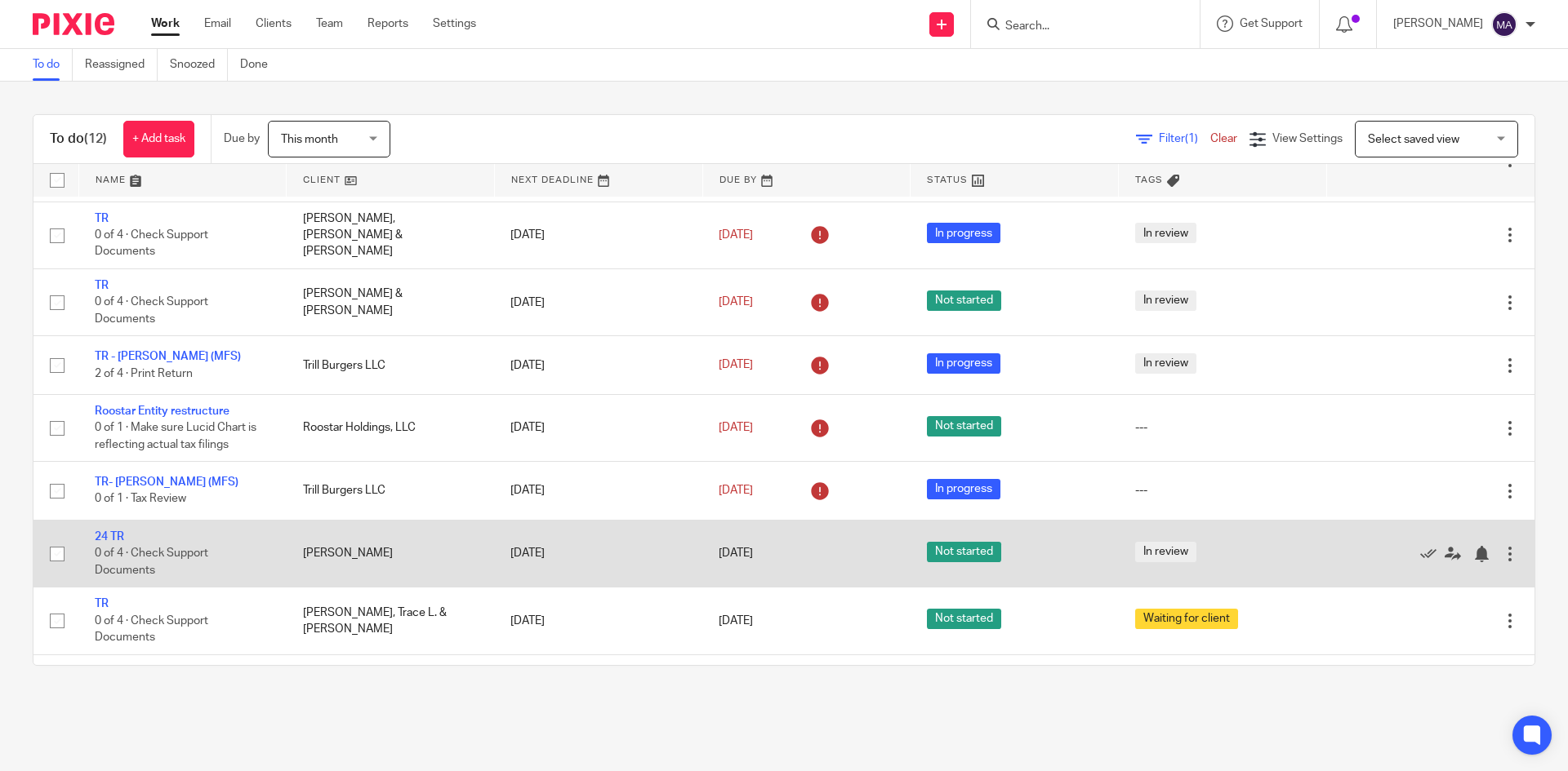
click at [1154, 541] on span "In review" at bounding box center [1166, 551] width 62 height 21
click at [1148, 541] on span "In review" at bounding box center [1166, 551] width 62 height 21
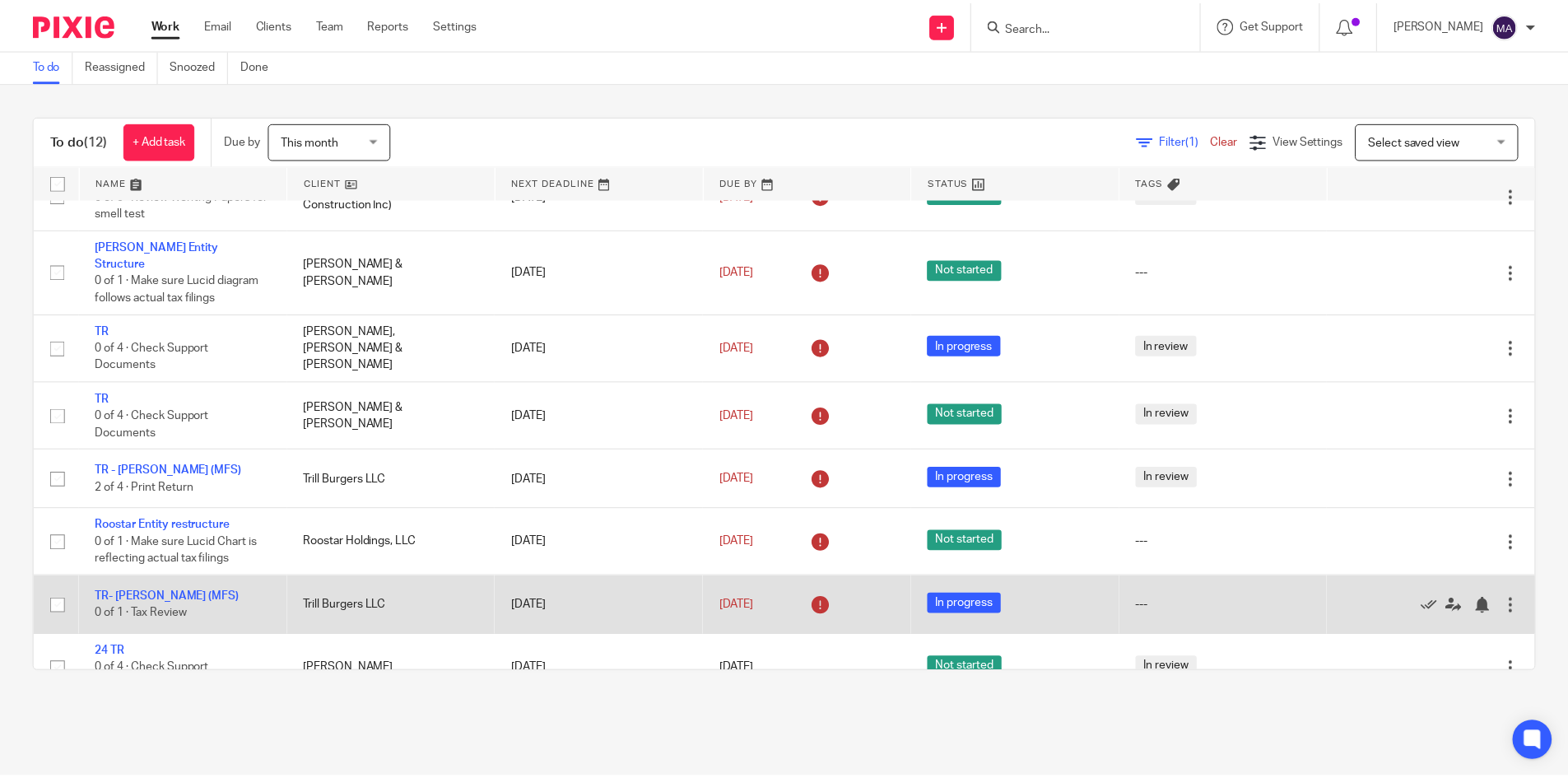
scroll to position [150, 0]
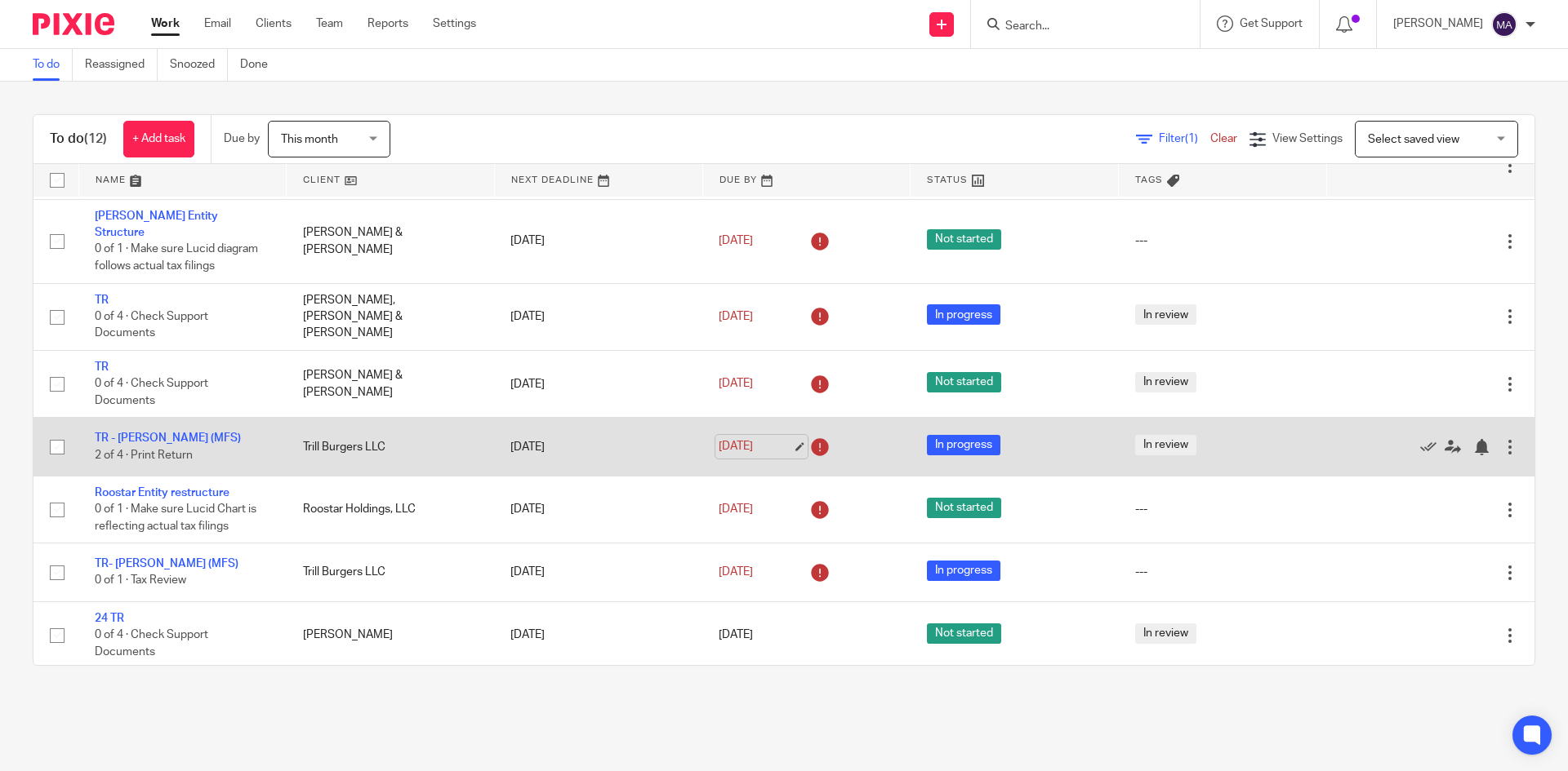
click at [783, 438] on link "[DATE]" at bounding box center [755, 446] width 73 height 17
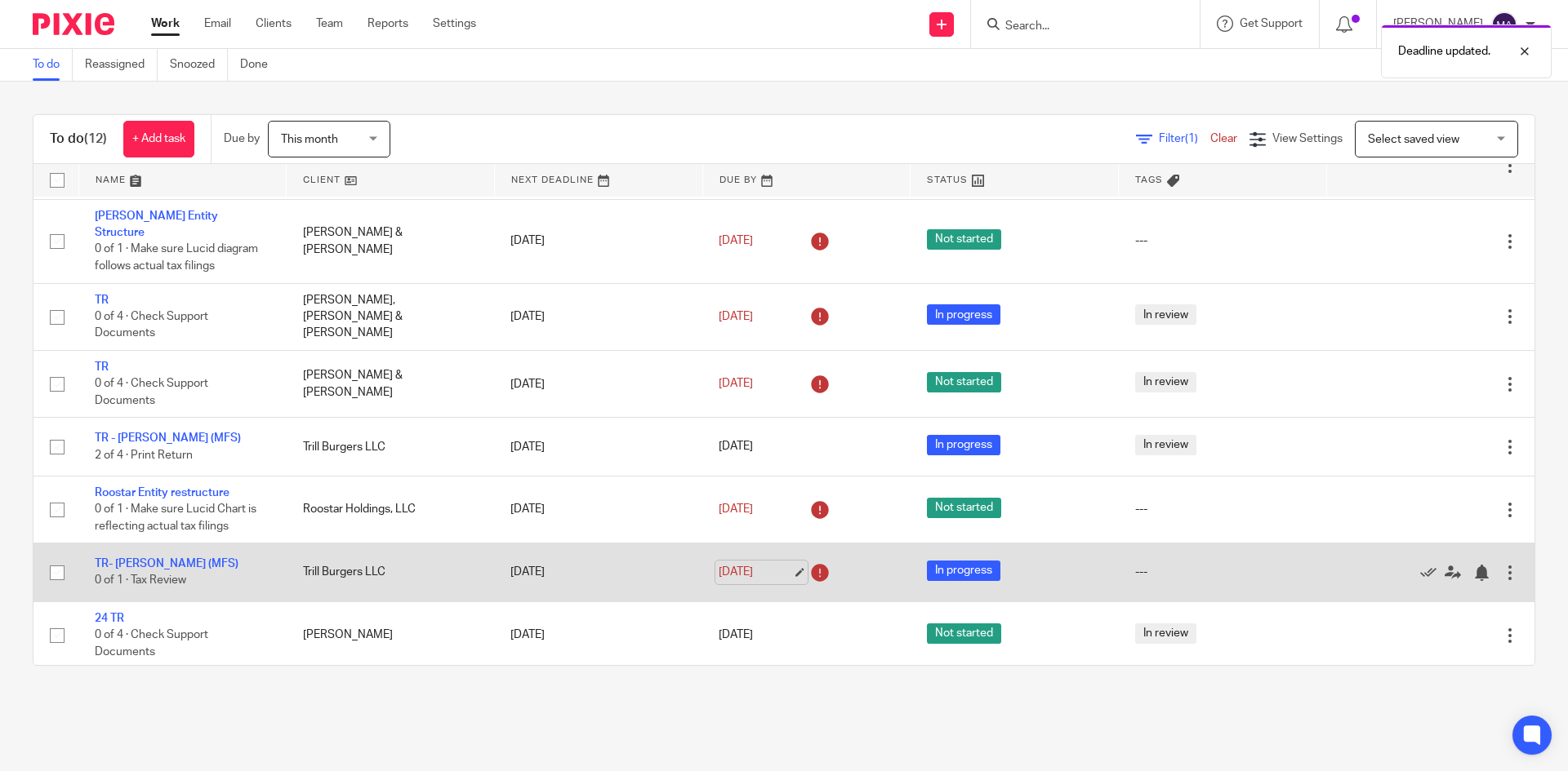
click at [783, 564] on link "[DATE]" at bounding box center [755, 572] width 73 height 17
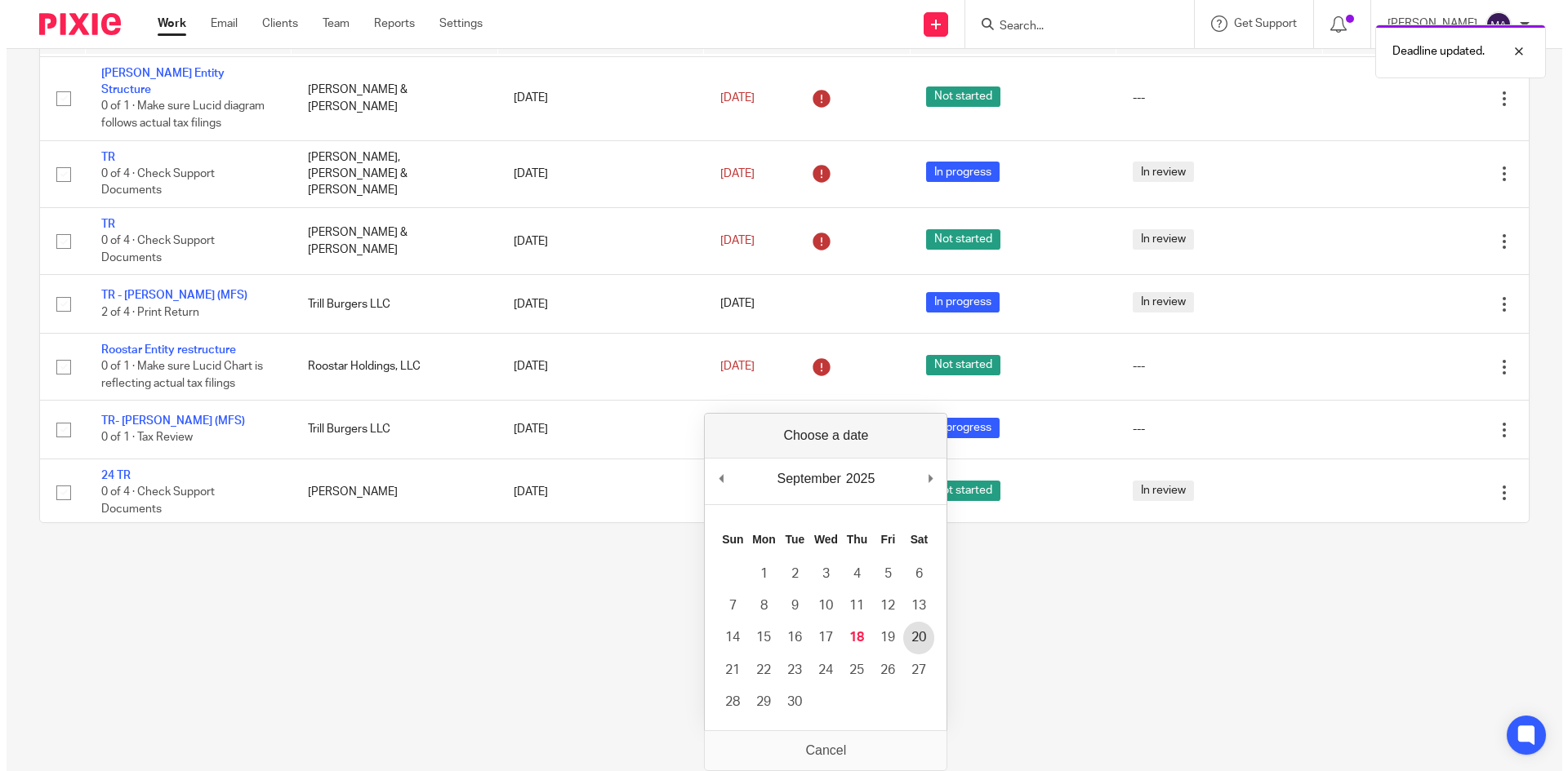
scroll to position [0, 0]
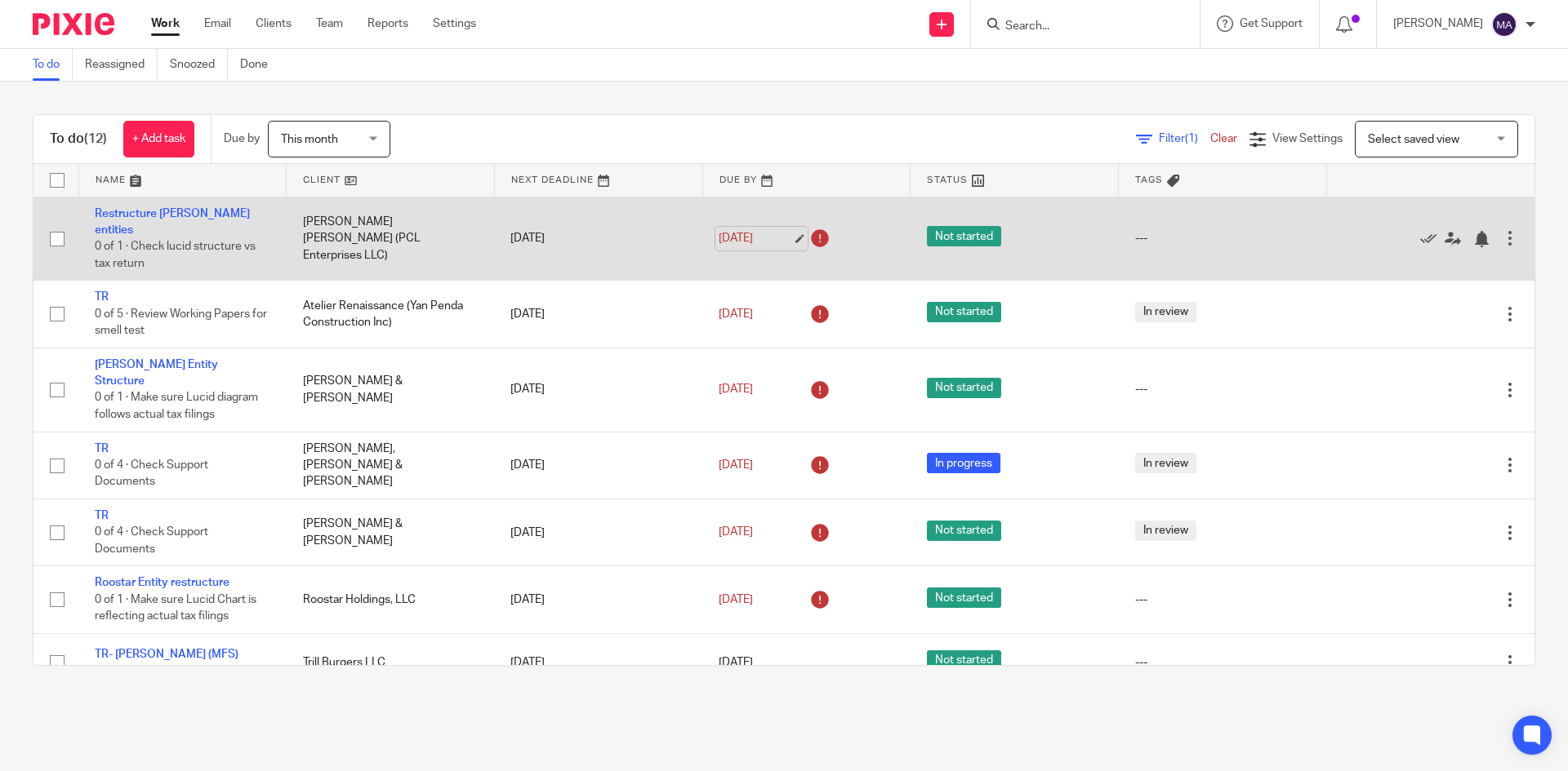
click at [780, 231] on link "Sep 10, 2025" at bounding box center [755, 239] width 73 height 17
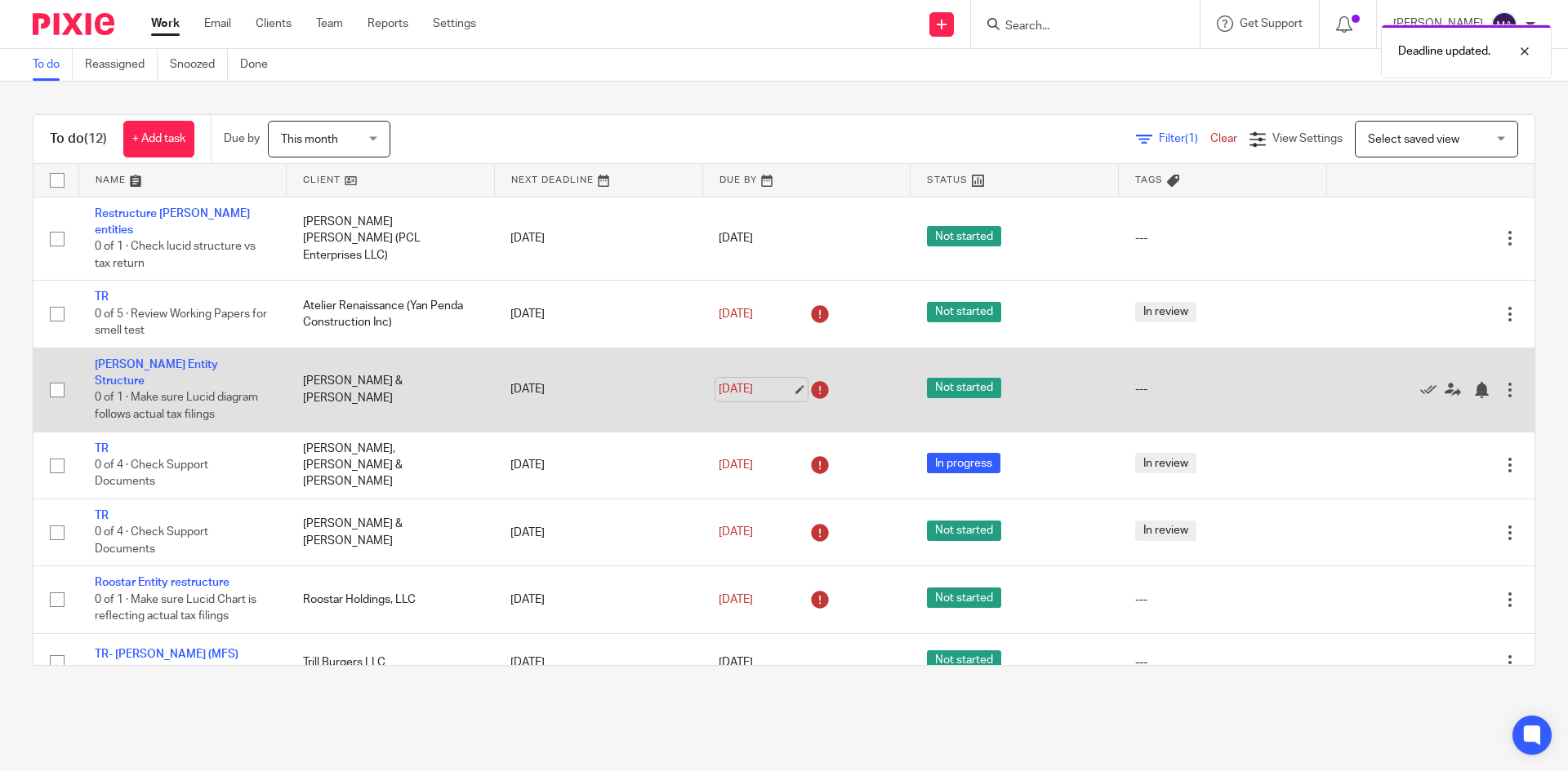
click at [780, 381] on link "Sep 12, 2025" at bounding box center [755, 390] width 73 height 17
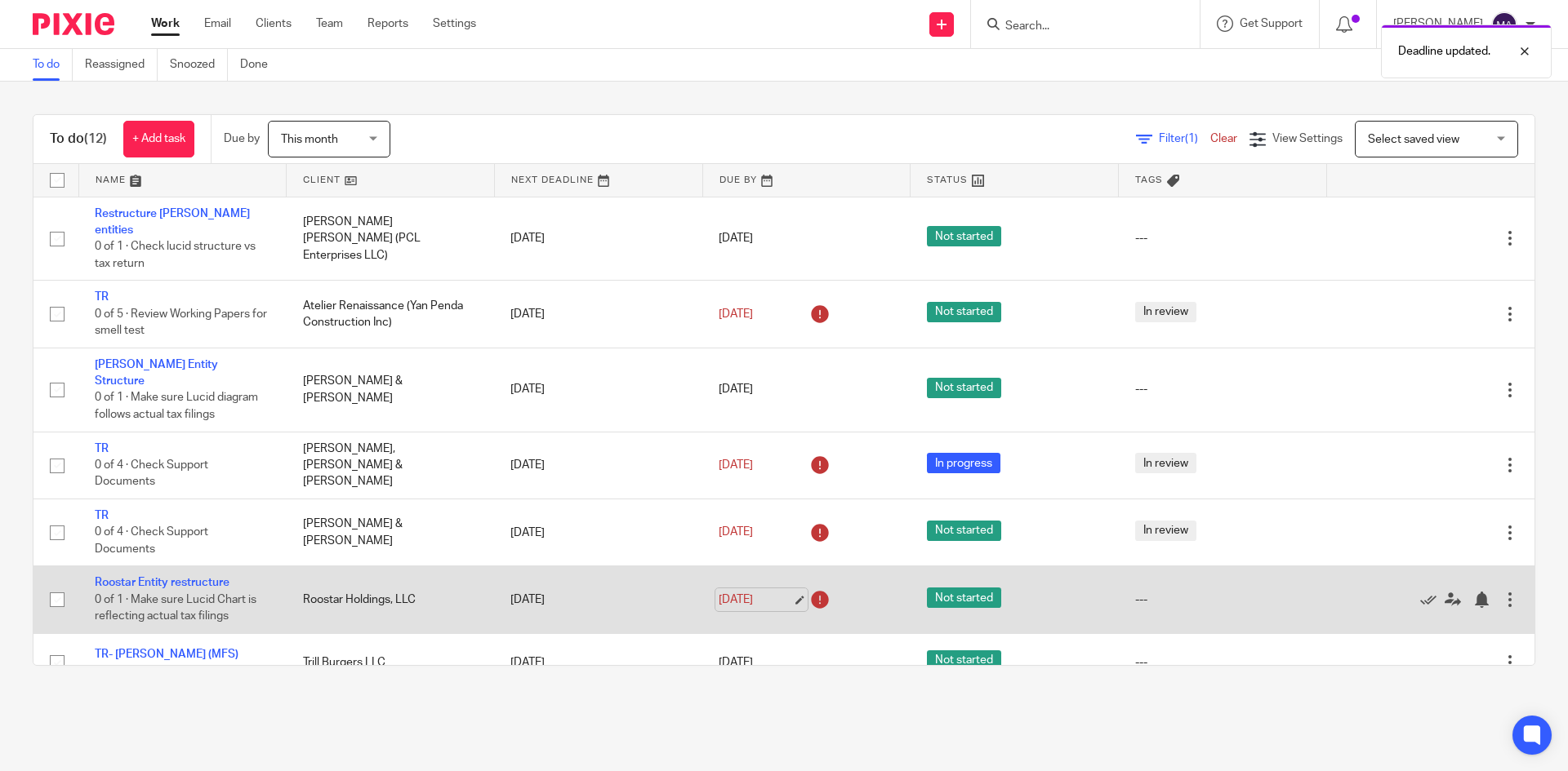
click at [787, 591] on link "[DATE]" at bounding box center [755, 599] width 73 height 17
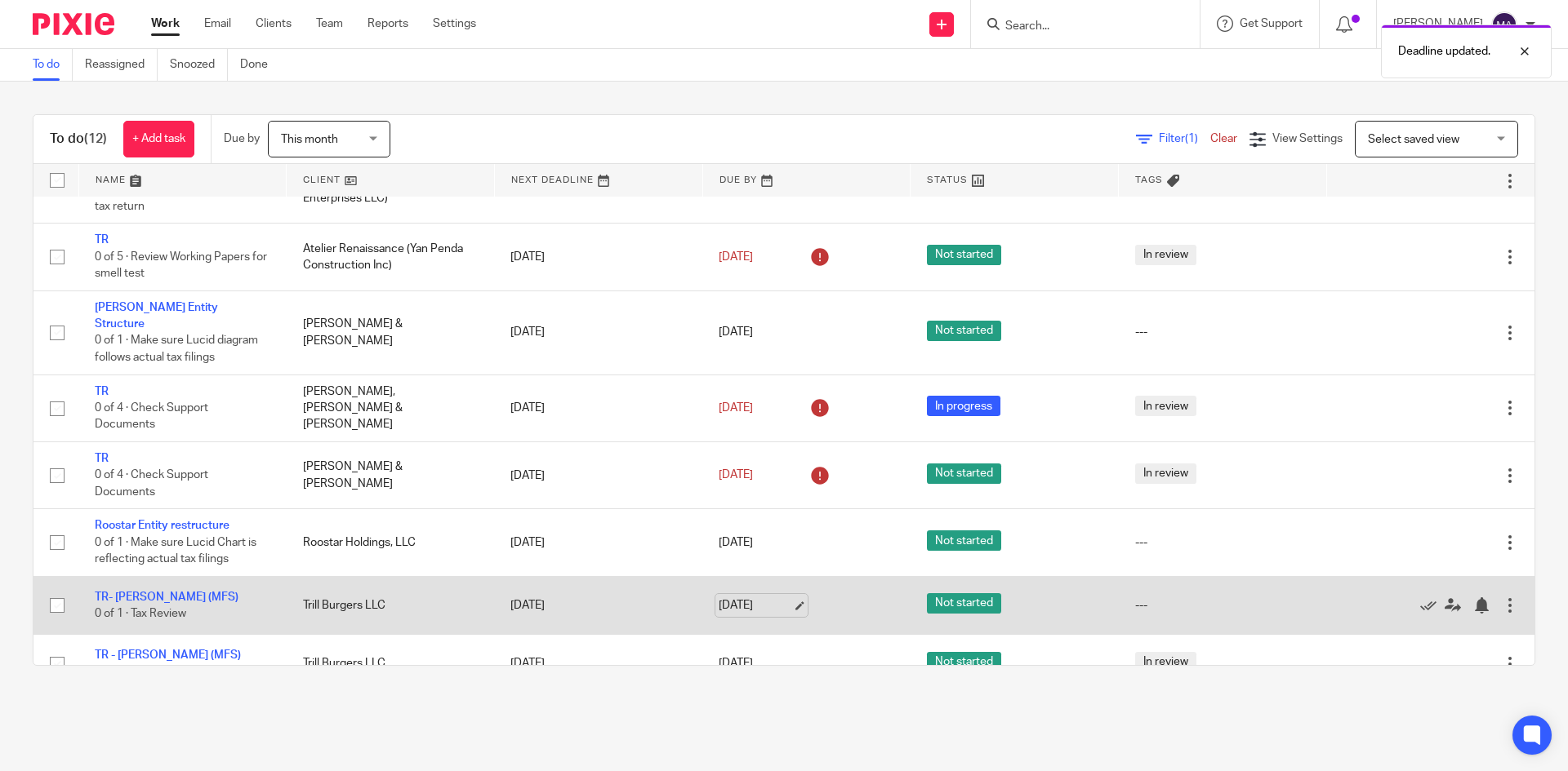
scroll to position [81, 0]
